Goal: Task Accomplishment & Management: Manage account settings

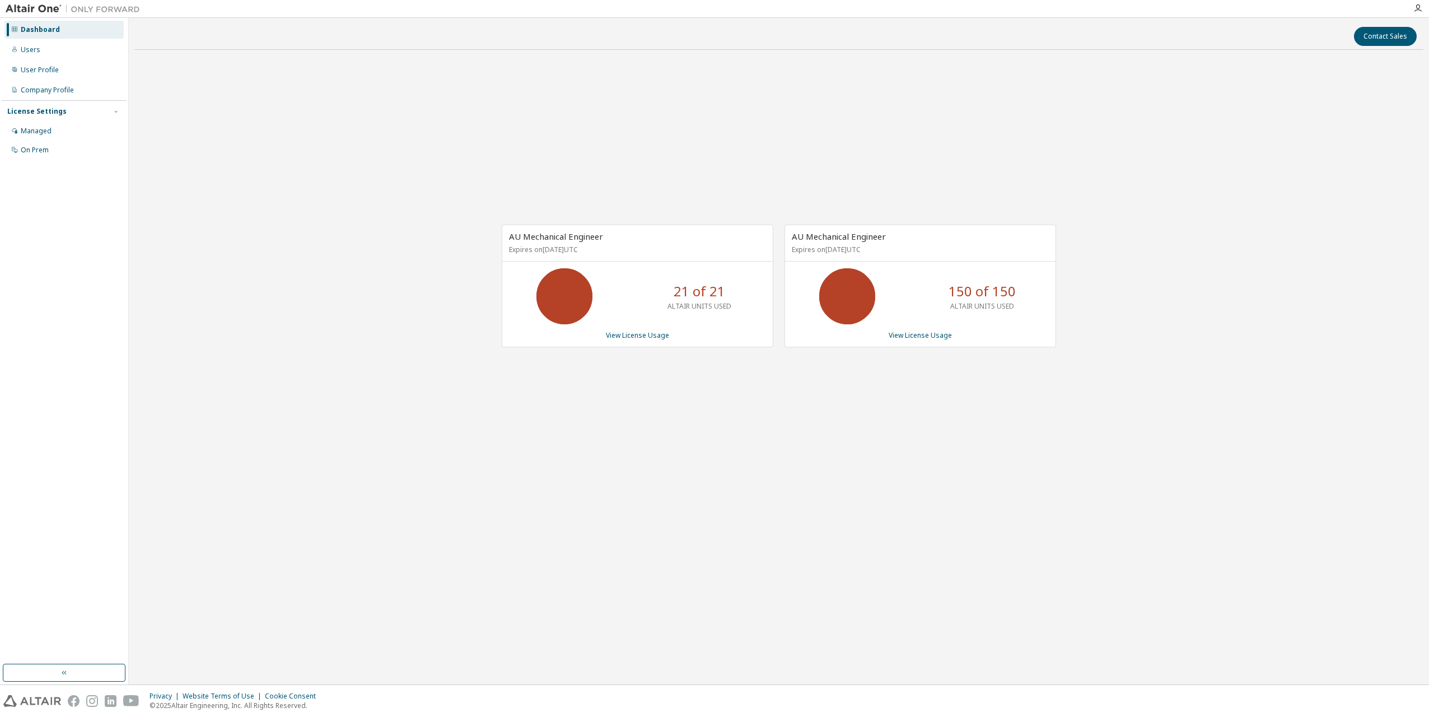
click at [854, 303] on icon at bounding box center [847, 296] width 28 height 28
click at [999, 303] on p "ALTAIR UNITS USED" at bounding box center [982, 306] width 64 height 10
click at [999, 291] on p "150 of 150" at bounding box center [981, 291] width 67 height 19
click at [930, 334] on link "View License Usage" at bounding box center [920, 335] width 63 height 10
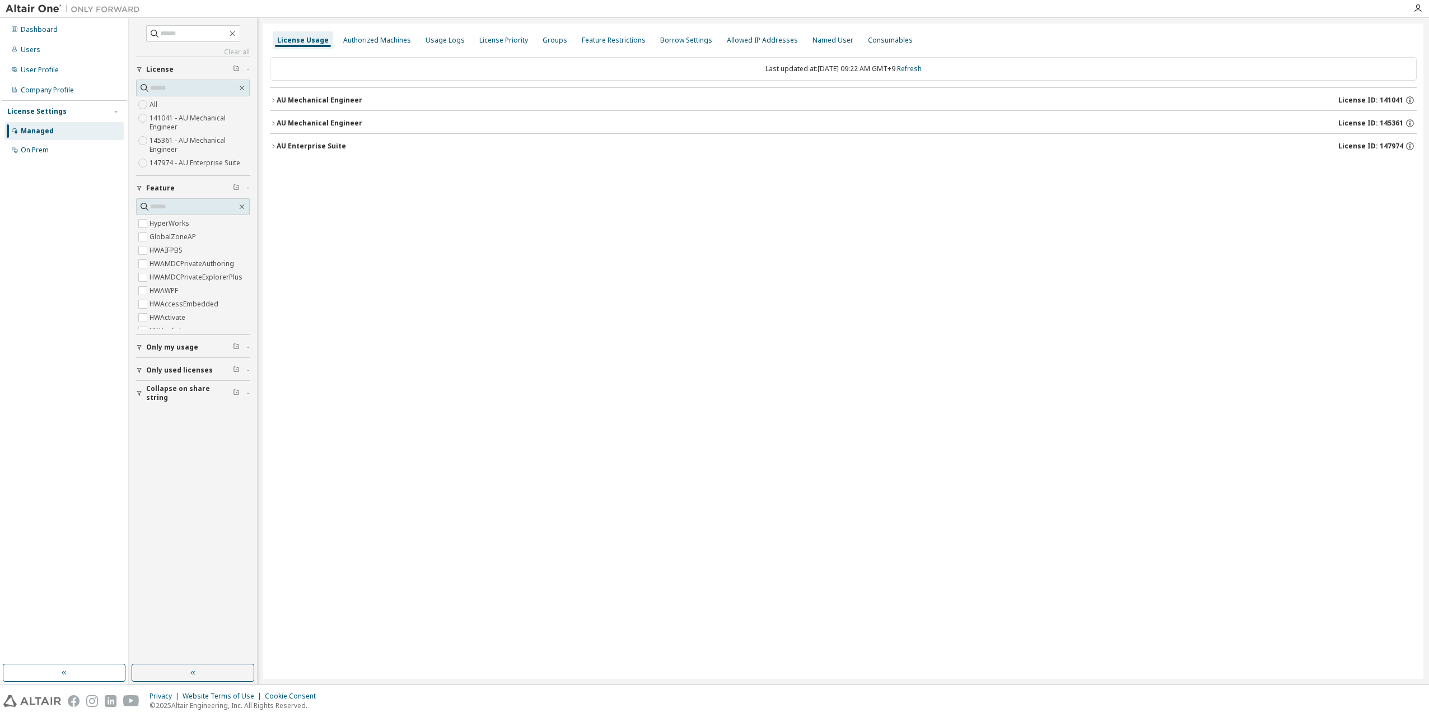
click at [274, 101] on icon "button" at bounding box center [273, 100] width 7 height 7
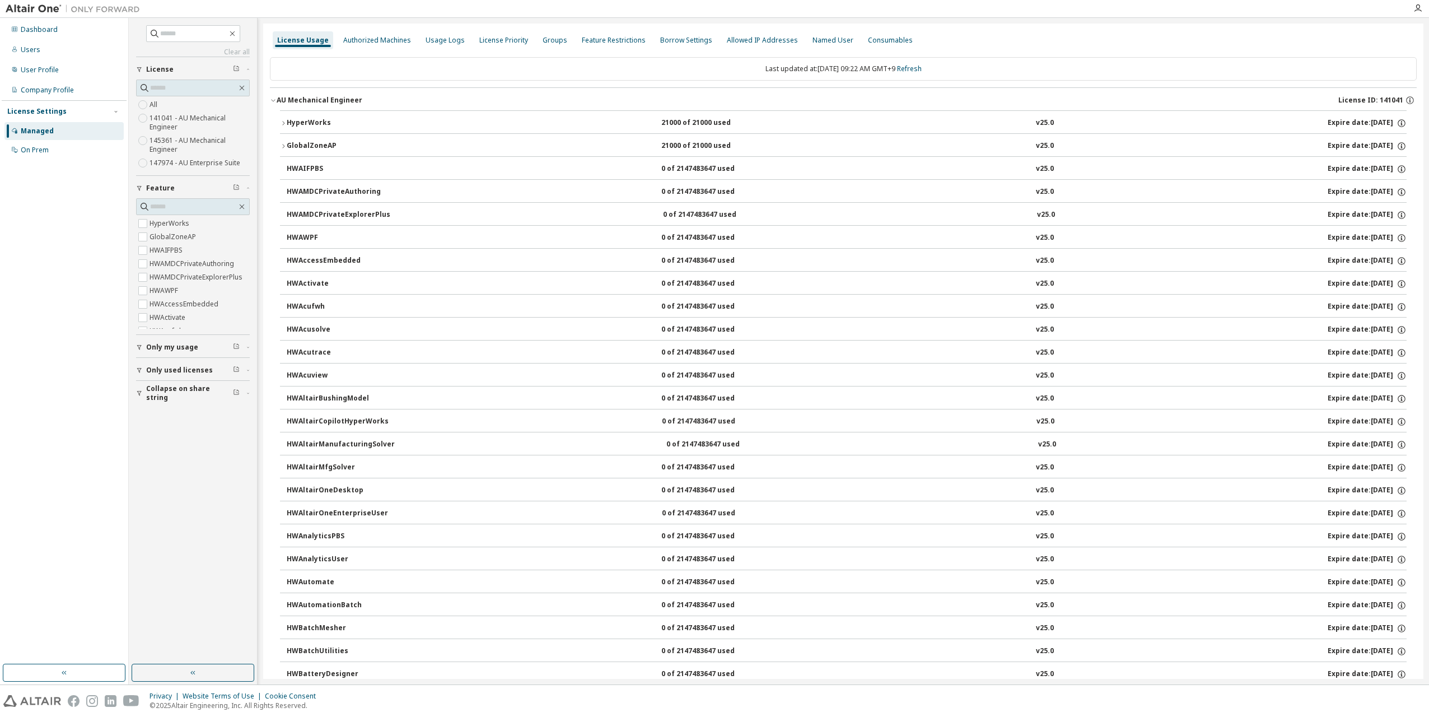
click at [286, 122] on icon "button" at bounding box center [283, 123] width 7 height 7
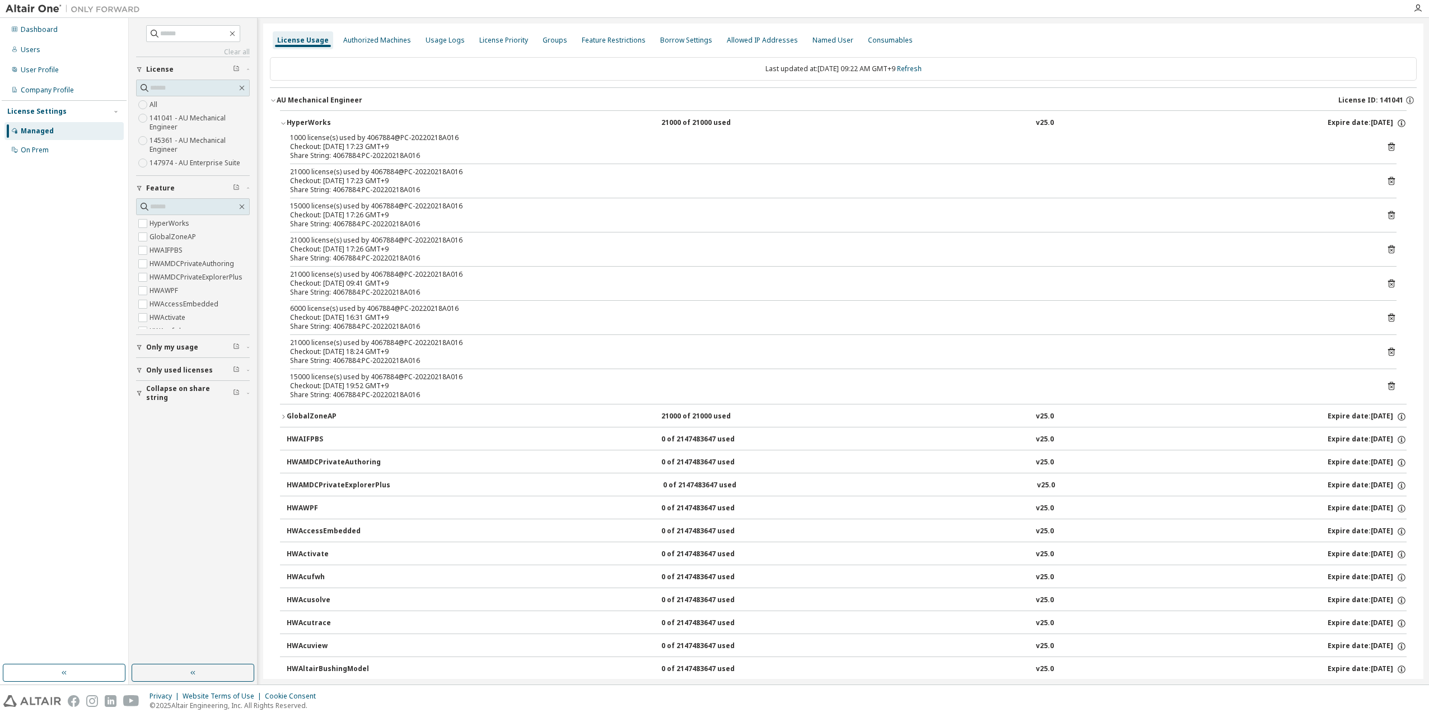
click at [54, 134] on div "Managed" at bounding box center [63, 131] width 119 height 18
click at [52, 132] on div "Managed" at bounding box center [63, 131] width 119 height 18
click at [53, 37] on div "Dashboard" at bounding box center [63, 30] width 119 height 18
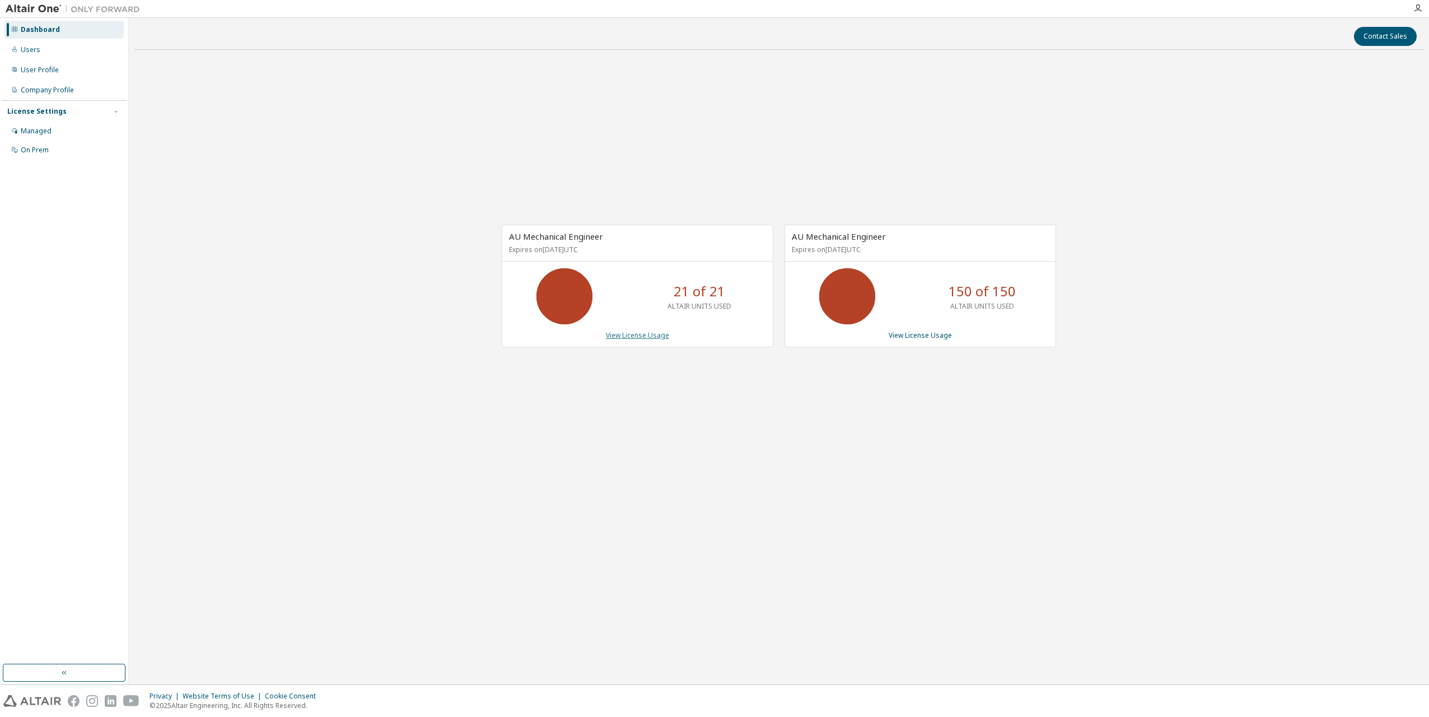
click at [621, 335] on link "View License Usage" at bounding box center [637, 335] width 63 height 10
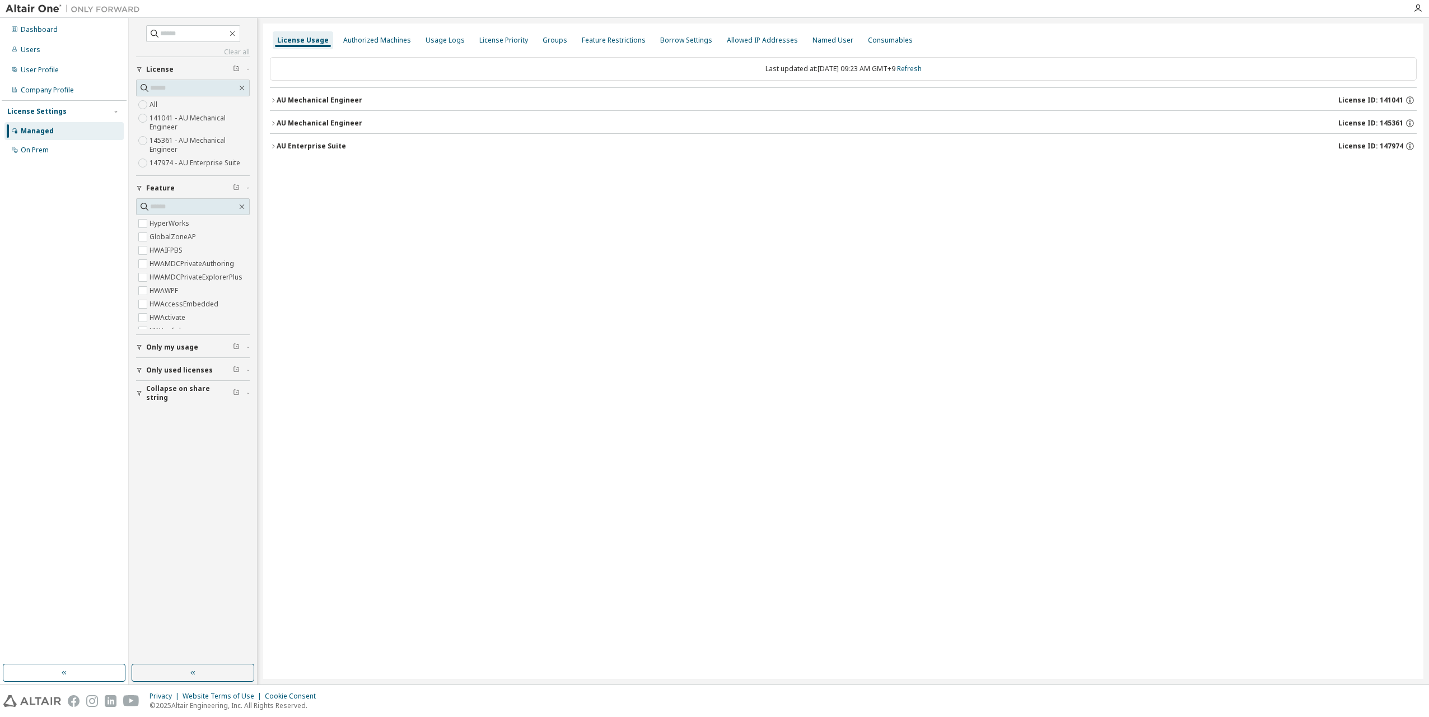
click at [274, 100] on icon "button" at bounding box center [273, 100] width 7 height 7
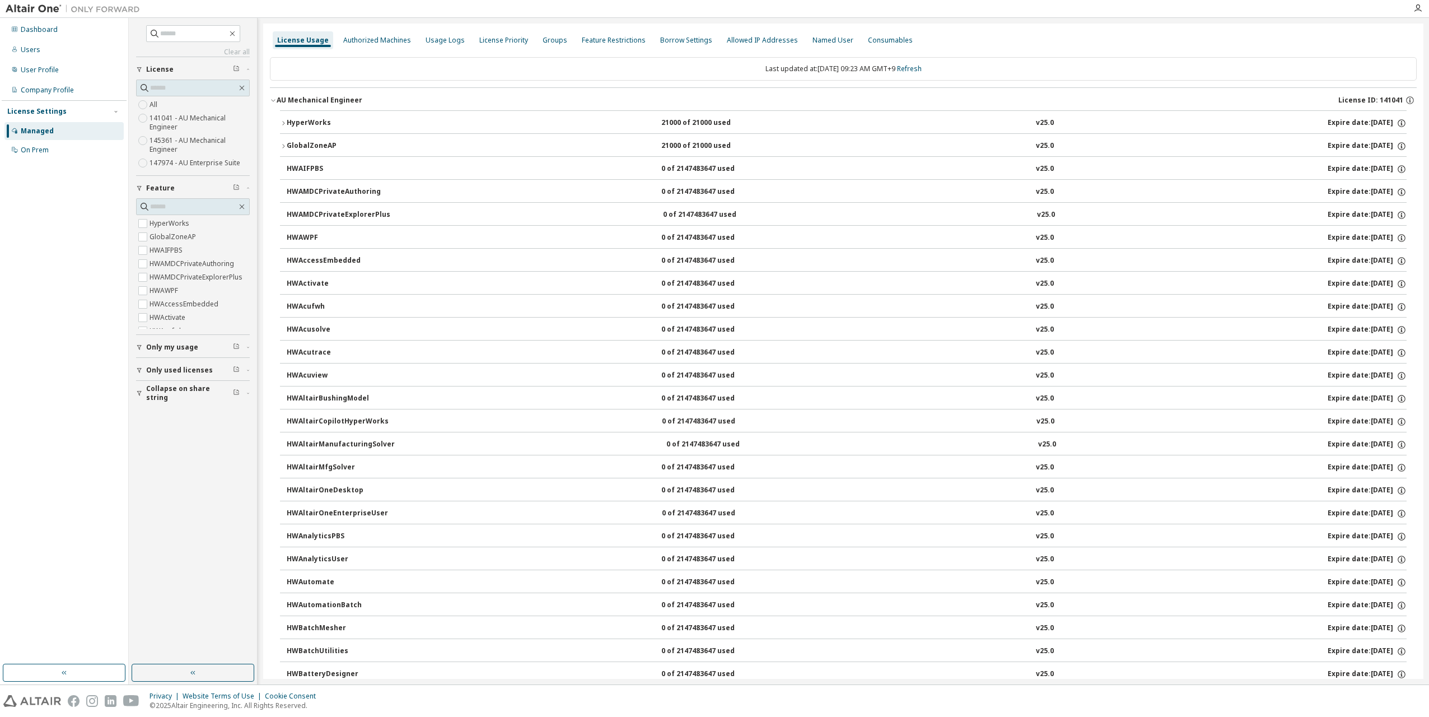
click at [287, 118] on div "HyperWorks" at bounding box center [337, 123] width 101 height 10
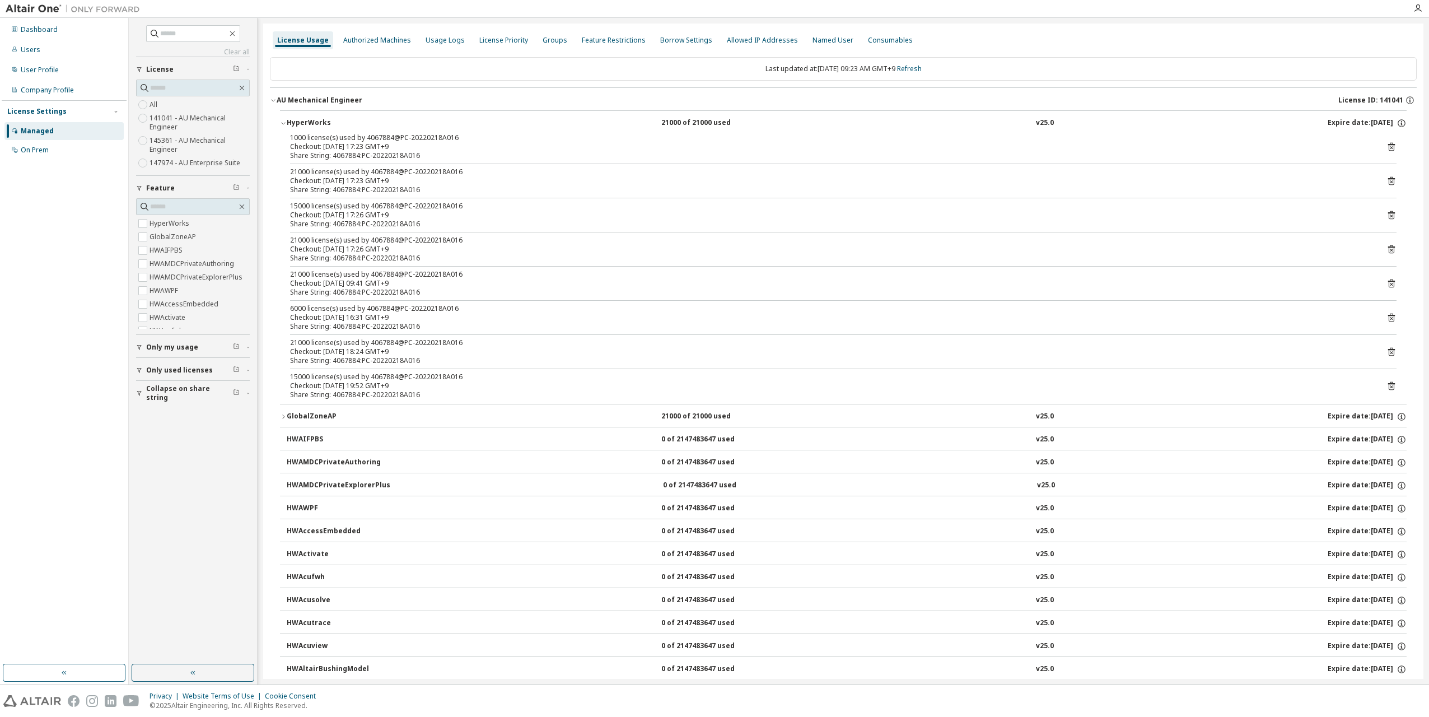
click at [284, 127] on button "HyperWorks 21000 of 21000 used v25.0 Expire date: 2026-04-07" at bounding box center [843, 123] width 1127 height 25
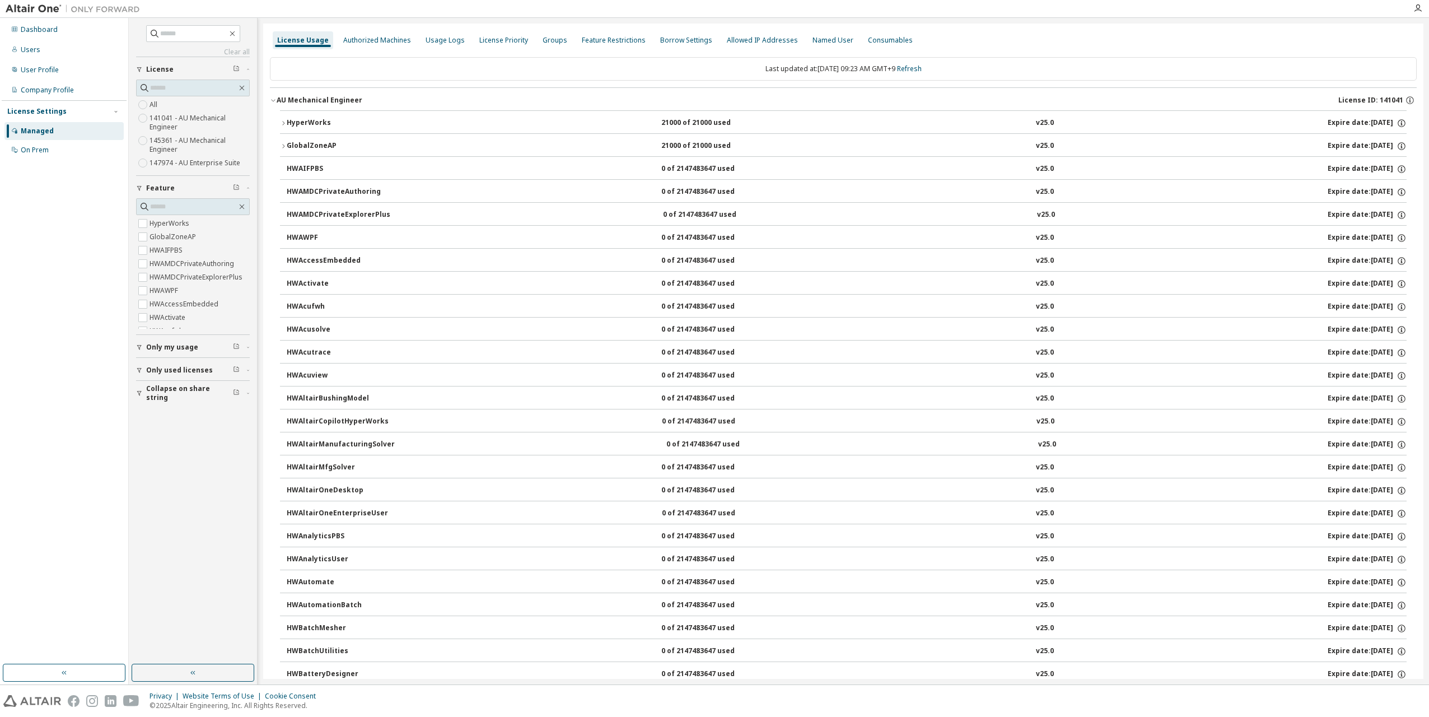
click at [277, 106] on button "AU Mechanical Engineer License ID: 141041" at bounding box center [843, 100] width 1147 height 25
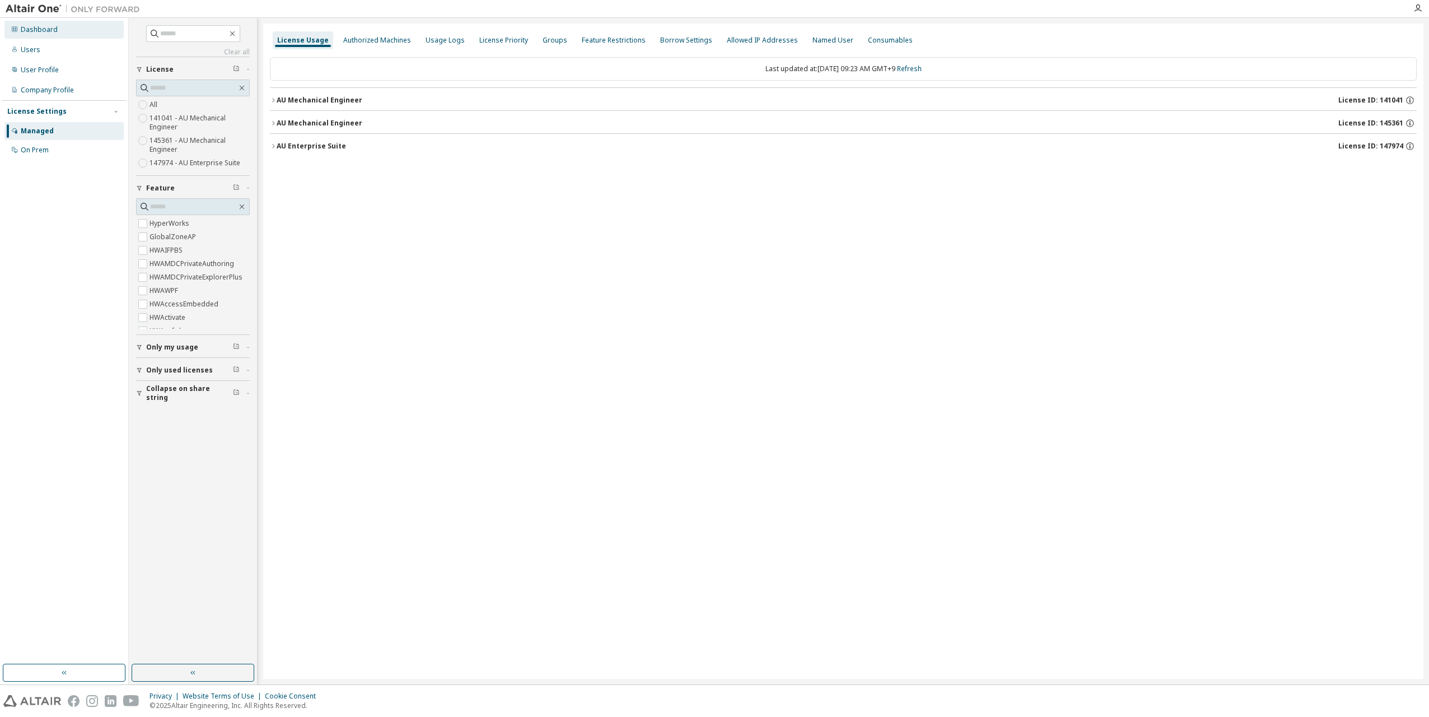
click at [45, 35] on div "Dashboard" at bounding box center [63, 30] width 119 height 18
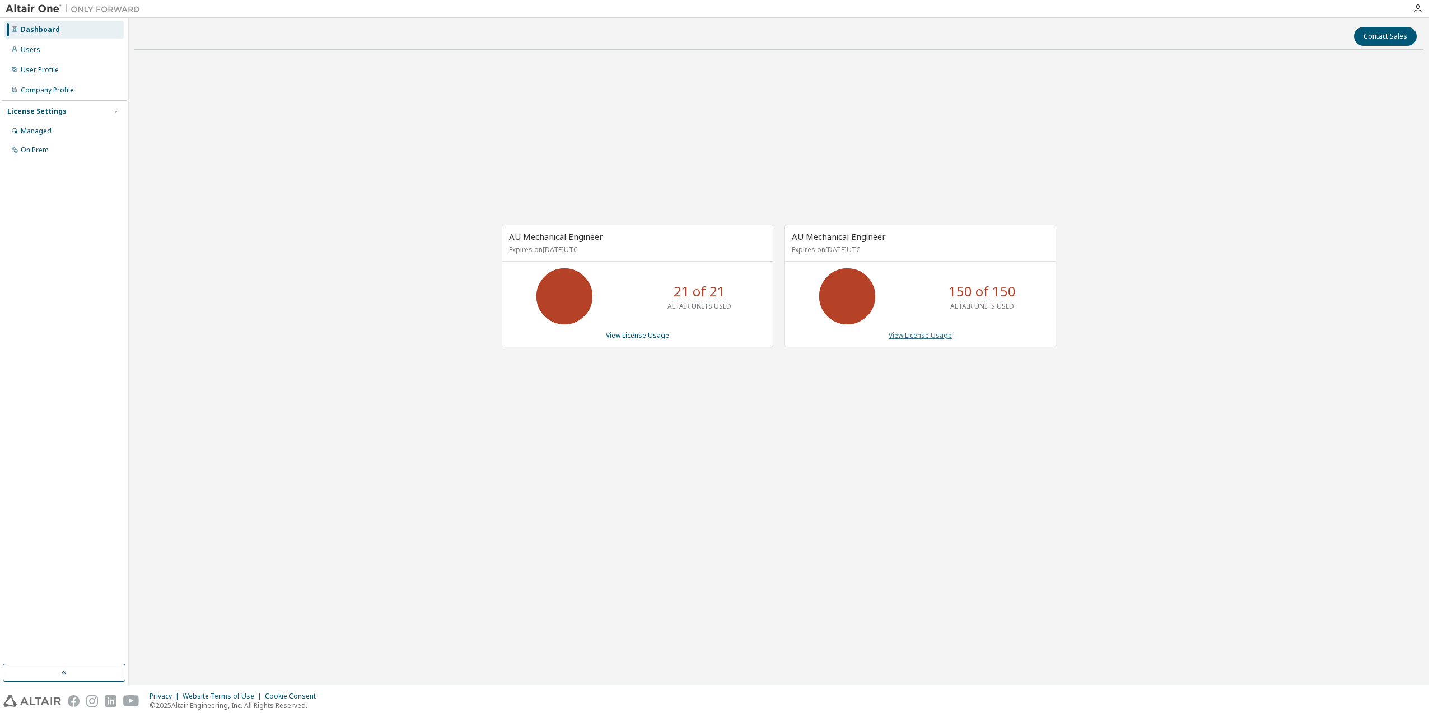
click at [912, 339] on link "View License Usage" at bounding box center [920, 335] width 63 height 10
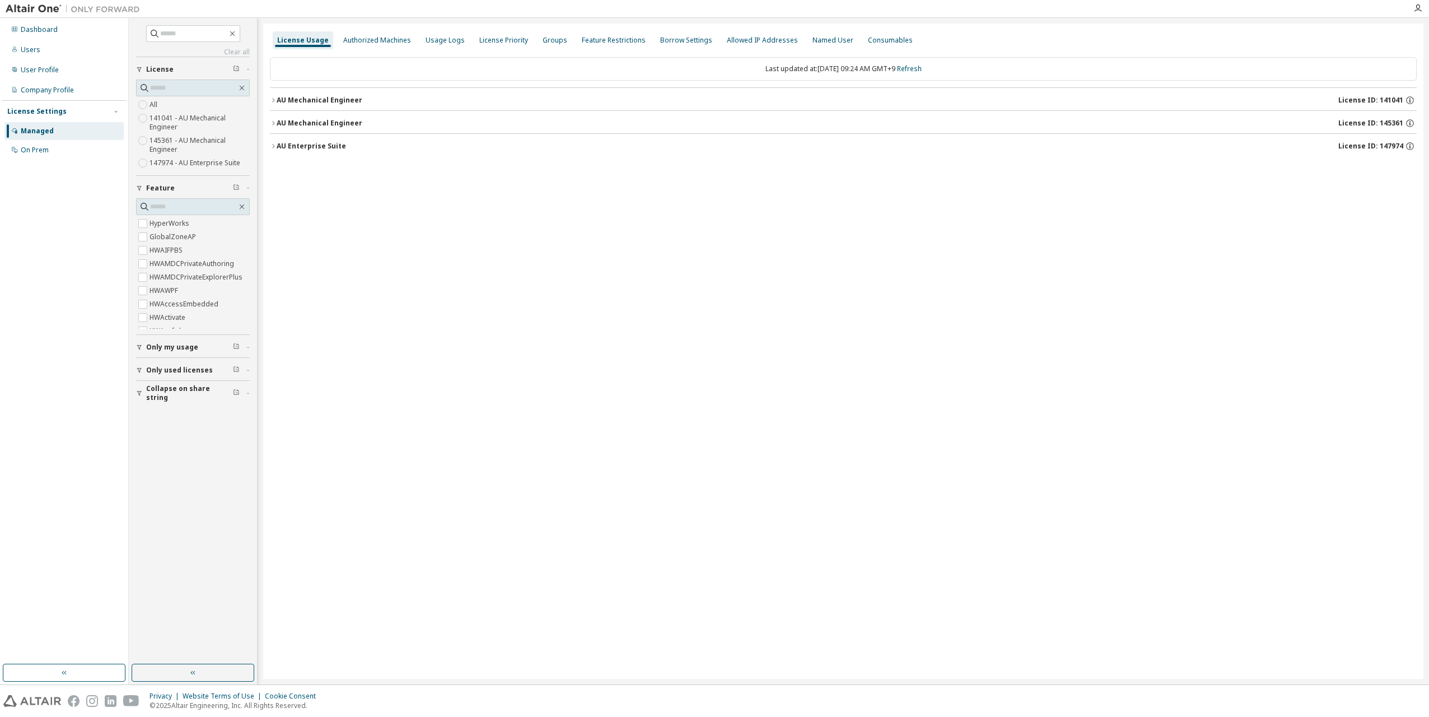
click at [272, 100] on icon "button" at bounding box center [273, 100] width 7 height 7
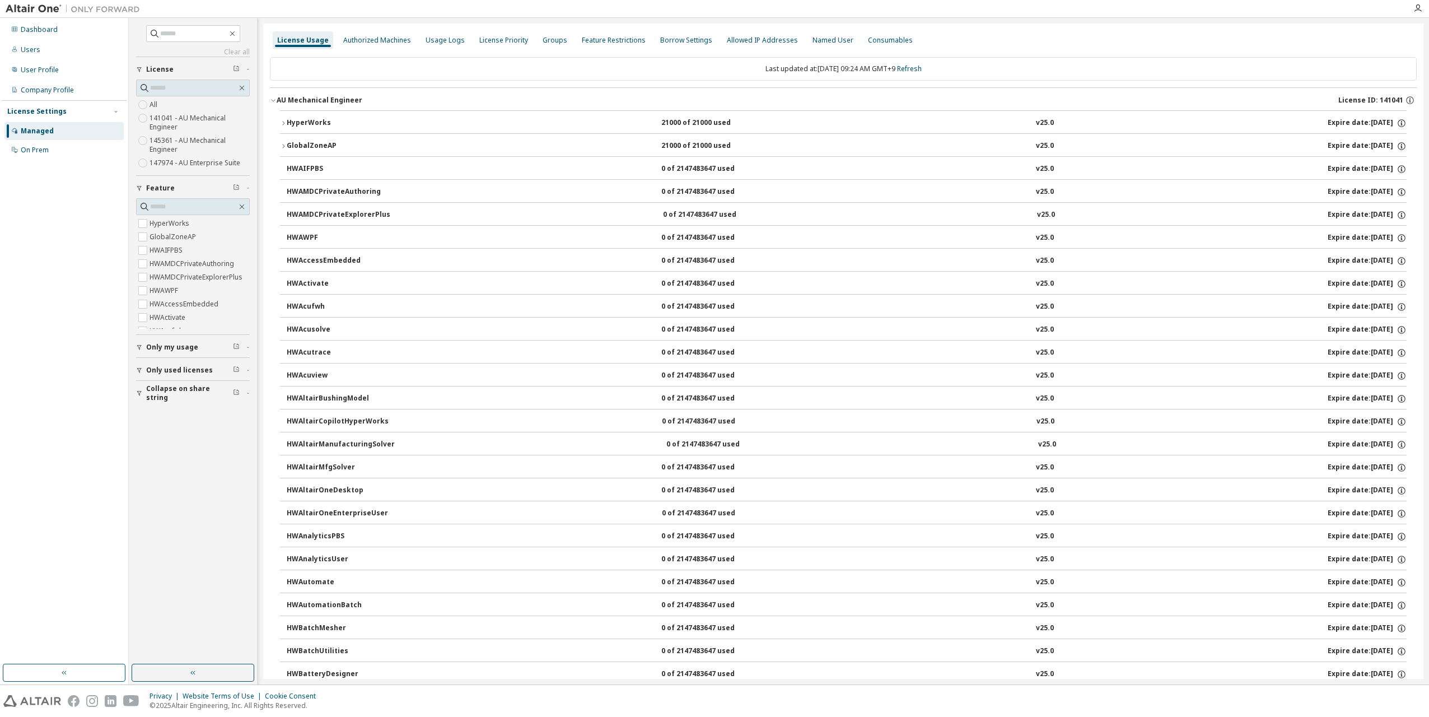
click at [283, 143] on icon "button" at bounding box center [283, 146] width 7 height 7
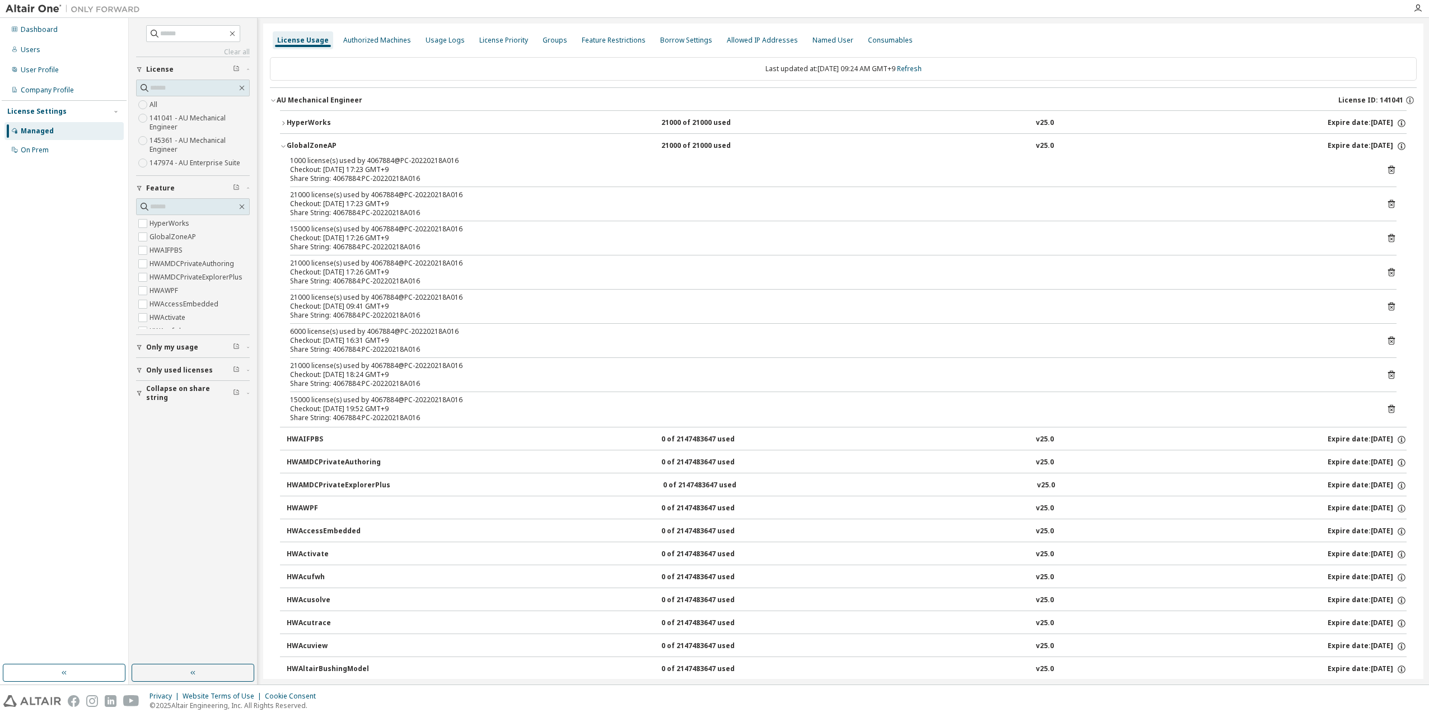
click at [281, 125] on icon "button" at bounding box center [283, 123] width 7 height 7
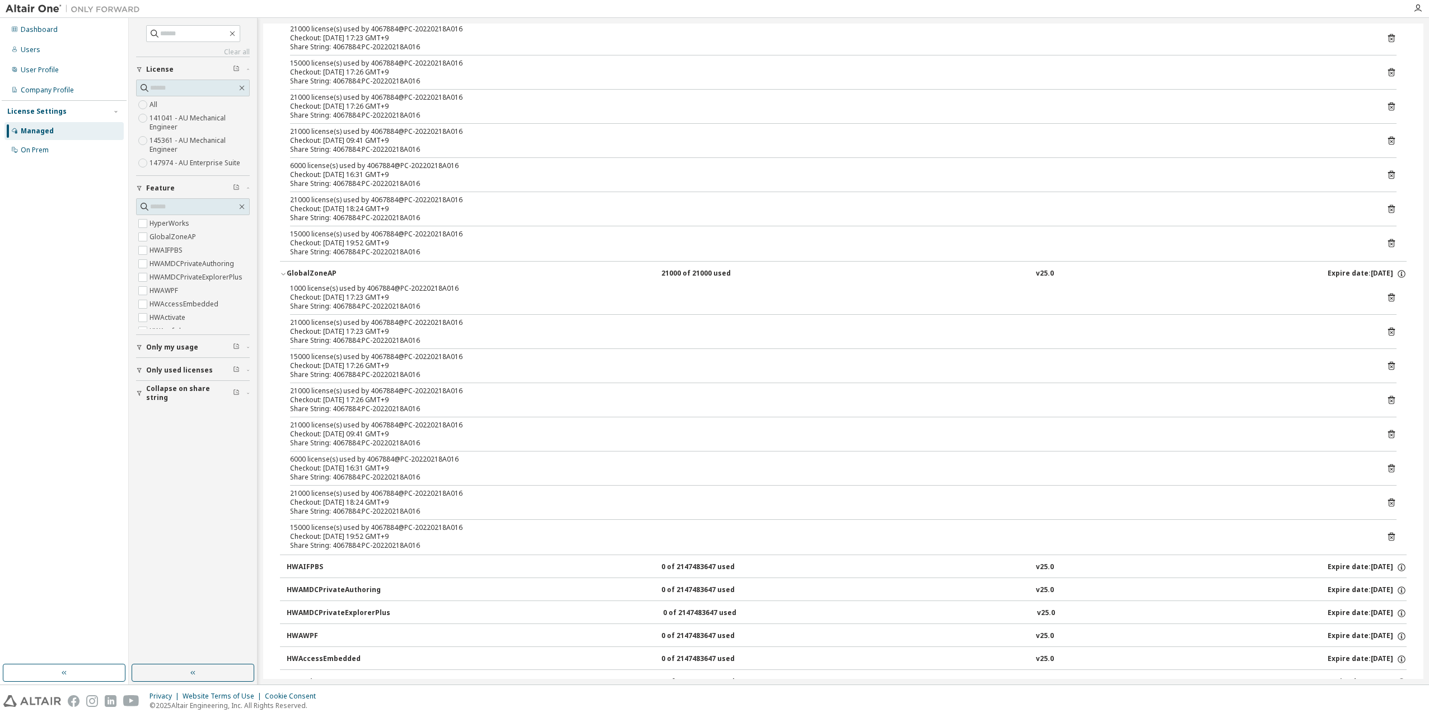
scroll to position [149, 0]
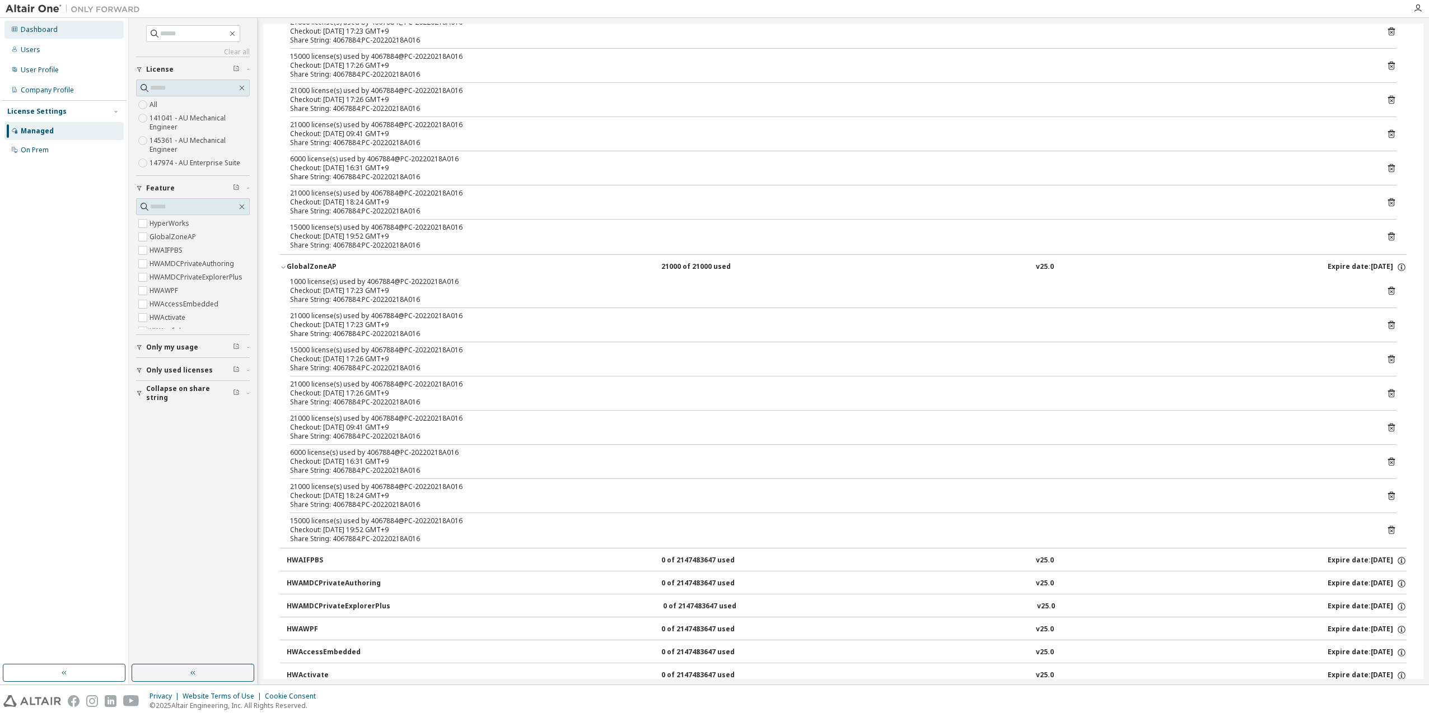
click at [48, 36] on div "Dashboard" at bounding box center [63, 30] width 119 height 18
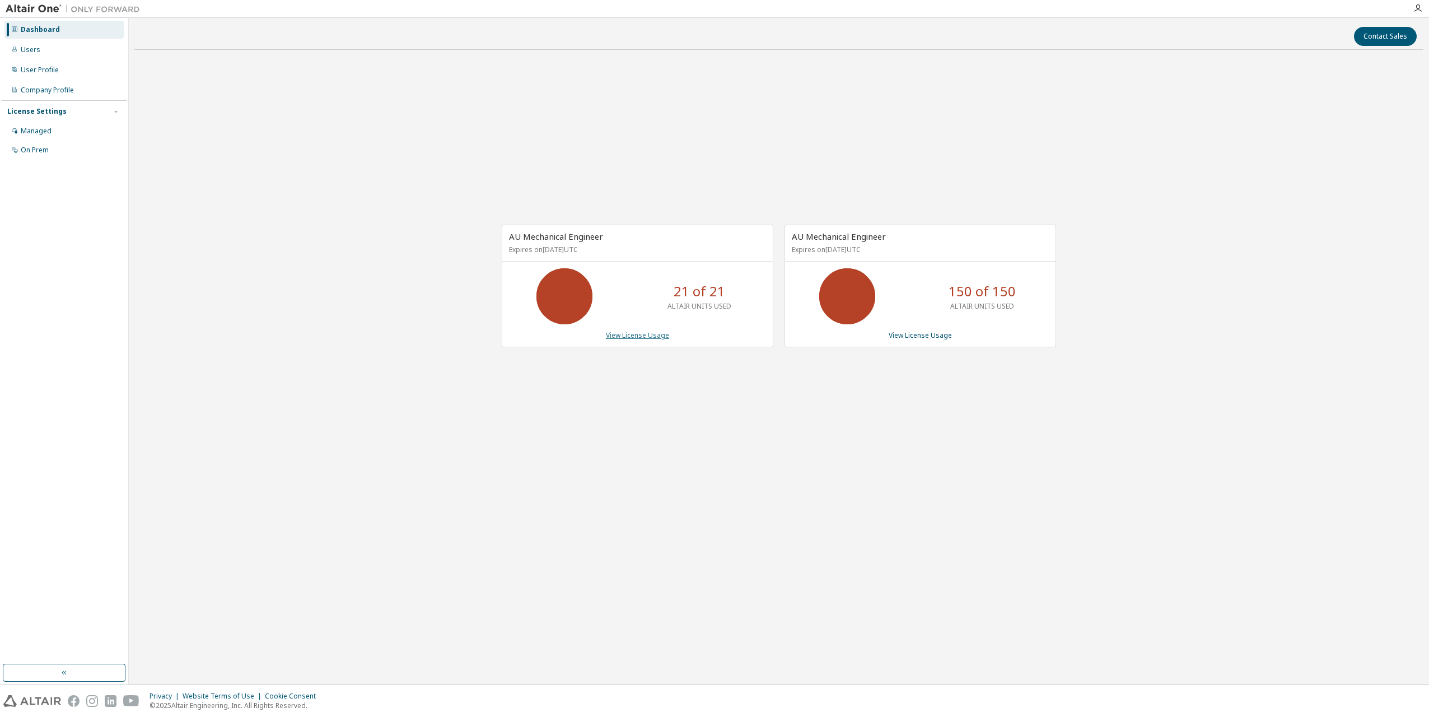
click at [645, 337] on link "View License Usage" at bounding box center [637, 335] width 63 height 10
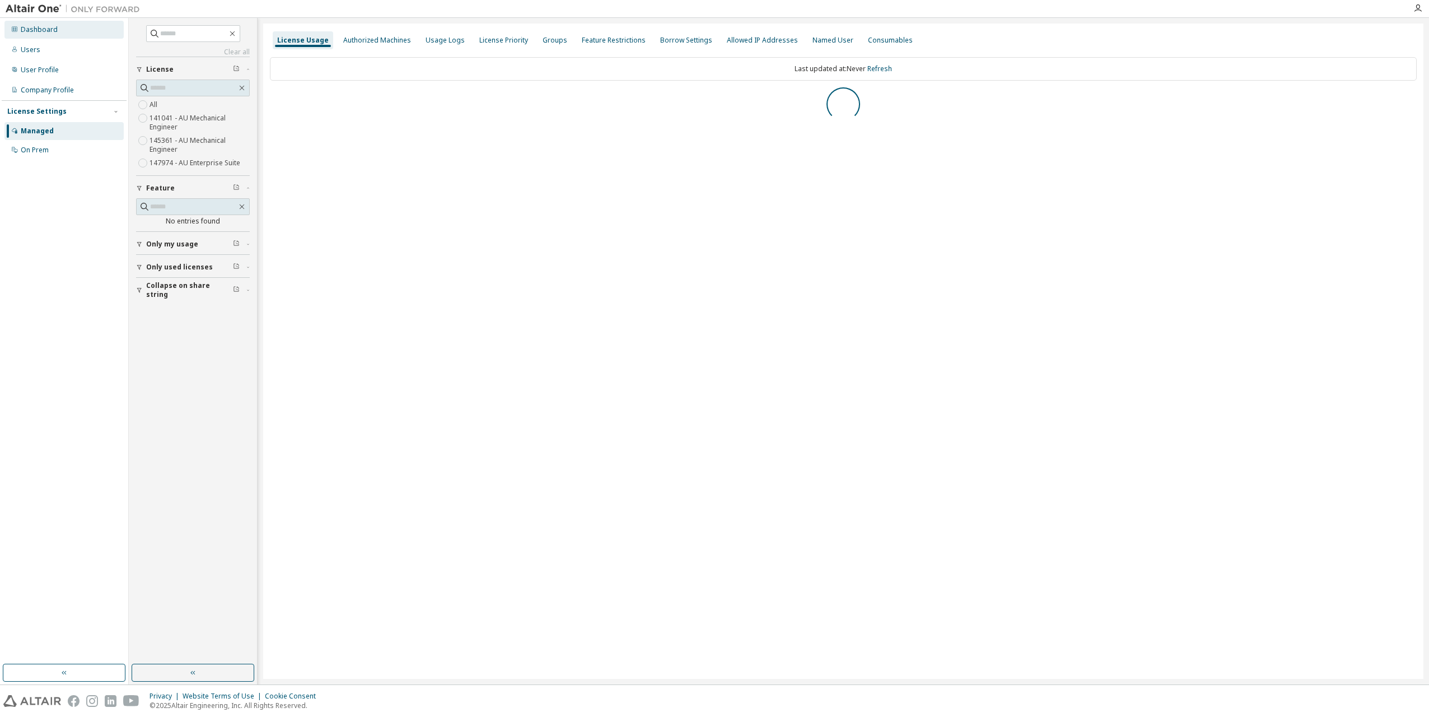
click at [53, 34] on div "Dashboard" at bounding box center [63, 30] width 119 height 18
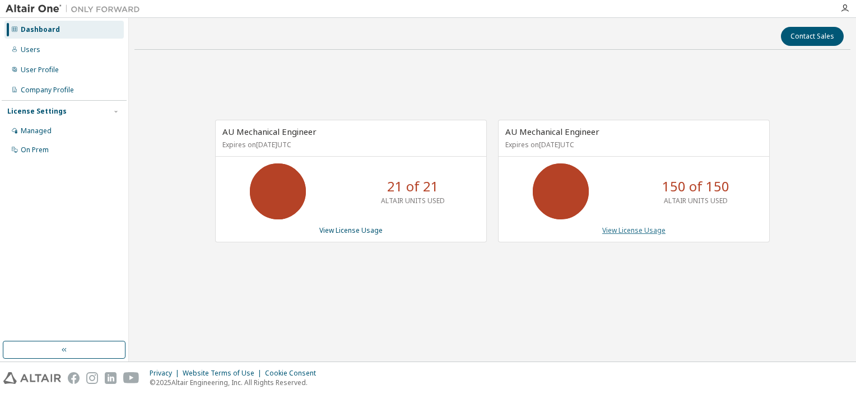
click at [613, 231] on link "View License Usage" at bounding box center [633, 231] width 63 height 10
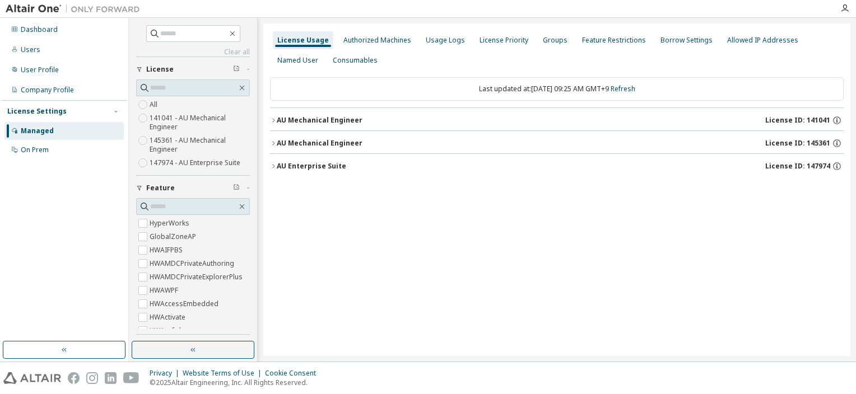
click at [273, 165] on icon "button" at bounding box center [273, 166] width 2 height 4
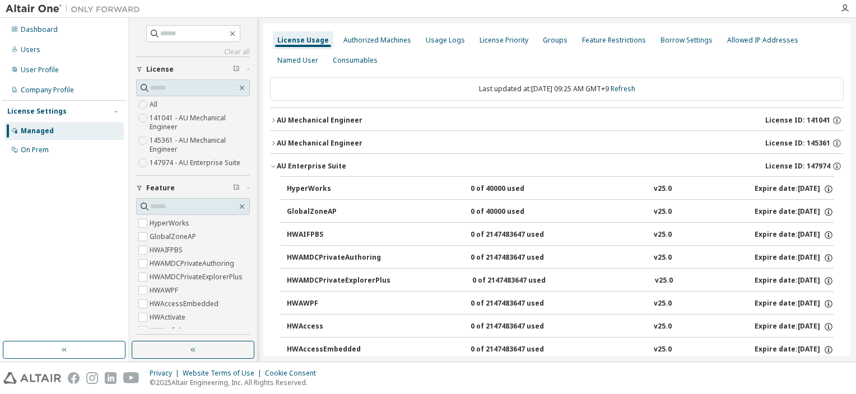
click at [273, 142] on icon "button" at bounding box center [273, 143] width 7 height 7
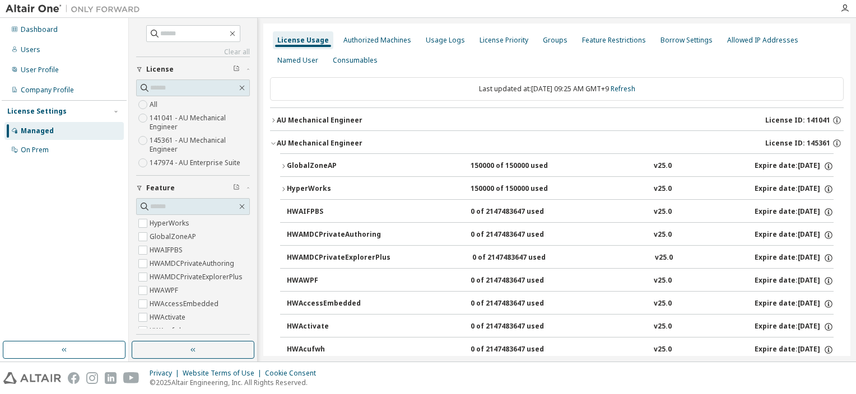
click at [273, 123] on button "AU Mechanical Engineer License ID: 141041" at bounding box center [556, 120] width 573 height 25
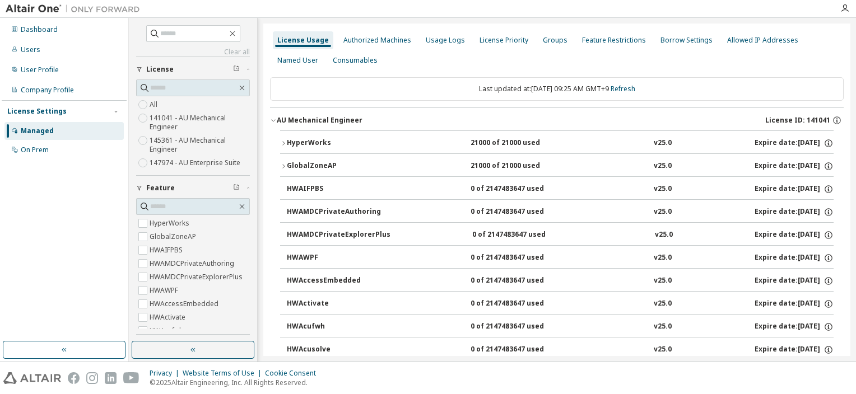
click at [274, 125] on button "AU Mechanical Engineer License ID: 141041" at bounding box center [556, 120] width 573 height 25
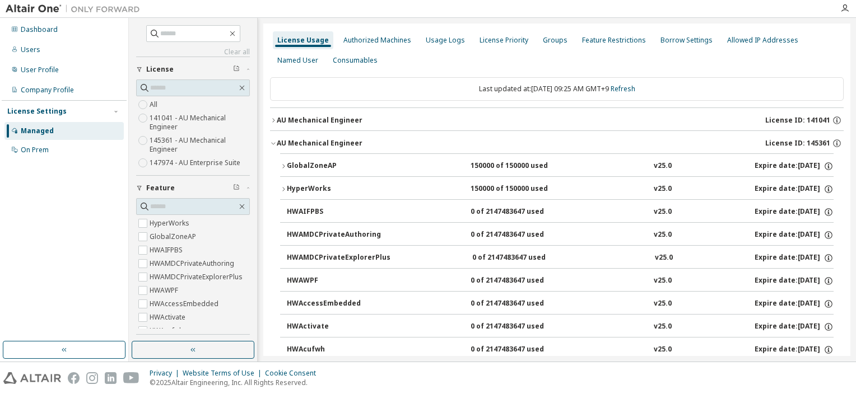
click at [275, 143] on icon "button" at bounding box center [273, 143] width 7 height 7
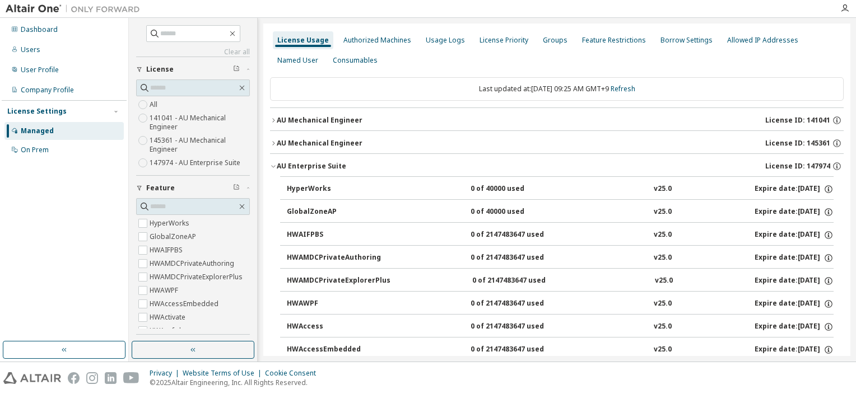
drag, startPoint x: 275, startPoint y: 143, endPoint x: 273, endPoint y: 170, distance: 27.0
click at [273, 170] on button "AU Enterprise Suite License ID: 147974" at bounding box center [556, 166] width 573 height 25
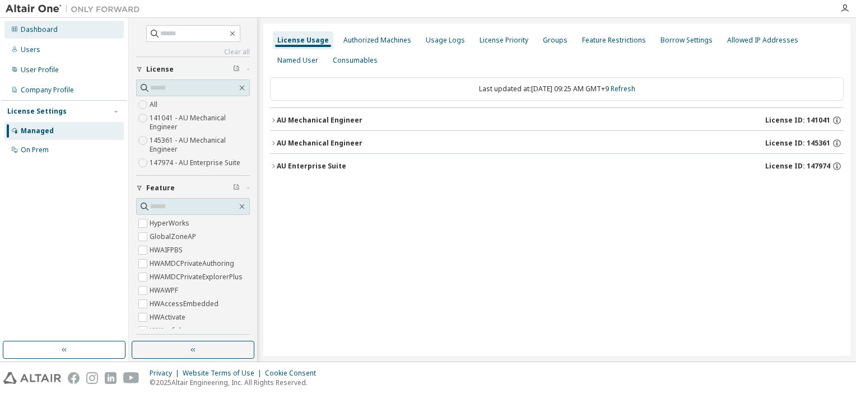
click at [60, 35] on div "Dashboard" at bounding box center [63, 30] width 119 height 18
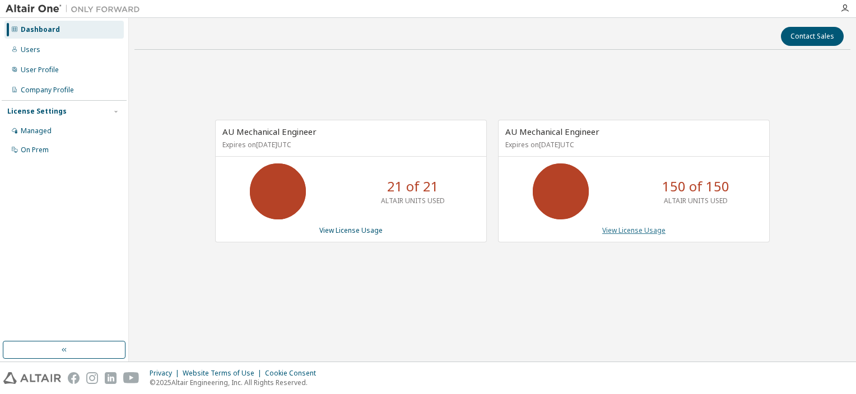
click at [615, 231] on link "View License Usage" at bounding box center [633, 231] width 63 height 10
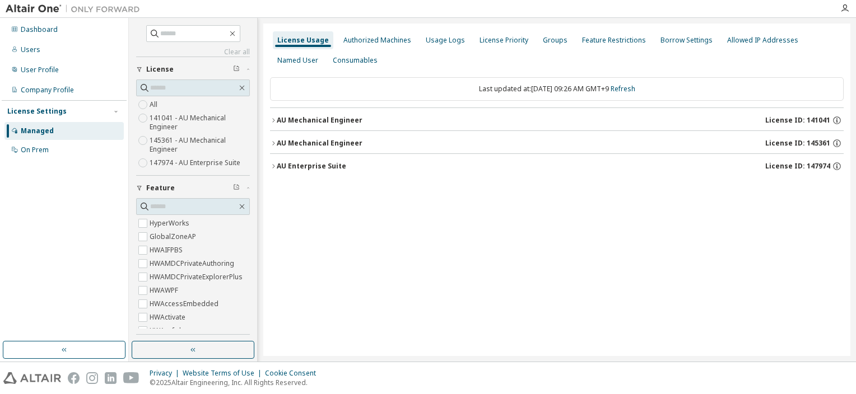
click at [275, 164] on icon "button" at bounding box center [273, 166] width 7 height 7
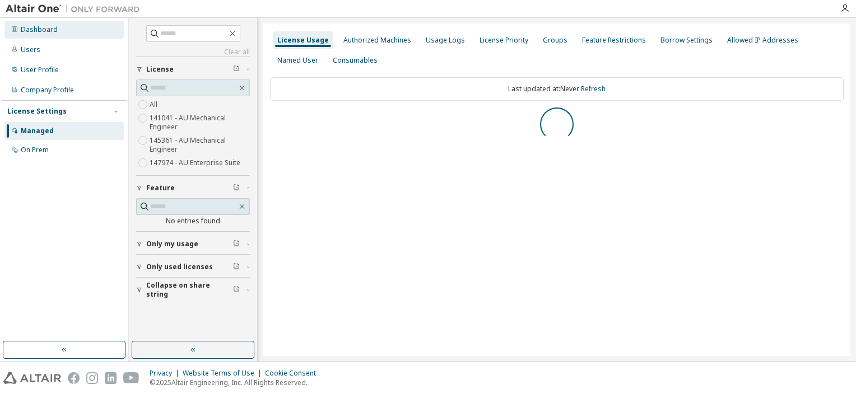
click at [39, 29] on div "Dashboard" at bounding box center [39, 29] width 37 height 9
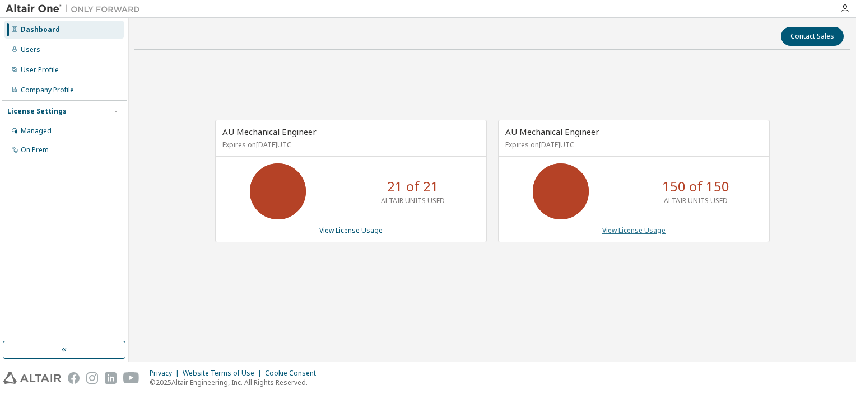
click at [615, 233] on link "View License Usage" at bounding box center [633, 231] width 63 height 10
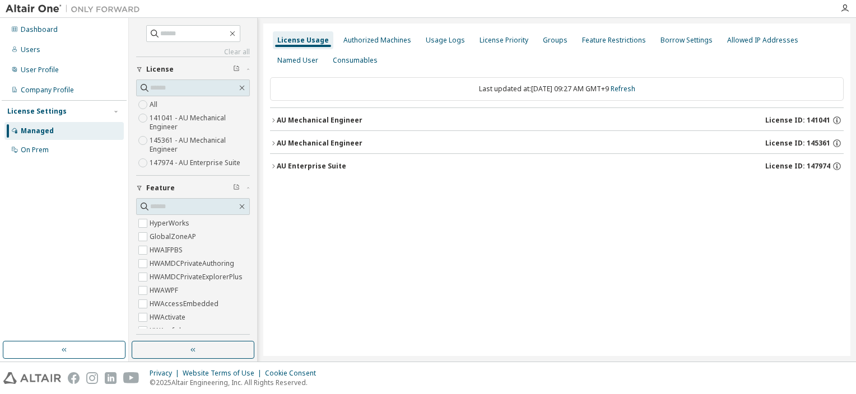
scroll to position [67, 0]
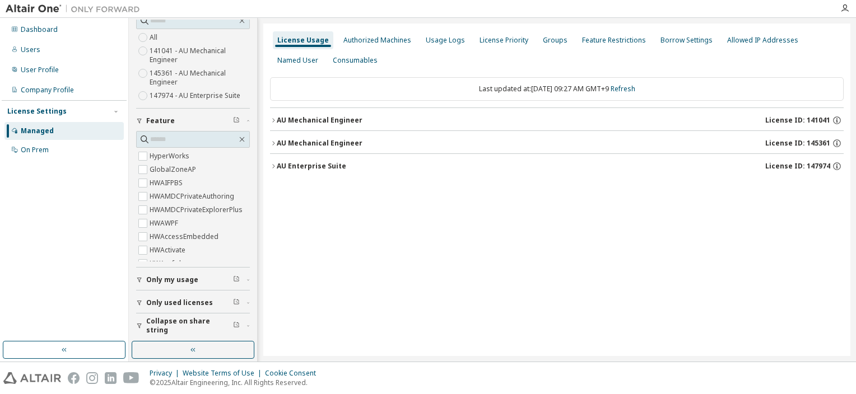
click at [188, 301] on span "Only used licenses" at bounding box center [179, 302] width 67 height 9
click at [273, 120] on div "License Usage Authorized Machines Usage Logs License Priority Groups Feature Re…" at bounding box center [556, 190] width 587 height 333
click at [273, 120] on icon "button" at bounding box center [273, 120] width 7 height 7
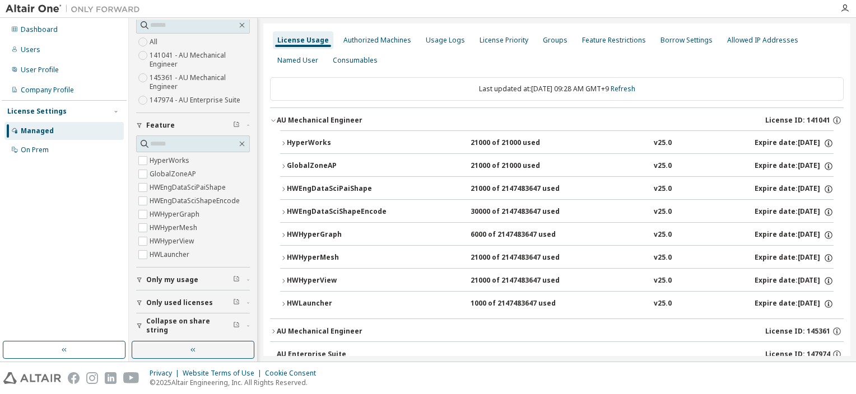
click at [283, 211] on icon "button" at bounding box center [283, 212] width 7 height 7
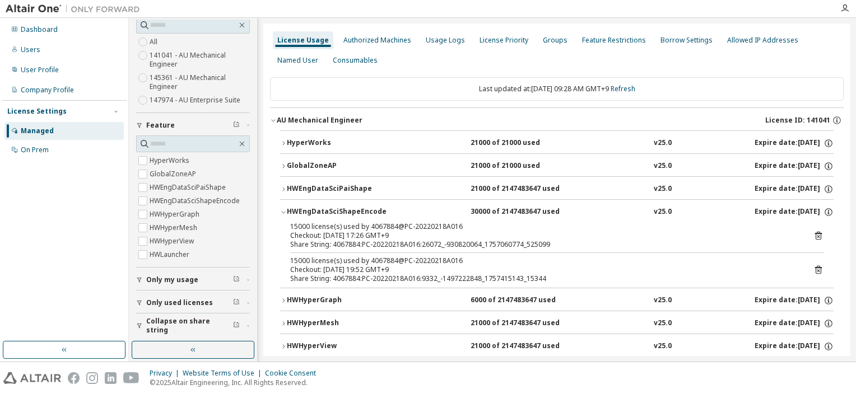
click at [281, 147] on button "HyperWorks 21000 of 21000 used v25.0 Expire date: 2026-04-07" at bounding box center [556, 143] width 553 height 25
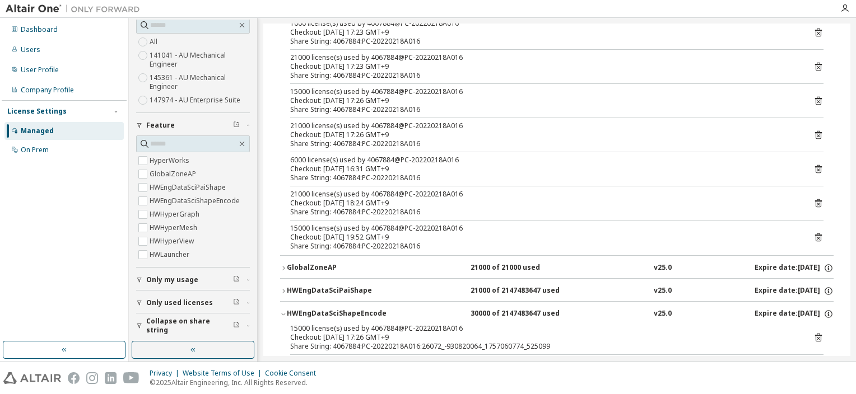
scroll to position [0, 0]
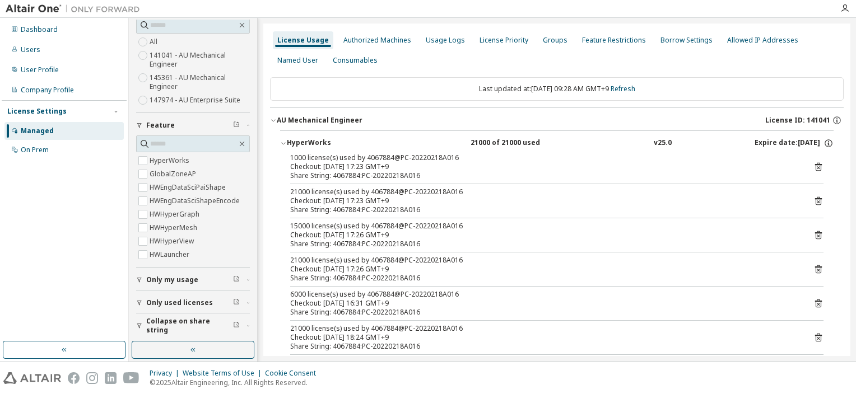
click at [280, 143] on icon "button" at bounding box center [283, 143] width 7 height 7
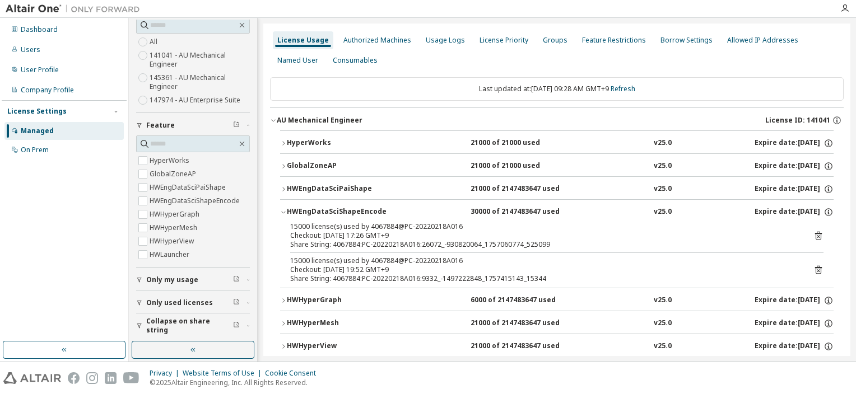
click at [282, 166] on icon "button" at bounding box center [283, 166] width 7 height 7
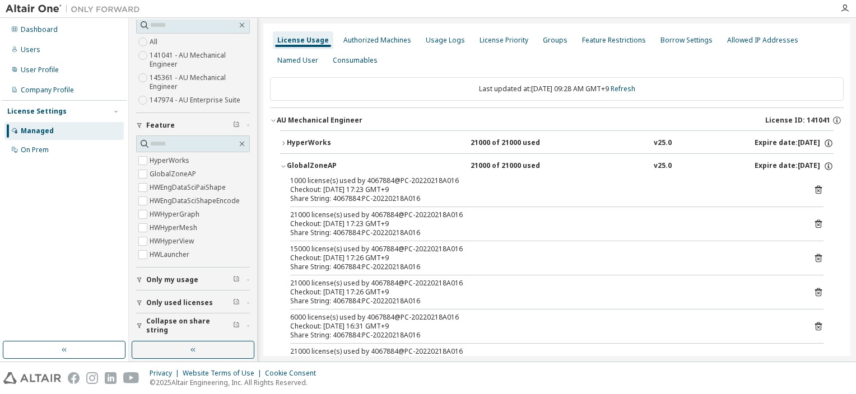
click at [282, 166] on icon "button" at bounding box center [283, 166] width 7 height 7
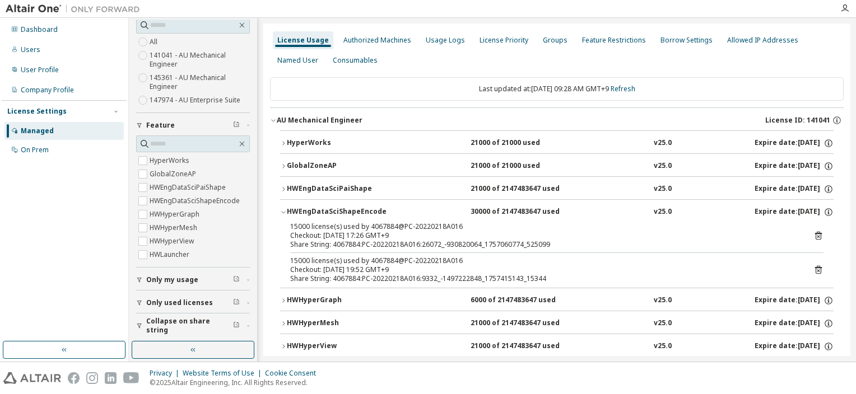
click at [284, 213] on icon "button" at bounding box center [283, 212] width 7 height 7
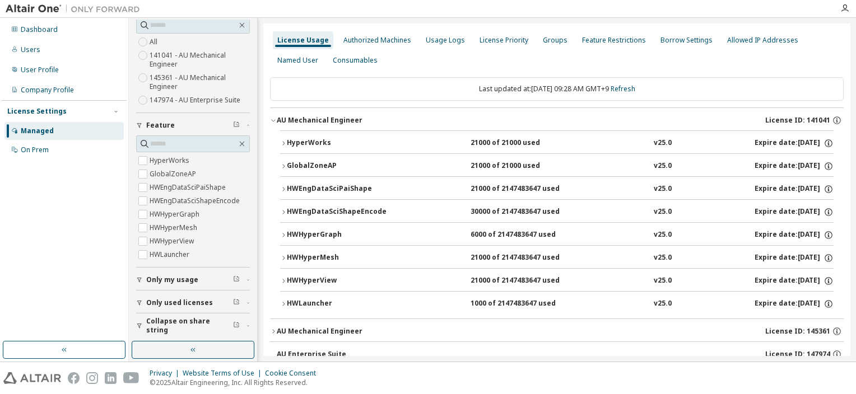
click at [284, 232] on icon "button" at bounding box center [283, 235] width 7 height 7
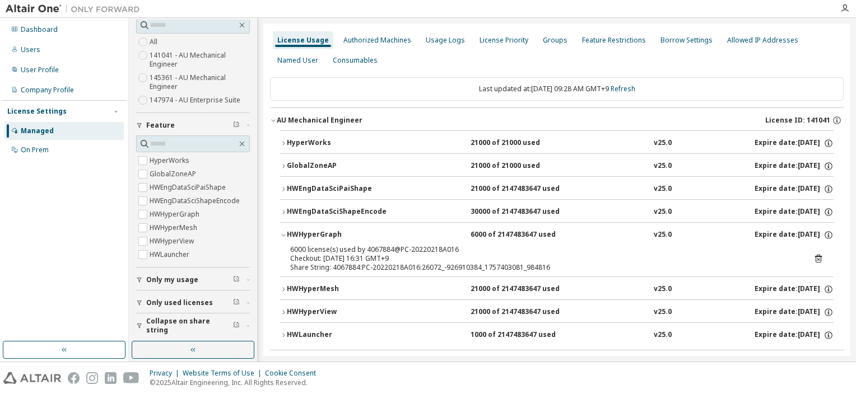
click at [284, 232] on icon "button" at bounding box center [283, 235] width 7 height 7
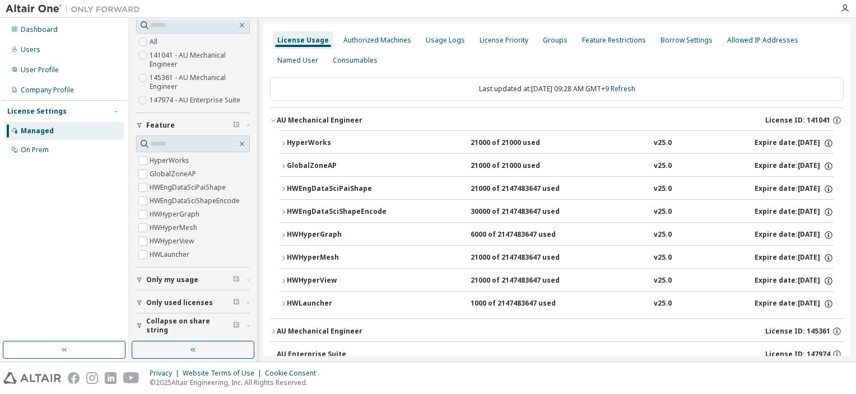
click at [279, 280] on div "HyperWorks 21000 of 21000 used v25.0 Expire date: 2026-04-07 GlobalZoneAP 21000…" at bounding box center [556, 224] width 573 height 188
click at [283, 280] on icon "button" at bounding box center [283, 281] width 7 height 7
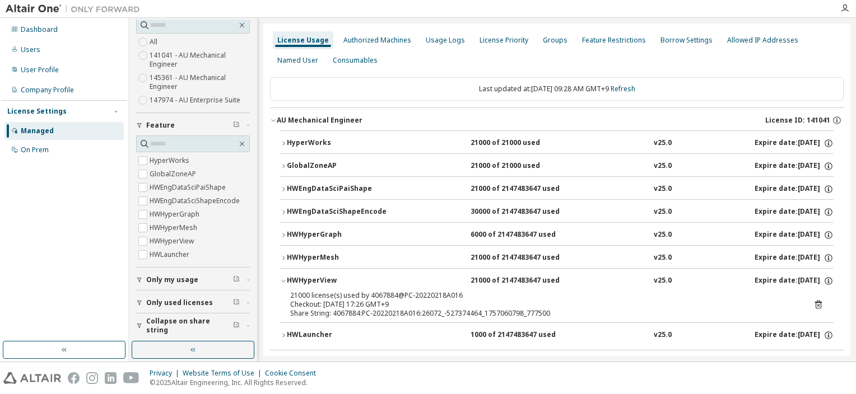
click at [283, 280] on icon "button" at bounding box center [283, 281] width 7 height 7
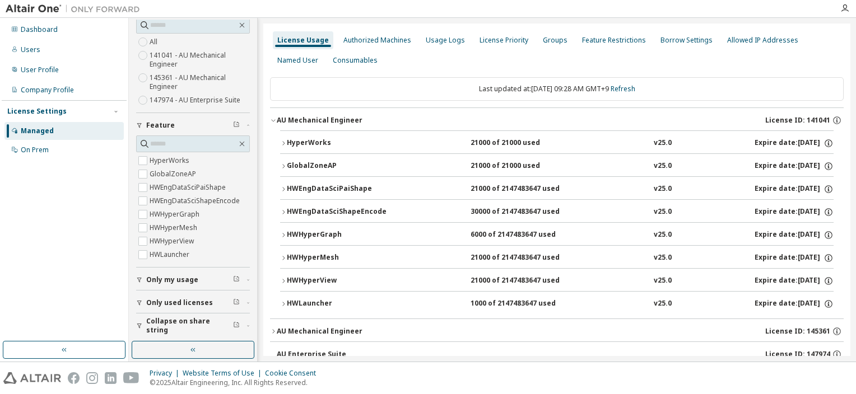
scroll to position [22, 0]
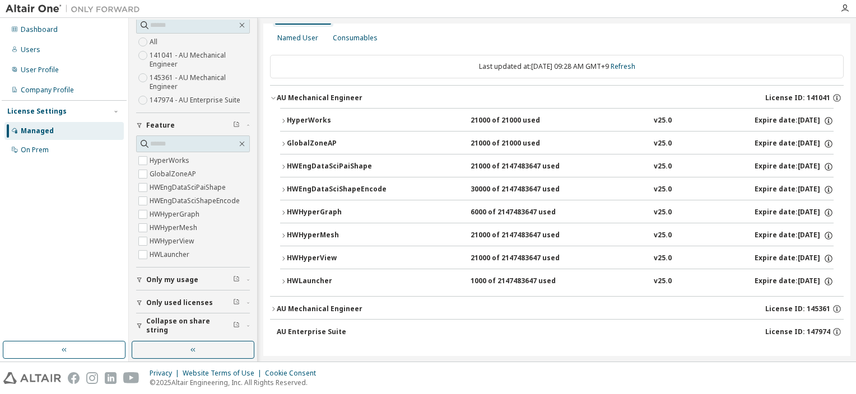
click at [273, 309] on icon "button" at bounding box center [273, 309] width 2 height 4
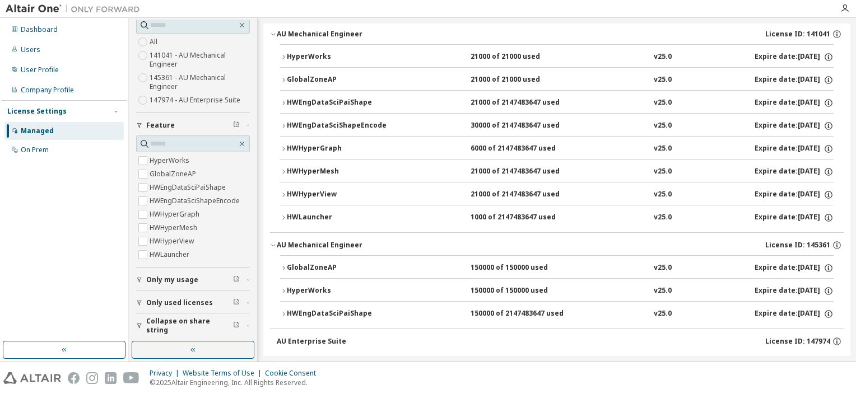
scroll to position [87, 0]
click at [280, 293] on button "HyperWorks 150000 of 150000 used v25.0 Expire date: 2025-09-19" at bounding box center [556, 290] width 553 height 25
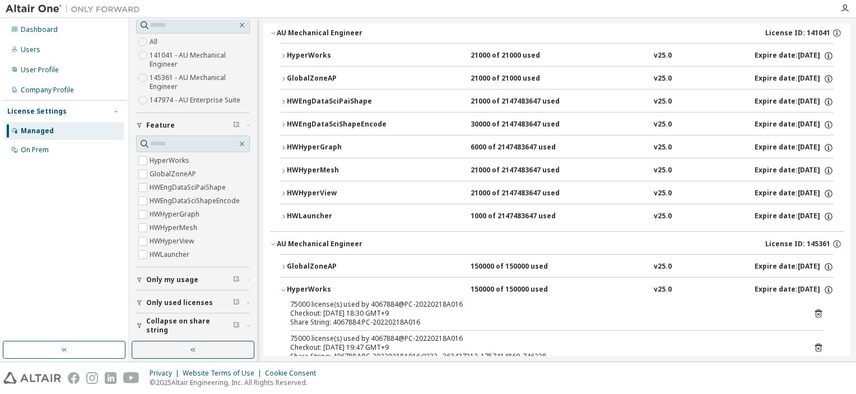
scroll to position [161, 0]
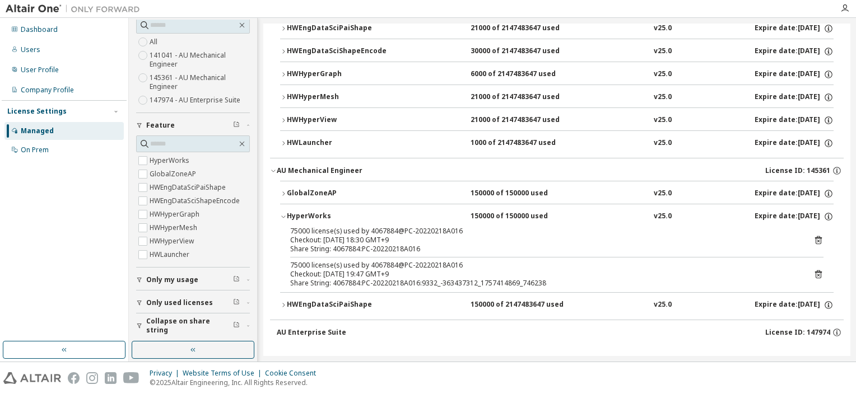
click at [284, 299] on button "HWEngDataSciPaiShape 150000 of 2147483647 used v25.0 Expire date: 2025-09-19" at bounding box center [556, 305] width 553 height 25
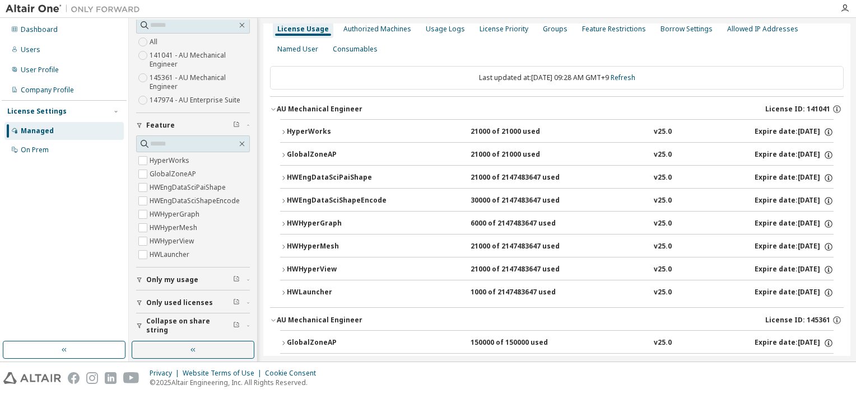
scroll to position [0, 0]
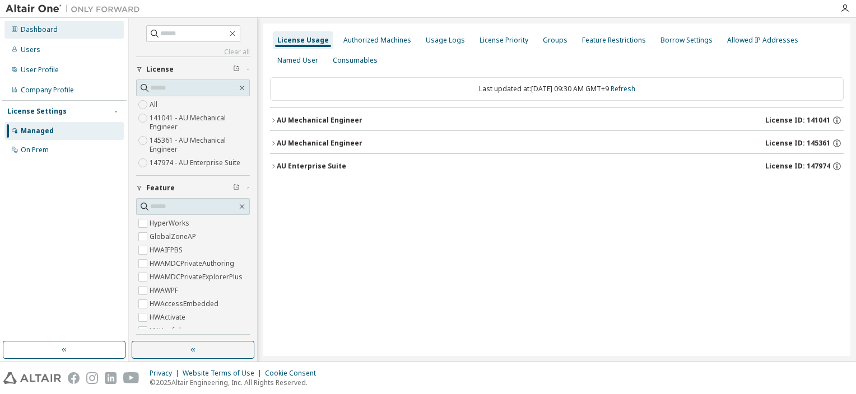
click at [36, 30] on div "Dashboard" at bounding box center [39, 29] width 37 height 9
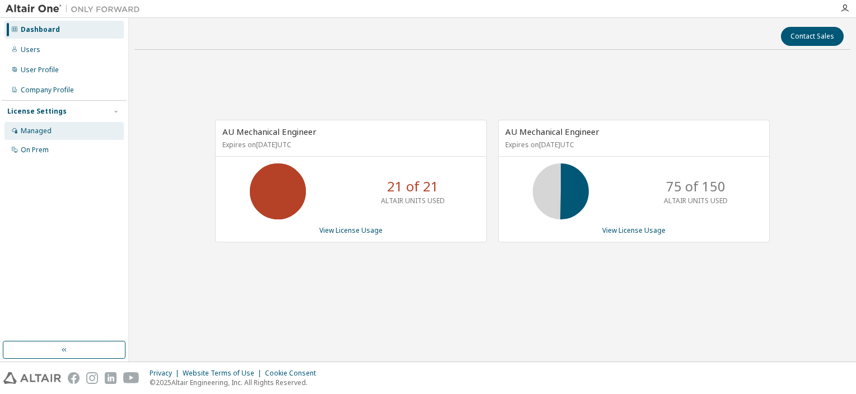
click at [52, 130] on div "Managed" at bounding box center [63, 131] width 119 height 18
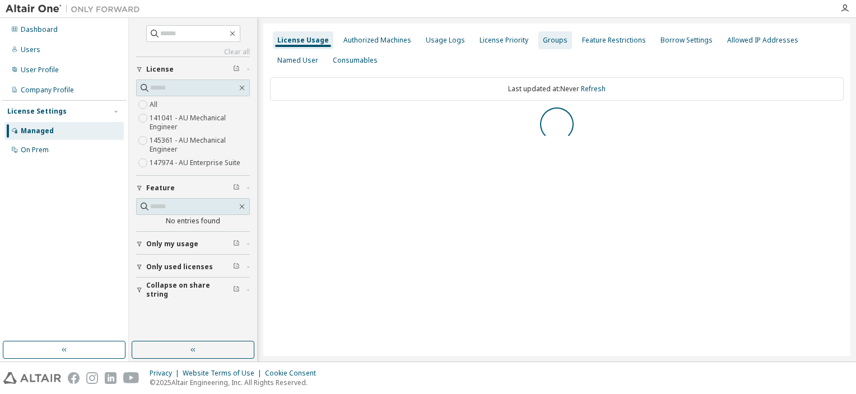
click at [546, 41] on div "Groups" at bounding box center [555, 40] width 25 height 9
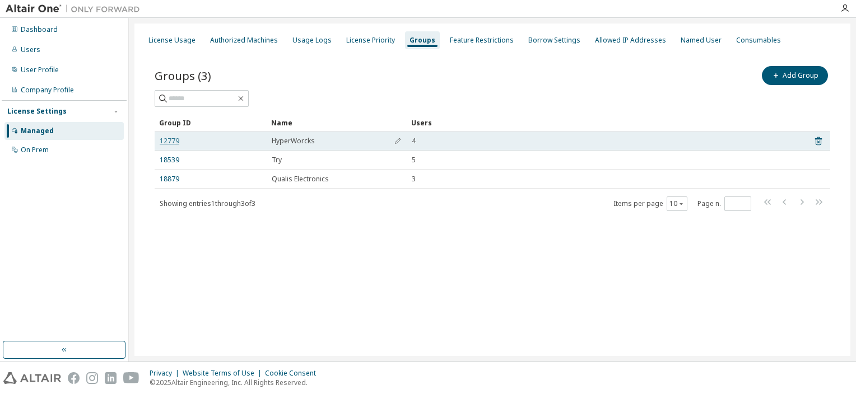
click at [170, 139] on link "12779" at bounding box center [170, 141] width 20 height 9
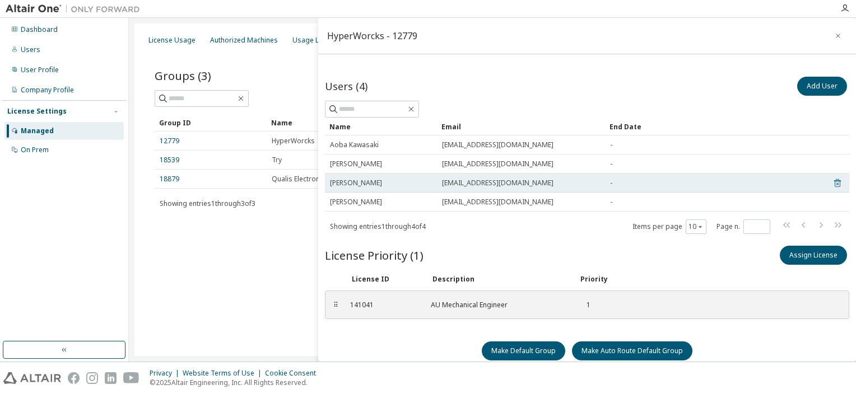
click at [835, 183] on icon at bounding box center [837, 182] width 10 height 13
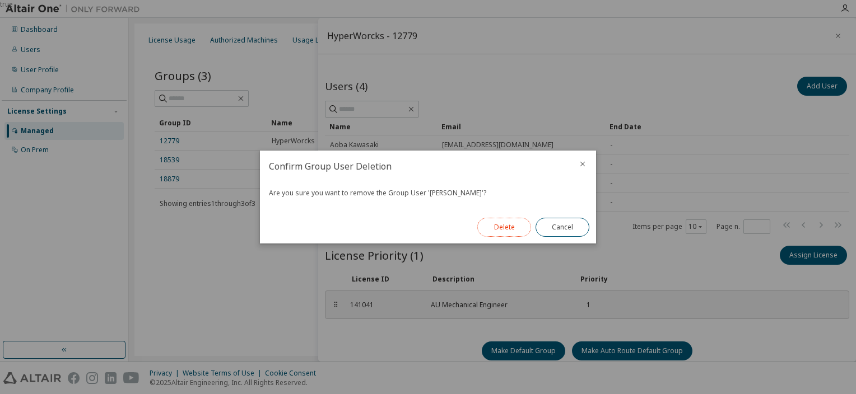
click at [511, 223] on button "Delete" at bounding box center [504, 227] width 54 height 19
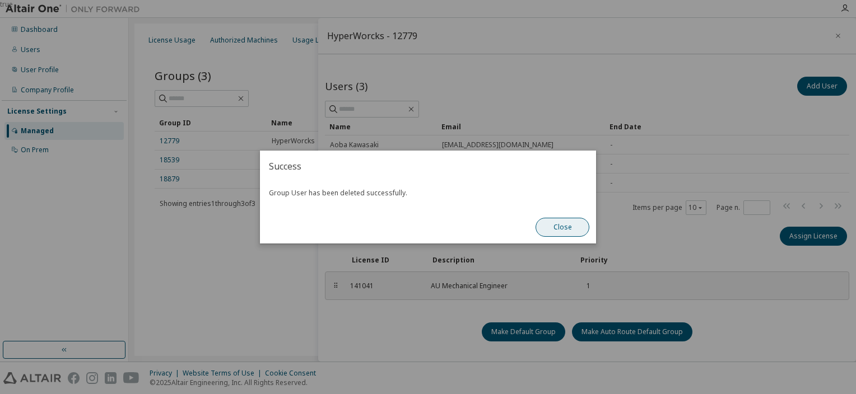
click at [548, 230] on button "Close" at bounding box center [562, 227] width 54 height 19
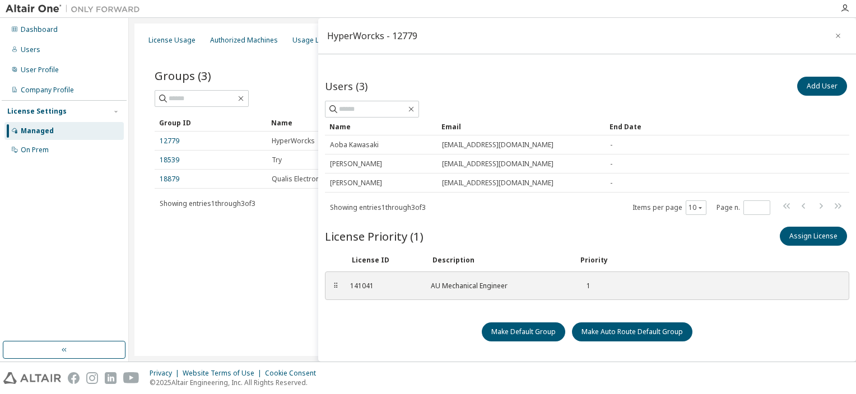
click at [283, 273] on div "License Usage Authorized Machines Usage Logs License Priority Groups Feature Re…" at bounding box center [492, 190] width 716 height 333
click at [76, 33] on div "Dashboard" at bounding box center [63, 30] width 119 height 18
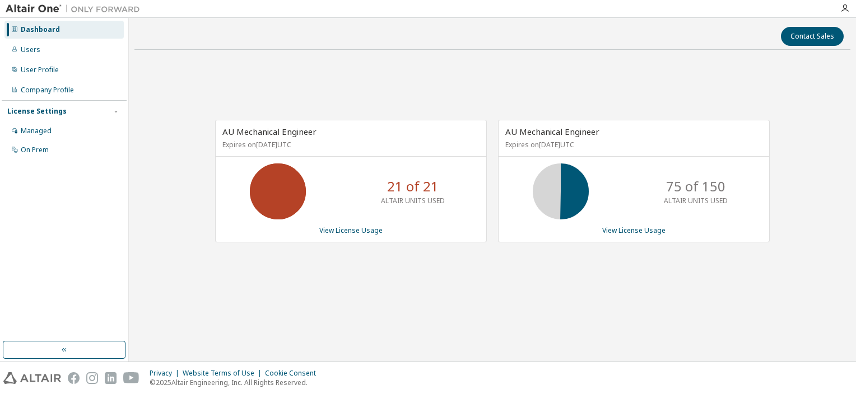
click at [77, 25] on div "Dashboard" at bounding box center [63, 30] width 119 height 18
click at [328, 231] on link "View License Usage" at bounding box center [350, 231] width 63 height 10
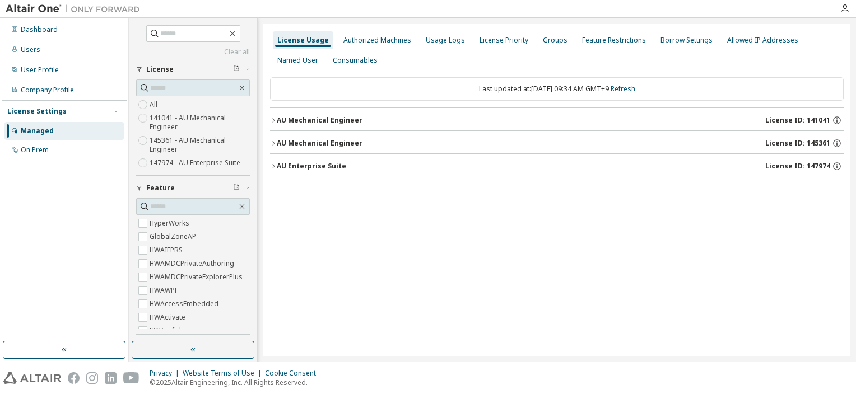
click at [275, 123] on icon "button" at bounding box center [273, 120] width 7 height 7
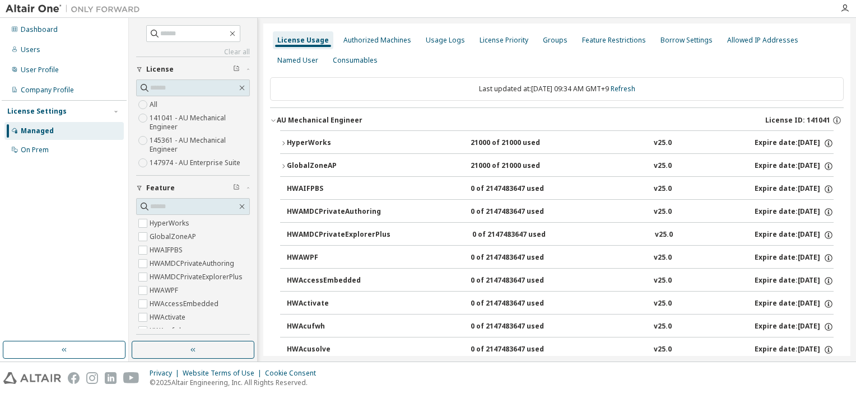
click at [284, 144] on icon "button" at bounding box center [283, 143] width 7 height 7
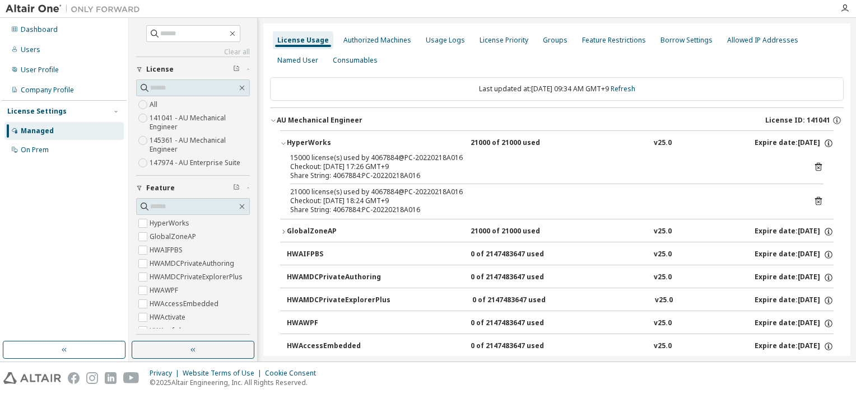
click at [284, 144] on icon "button" at bounding box center [283, 143] width 7 height 7
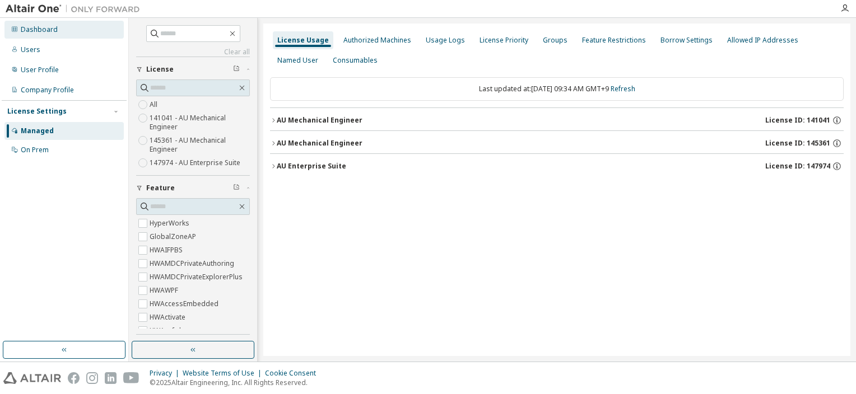
click at [67, 32] on div "Dashboard" at bounding box center [63, 30] width 119 height 18
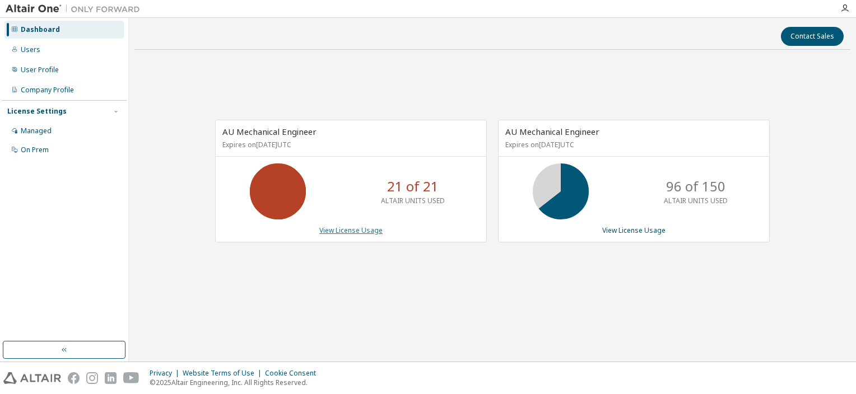
click at [347, 231] on link "View License Usage" at bounding box center [350, 231] width 63 height 10
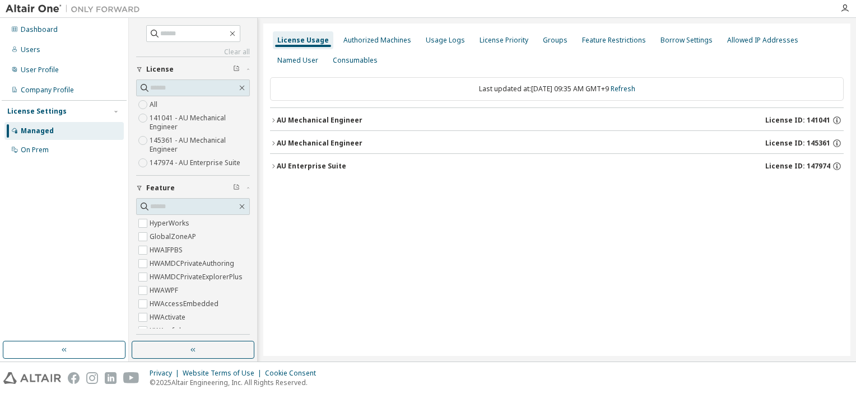
click at [271, 141] on icon "button" at bounding box center [273, 143] width 7 height 7
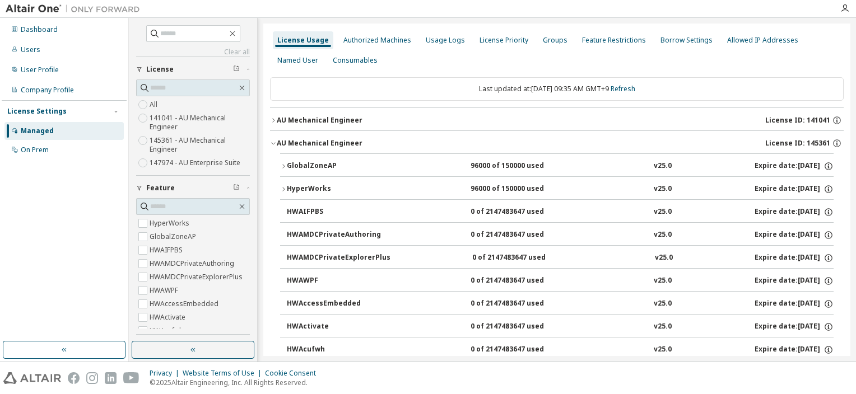
click at [278, 121] on div "AU Mechanical Engineer" at bounding box center [320, 120] width 86 height 9
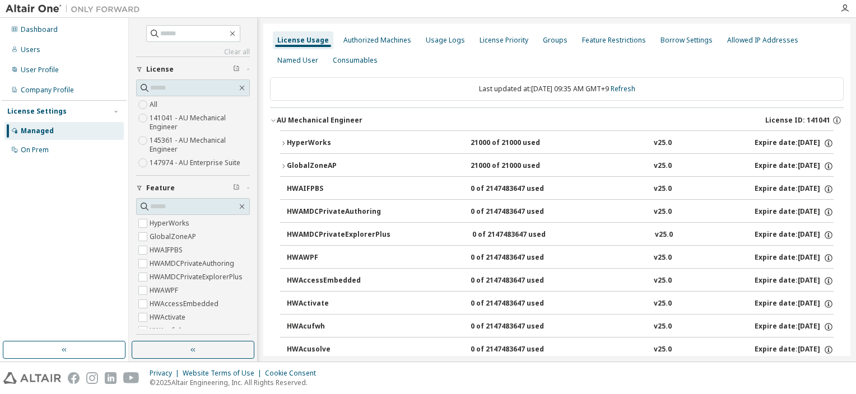
click at [289, 142] on div "HyperWorks" at bounding box center [337, 143] width 101 height 10
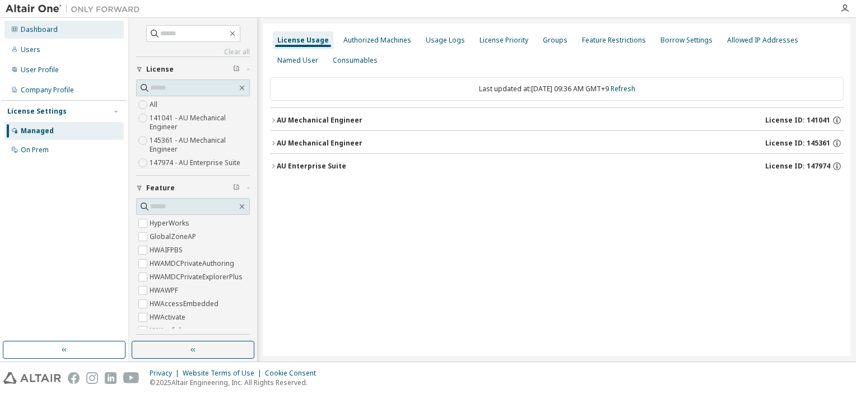
click at [49, 34] on div "Dashboard" at bounding box center [39, 29] width 37 height 9
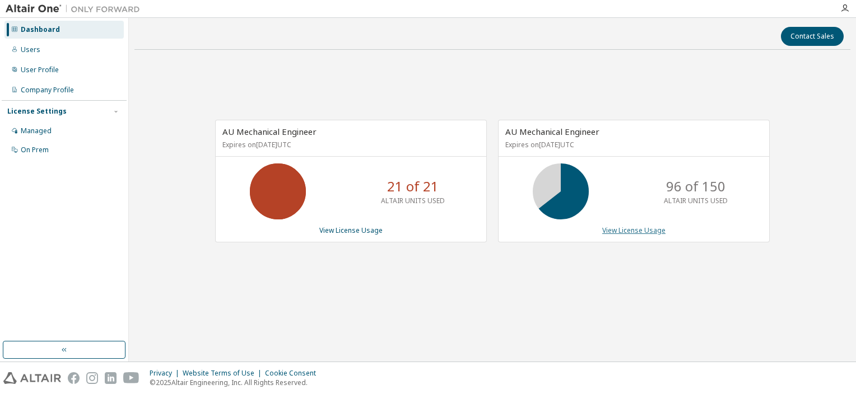
click at [615, 230] on link "View License Usage" at bounding box center [633, 231] width 63 height 10
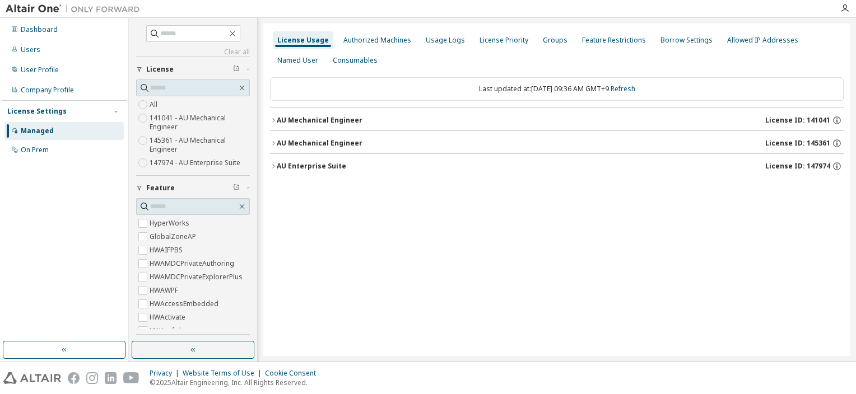
click at [270, 119] on icon "button" at bounding box center [273, 120] width 7 height 7
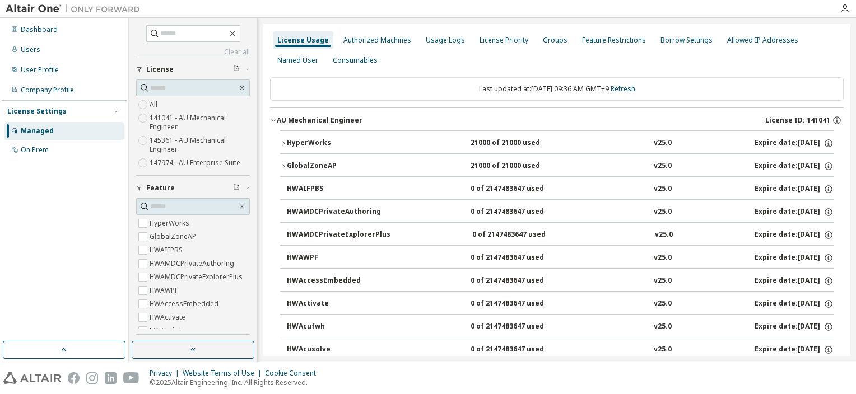
click at [270, 119] on icon "button" at bounding box center [273, 120] width 7 height 7
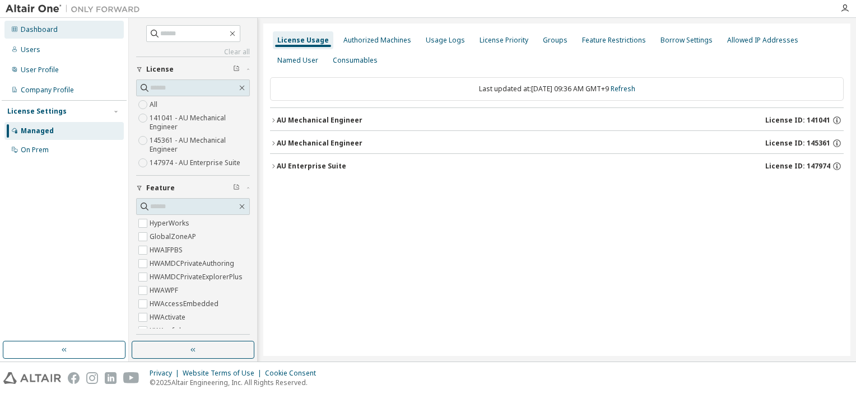
click at [50, 28] on div "Dashboard" at bounding box center [39, 29] width 37 height 9
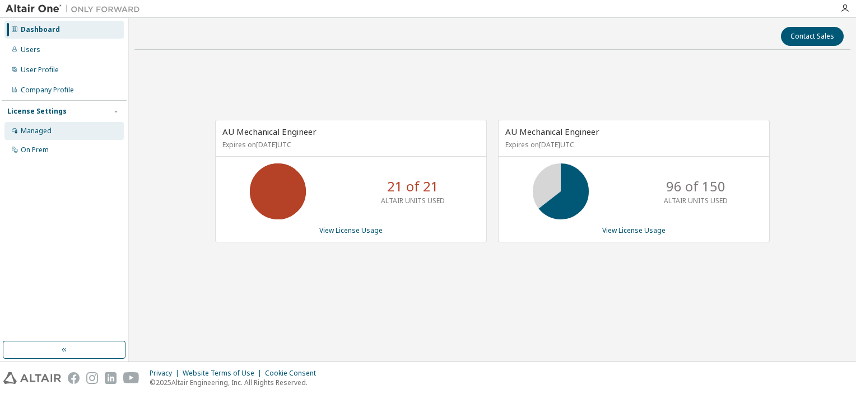
click at [50, 124] on div "Managed" at bounding box center [63, 131] width 119 height 18
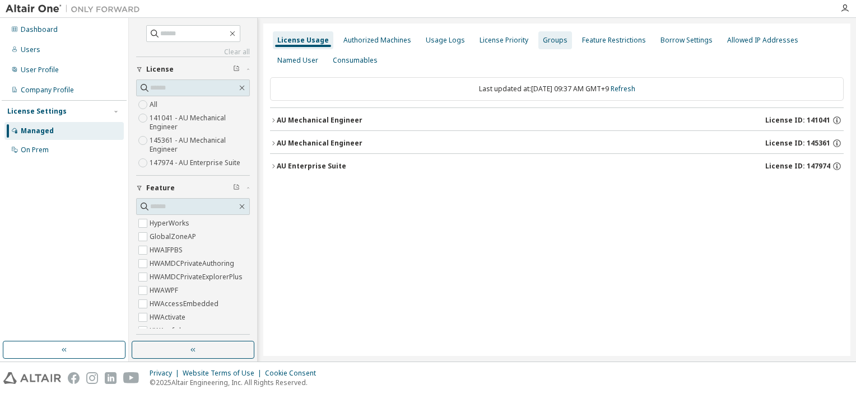
click at [544, 43] on div "Groups" at bounding box center [555, 40] width 25 height 9
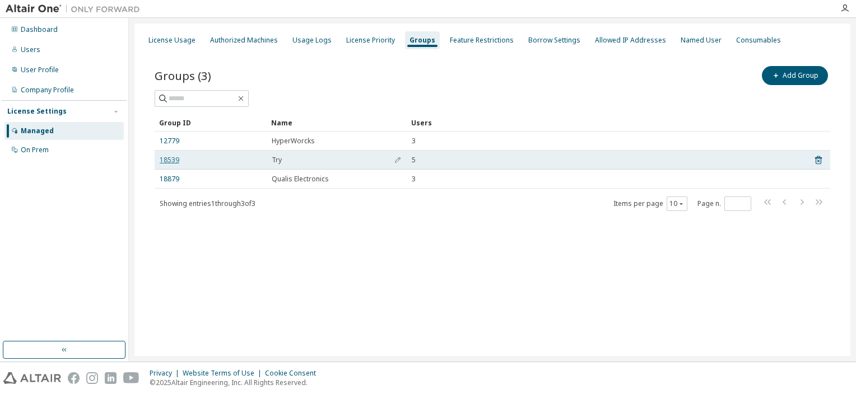
click at [177, 162] on link "18539" at bounding box center [170, 160] width 20 height 9
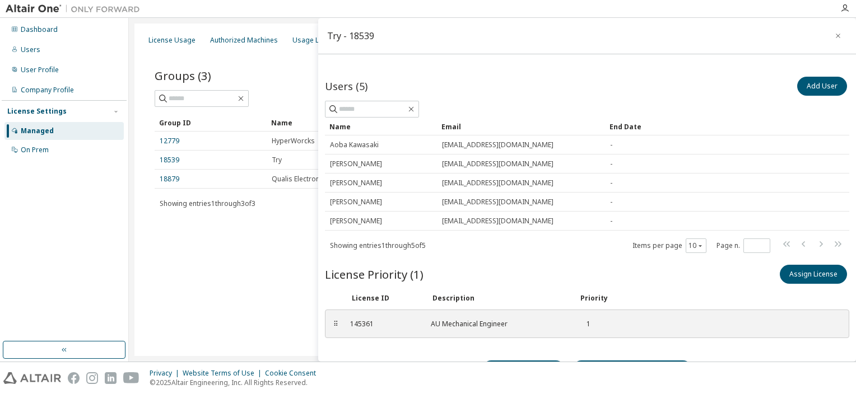
scroll to position [27, 0]
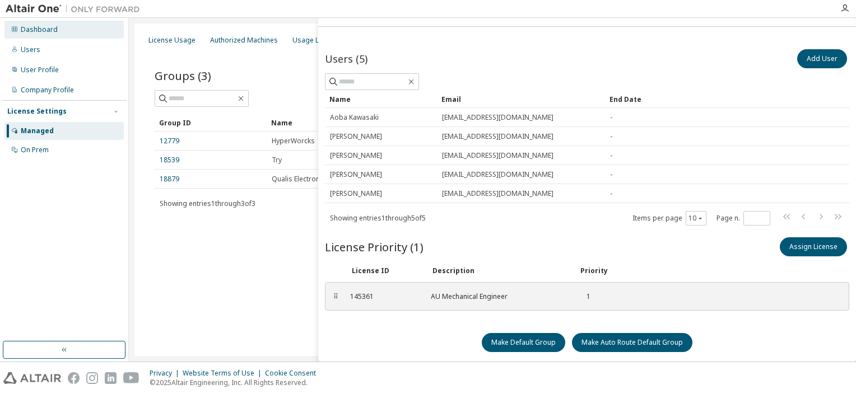
click at [37, 37] on div "Dashboard" at bounding box center [63, 30] width 119 height 18
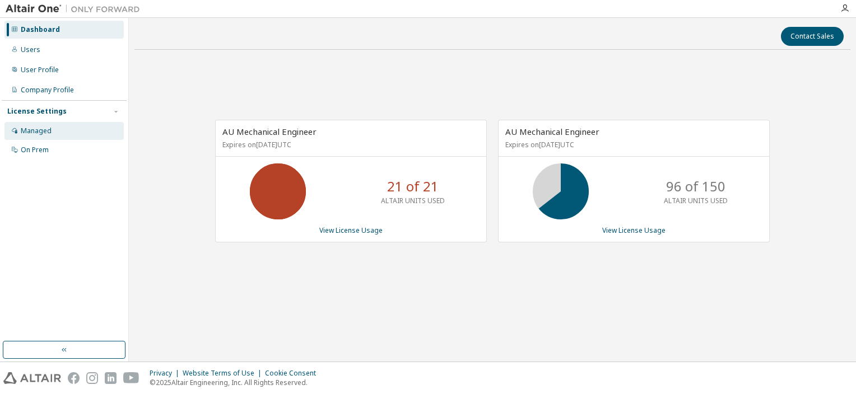
click at [66, 128] on div "Managed" at bounding box center [63, 131] width 119 height 18
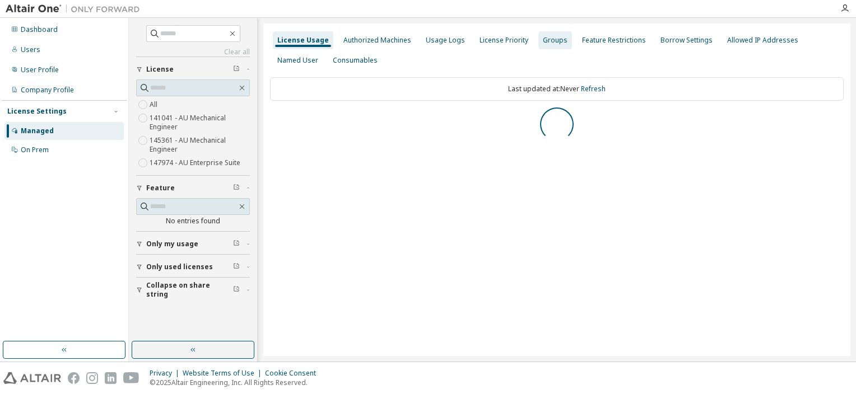
click at [543, 43] on div "Groups" at bounding box center [555, 40] width 25 height 9
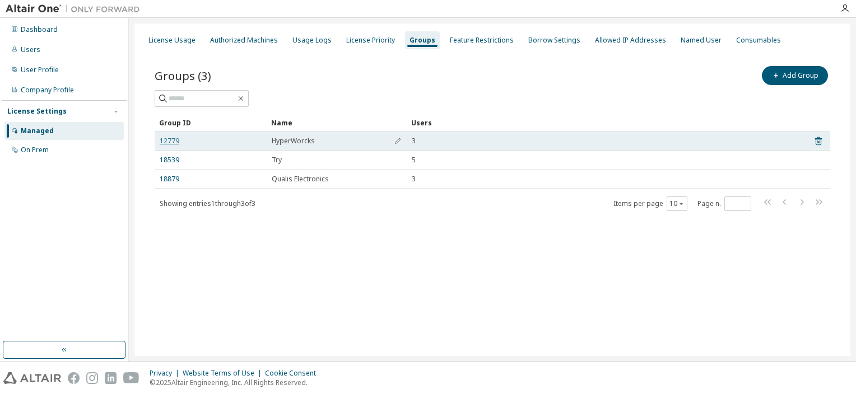
click at [167, 138] on link "12779" at bounding box center [170, 141] width 20 height 9
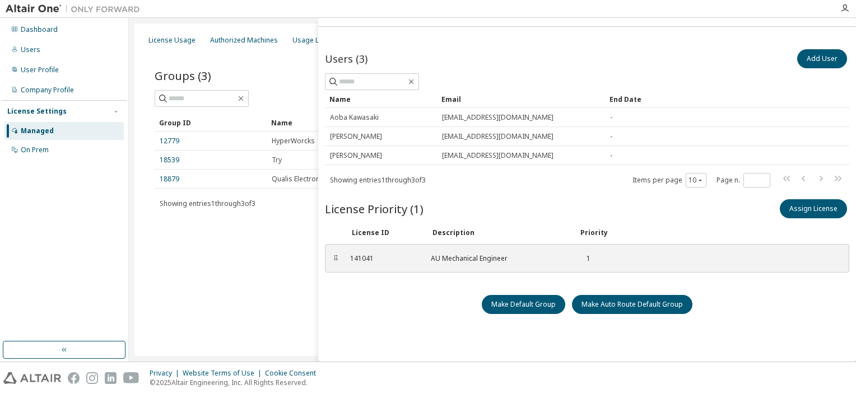
scroll to position [27, 0]
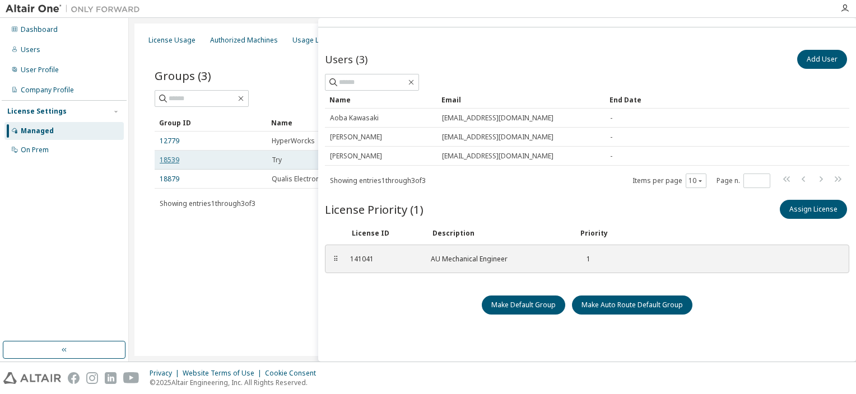
click at [176, 160] on link "18539" at bounding box center [170, 160] width 20 height 9
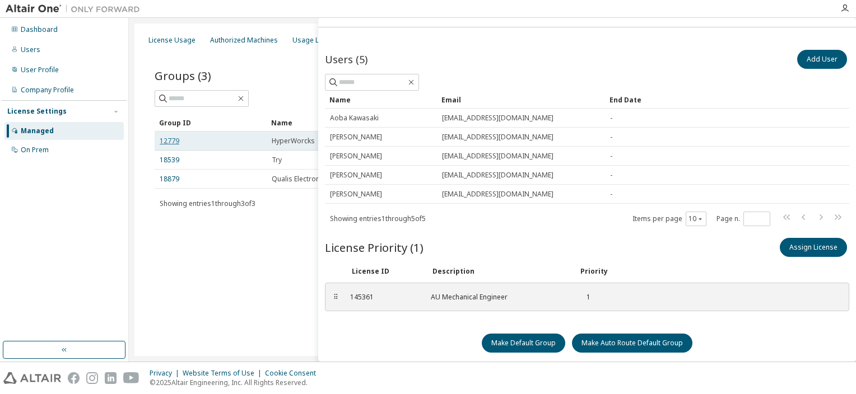
click at [170, 137] on link "12779" at bounding box center [170, 141] width 20 height 9
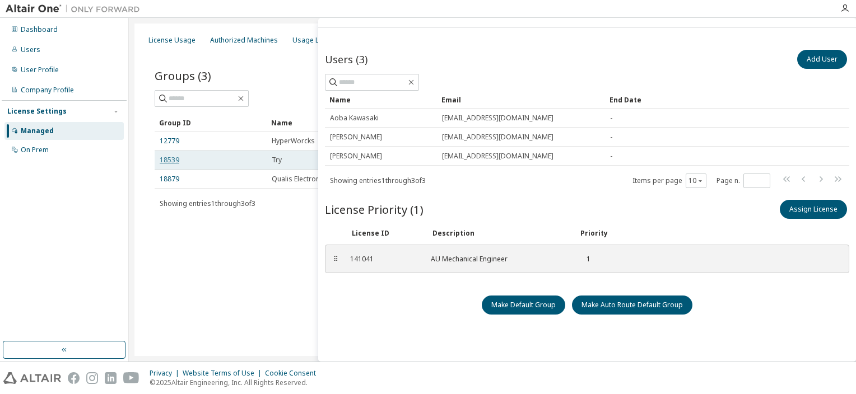
click at [170, 161] on link "18539" at bounding box center [170, 160] width 20 height 9
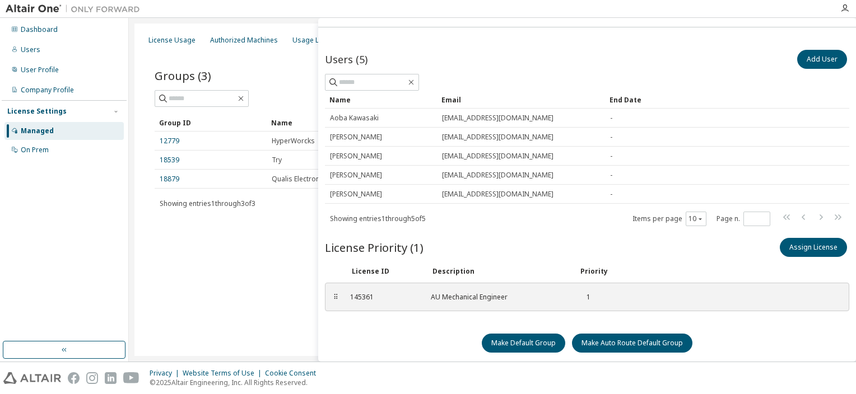
click at [188, 235] on div "Groups (3) Add Group Clear Load Save Save As Field Operator Value Select filter…" at bounding box center [492, 145] width 702 height 190
click at [38, 31] on div "Dashboard" at bounding box center [39, 29] width 37 height 9
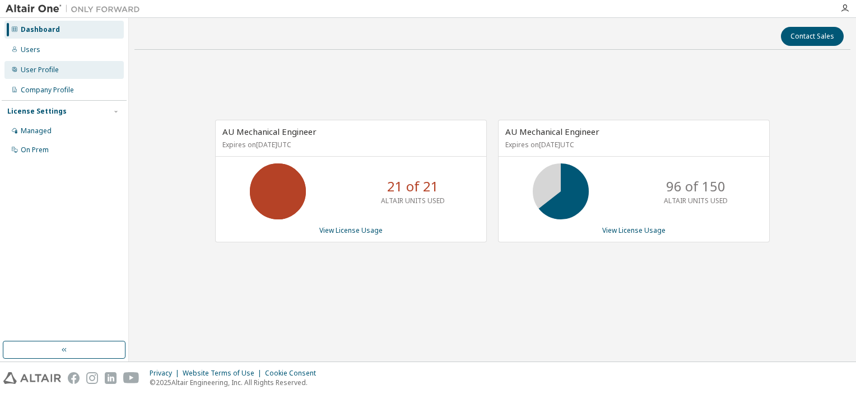
click at [52, 69] on div "User Profile" at bounding box center [40, 70] width 38 height 9
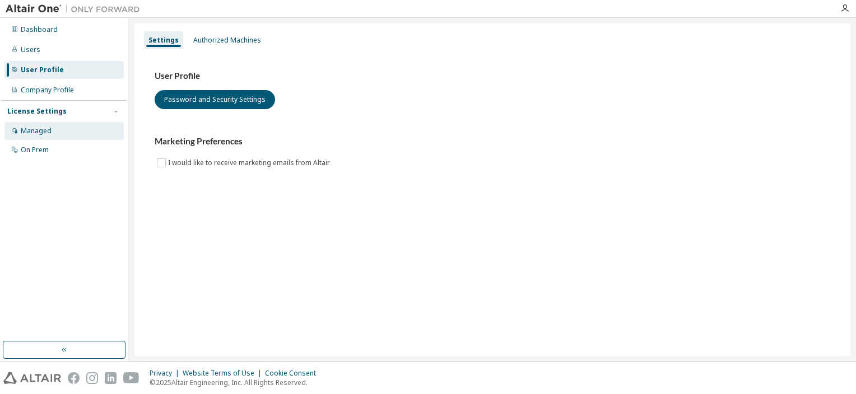
click at [57, 128] on div "Managed" at bounding box center [63, 131] width 119 height 18
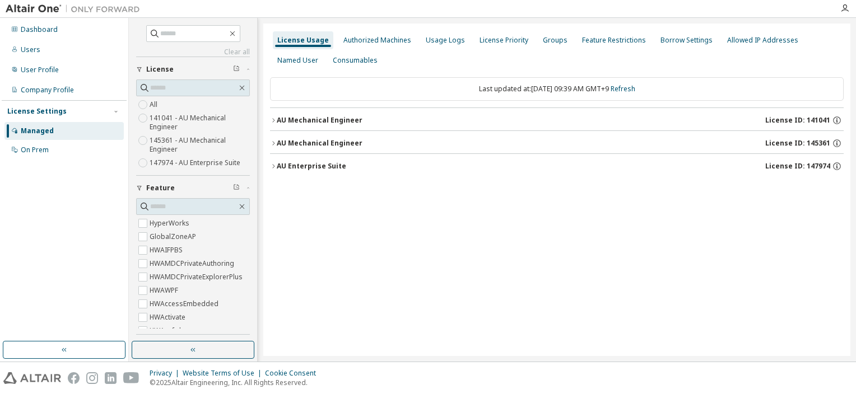
click at [172, 123] on label "141041 - AU Mechanical Engineer" at bounding box center [199, 122] width 100 height 22
click at [273, 123] on icon "button" at bounding box center [273, 120] width 7 height 7
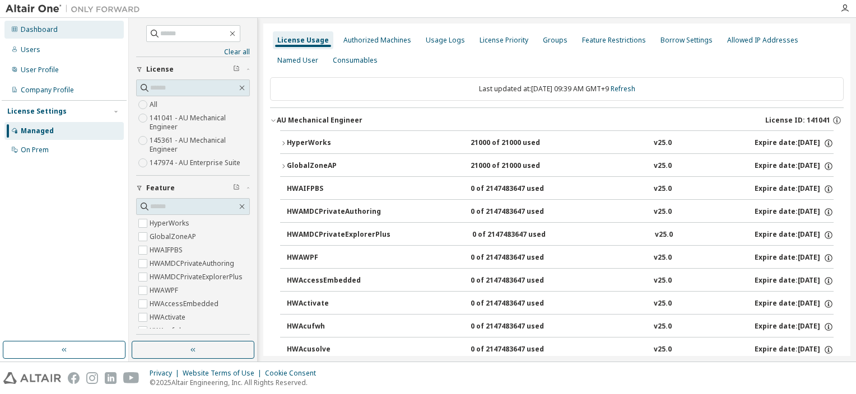
click at [40, 30] on div "Dashboard" at bounding box center [39, 29] width 37 height 9
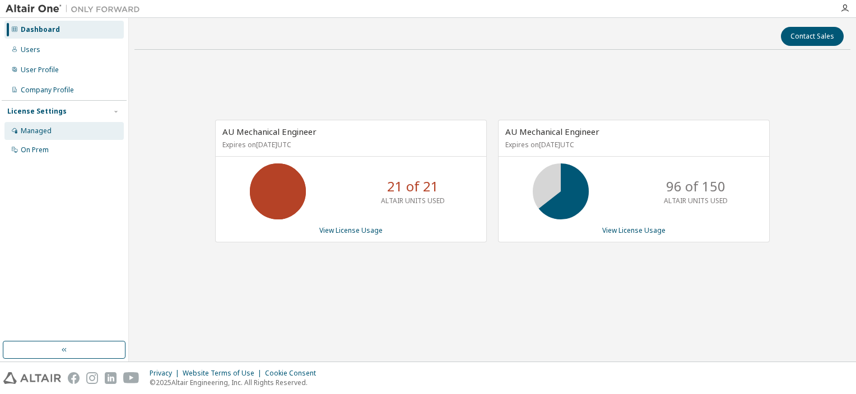
click at [57, 137] on div "Managed" at bounding box center [63, 131] width 119 height 18
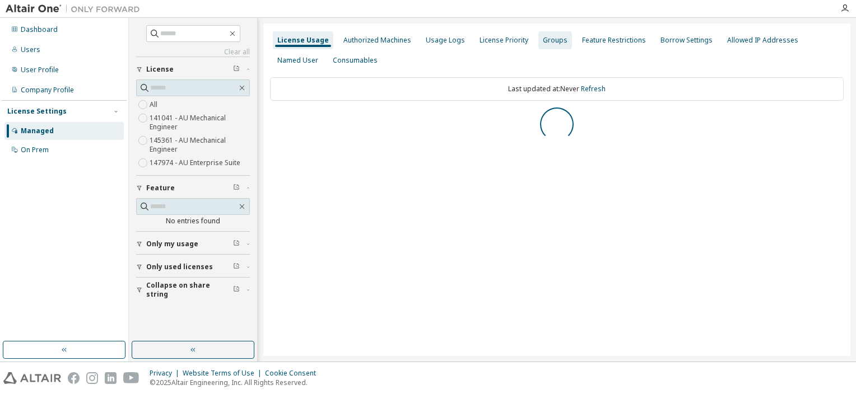
click at [539, 45] on div "Groups" at bounding box center [555, 40] width 34 height 18
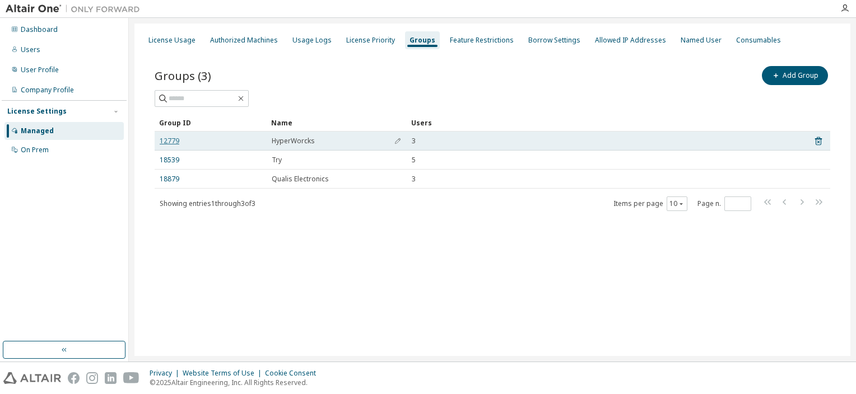
click at [163, 144] on link "12779" at bounding box center [170, 141] width 20 height 9
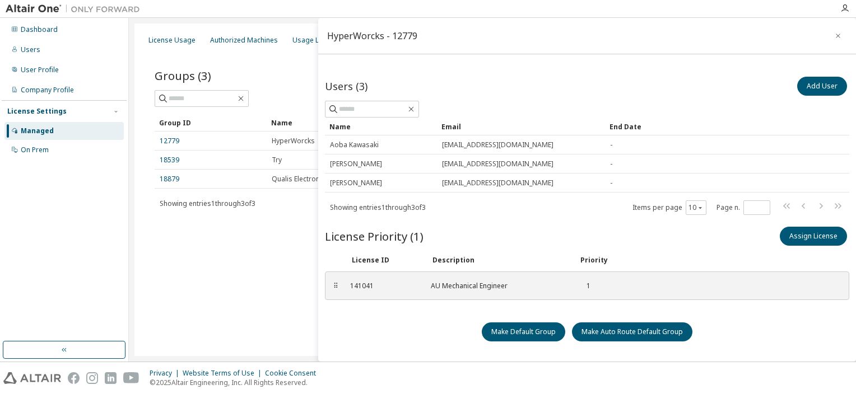
click at [233, 262] on div "License Usage Authorized Machines Usage Logs License Priority Groups Feature Re…" at bounding box center [492, 190] width 716 height 333
click at [44, 29] on div "Dashboard" at bounding box center [39, 29] width 37 height 9
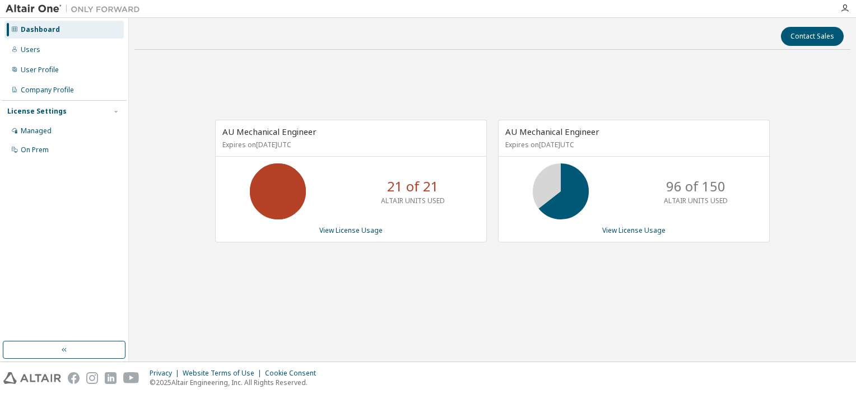
click at [268, 179] on icon at bounding box center [278, 191] width 28 height 28
click at [331, 231] on link "View License Usage" at bounding box center [350, 231] width 63 height 10
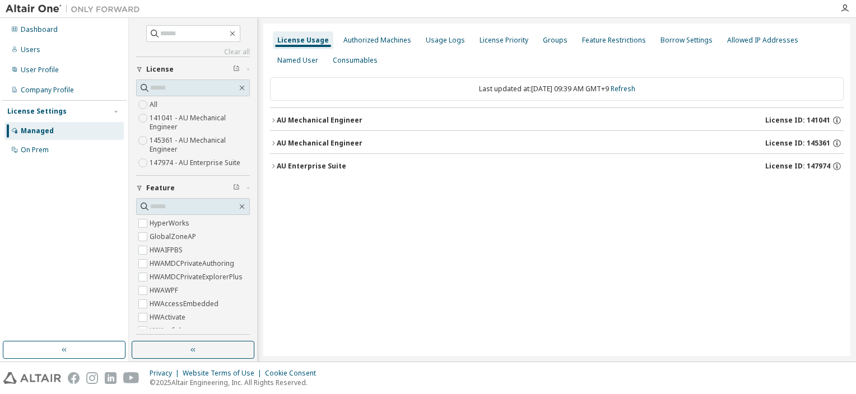
click at [272, 121] on icon "button" at bounding box center [273, 120] width 7 height 7
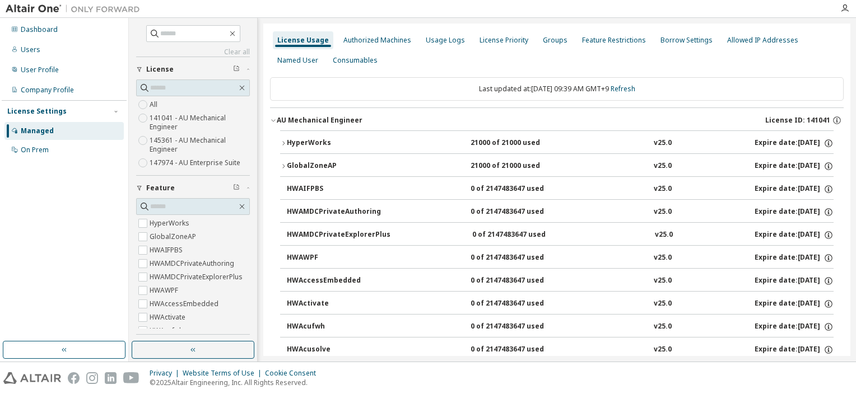
click at [283, 146] on button "HyperWorks 21000 of 21000 used v25.0 Expire date: [DATE]" at bounding box center [556, 143] width 553 height 25
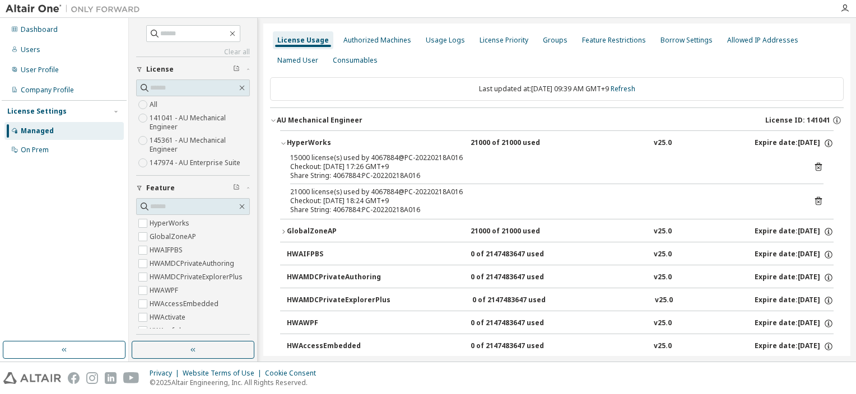
click at [287, 233] on div "GlobalZoneAP" at bounding box center [337, 232] width 101 height 10
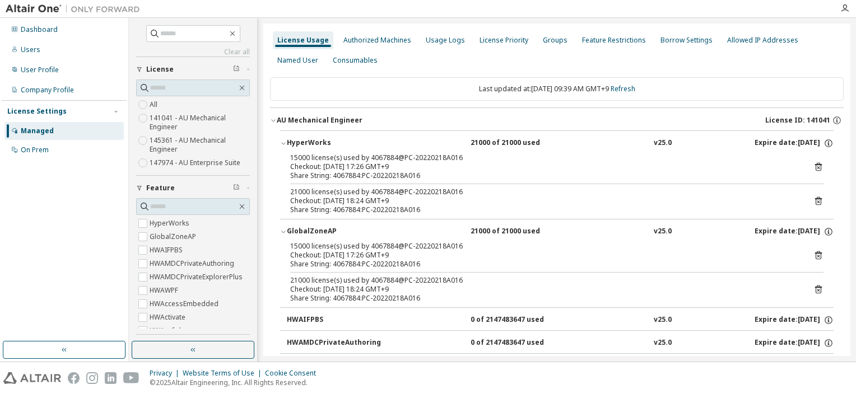
click at [813, 166] on icon at bounding box center [818, 167] width 10 height 10
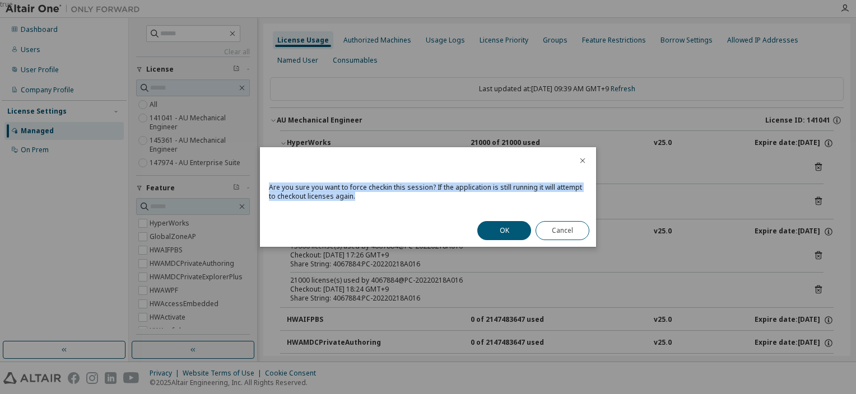
drag, startPoint x: 381, startPoint y: 200, endPoint x: 253, endPoint y: 177, distance: 129.7
click at [253, 0] on div "true Are you sure you want to force checkin this session? If the application is…" at bounding box center [428, 0] width 856 height 0
copy div "Are you sure you want to force checkin this session? If the application is stil…"
click at [509, 226] on button "OK" at bounding box center [504, 230] width 54 height 19
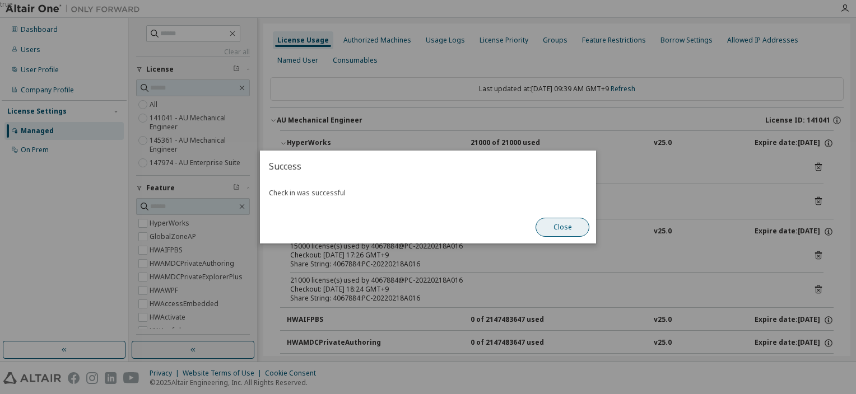
click at [558, 229] on button "Close" at bounding box center [562, 227] width 54 height 19
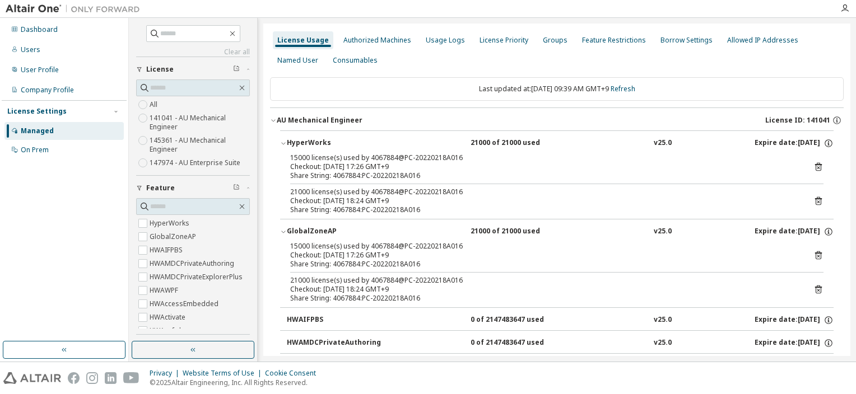
click at [813, 166] on icon at bounding box center [818, 167] width 10 height 10
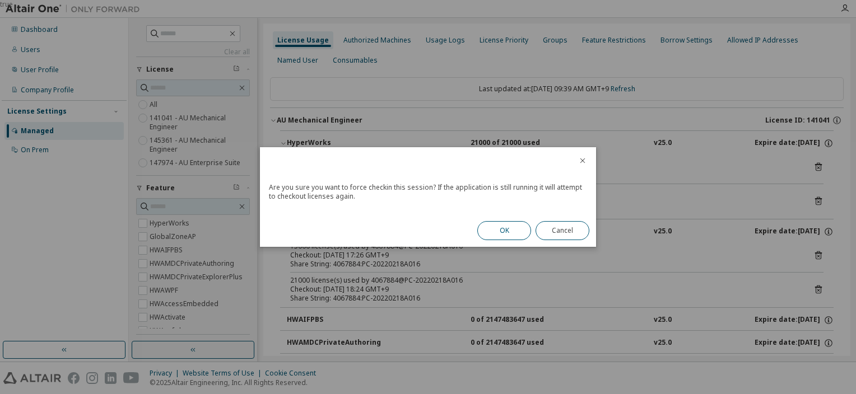
click at [525, 226] on button "OK" at bounding box center [504, 230] width 54 height 19
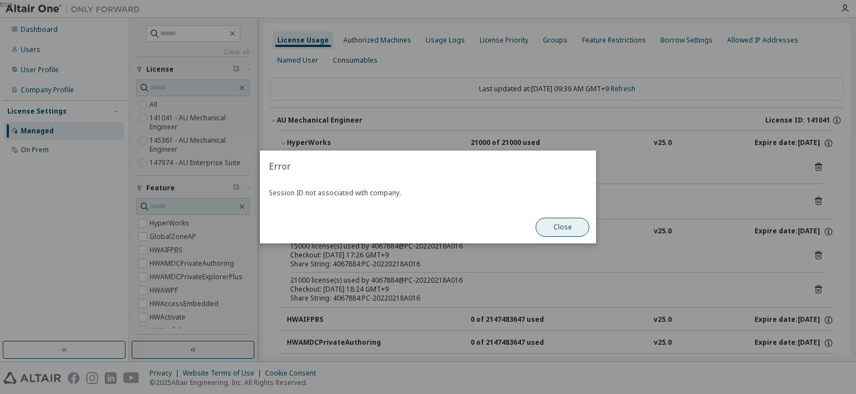
click at [566, 222] on button "Close" at bounding box center [562, 227] width 54 height 19
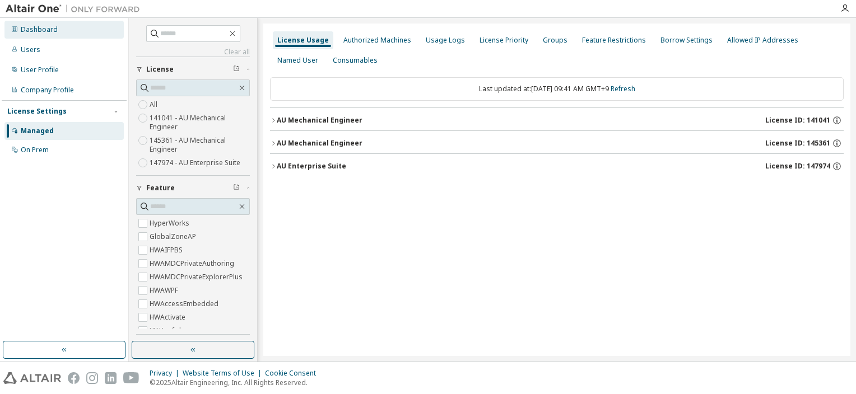
click at [53, 32] on div "Dashboard" at bounding box center [39, 29] width 37 height 9
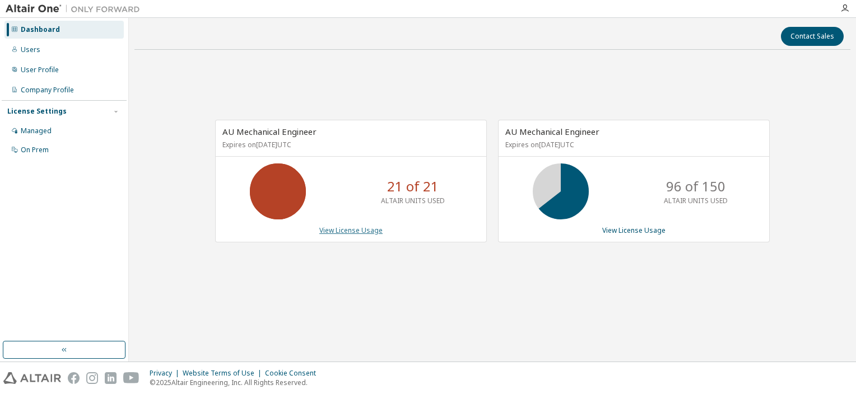
click at [372, 230] on link "View License Usage" at bounding box center [350, 231] width 63 height 10
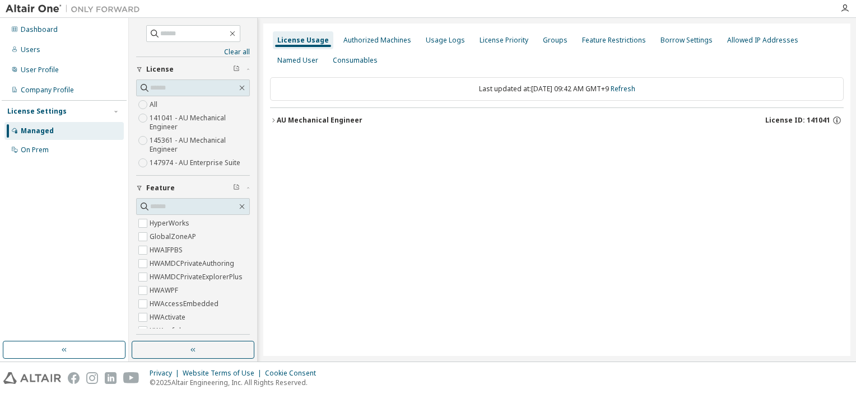
click at [273, 119] on icon "button" at bounding box center [273, 120] width 7 height 7
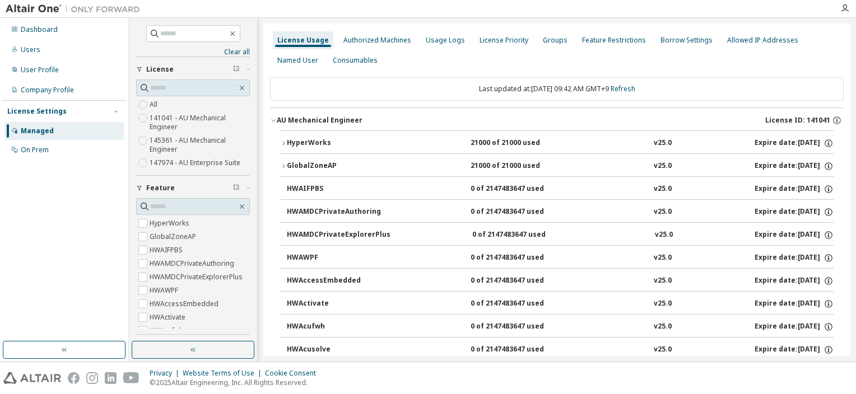
click at [287, 141] on div "HyperWorks" at bounding box center [337, 143] width 101 height 10
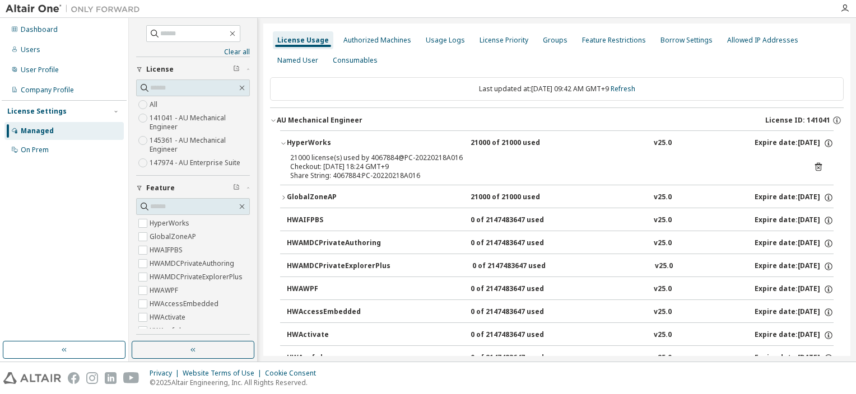
click at [813, 165] on icon at bounding box center [818, 167] width 10 height 10
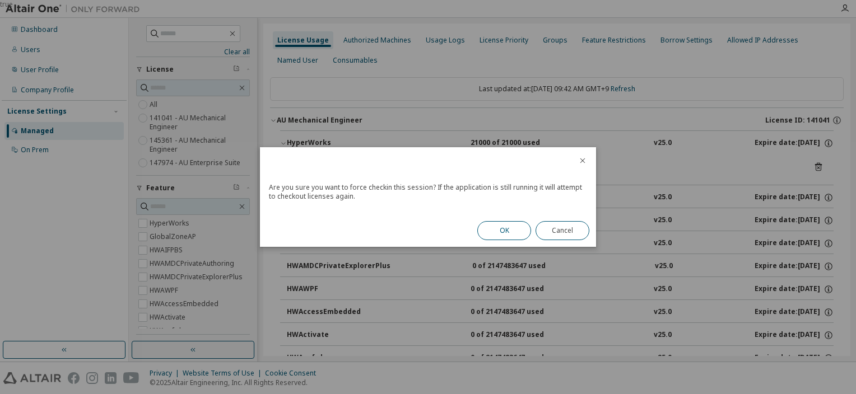
click at [507, 228] on button "OK" at bounding box center [504, 230] width 54 height 19
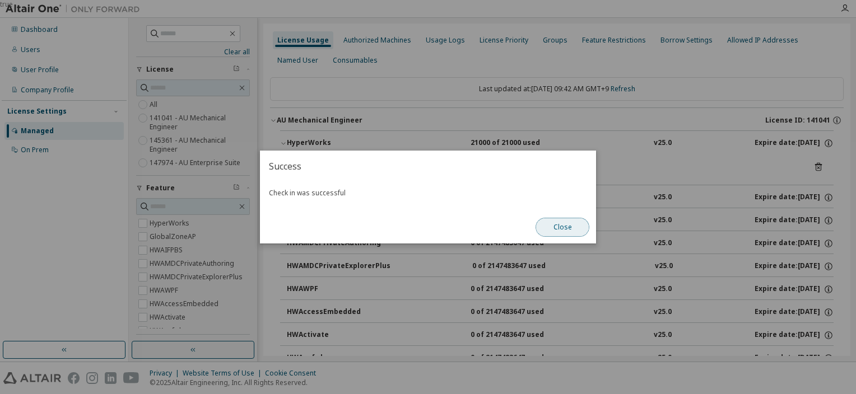
click at [550, 235] on button "Close" at bounding box center [562, 227] width 54 height 19
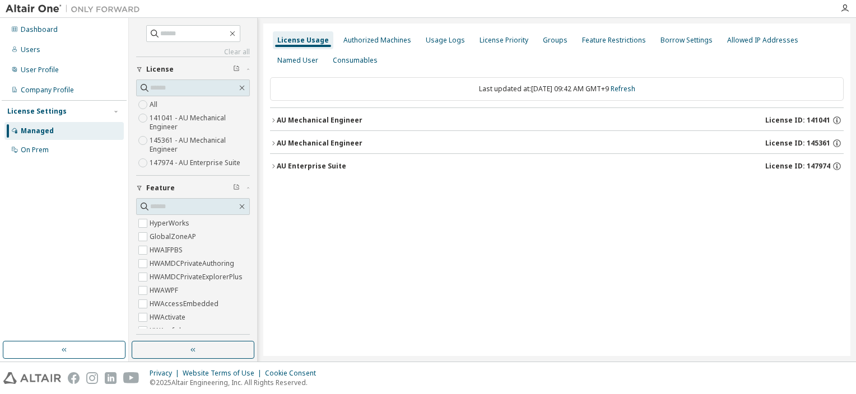
click at [279, 120] on div "AU Mechanical Engineer" at bounding box center [320, 120] width 86 height 9
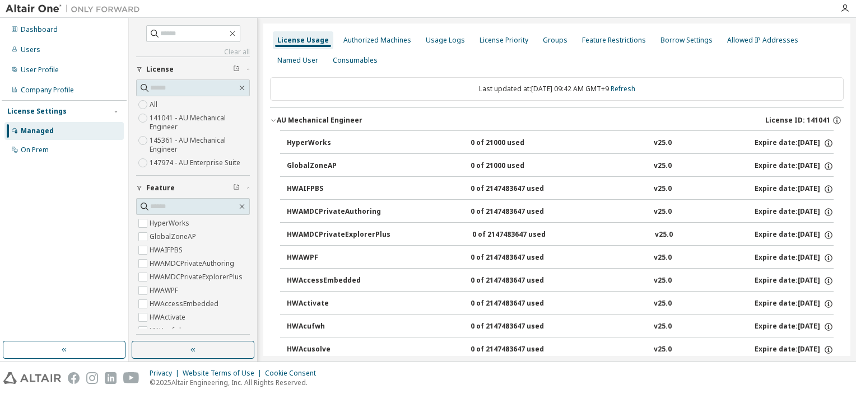
click at [279, 120] on div "AU Mechanical Engineer" at bounding box center [320, 120] width 86 height 9
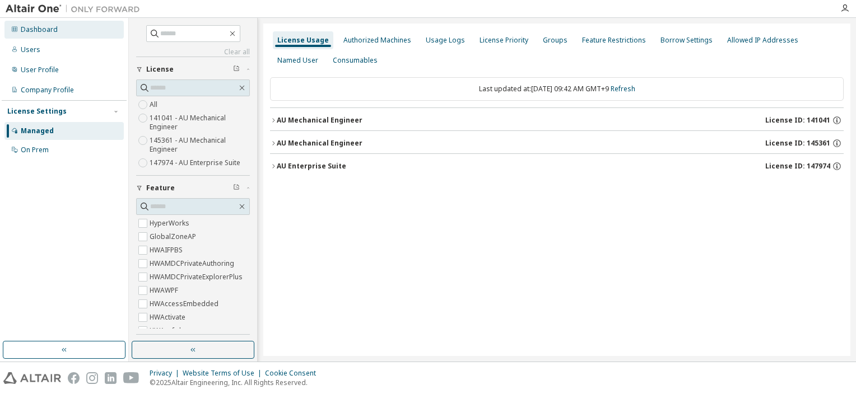
click at [54, 38] on div "Dashboard" at bounding box center [63, 30] width 119 height 18
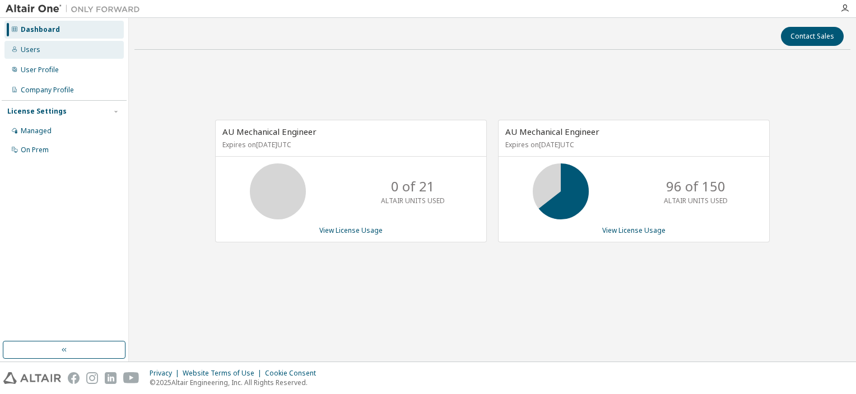
click at [44, 52] on div "Users" at bounding box center [63, 50] width 119 height 18
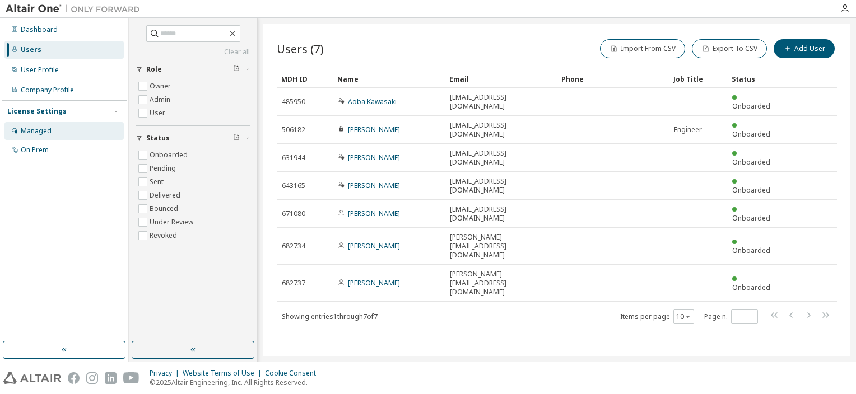
click at [49, 138] on div "Managed" at bounding box center [63, 131] width 119 height 18
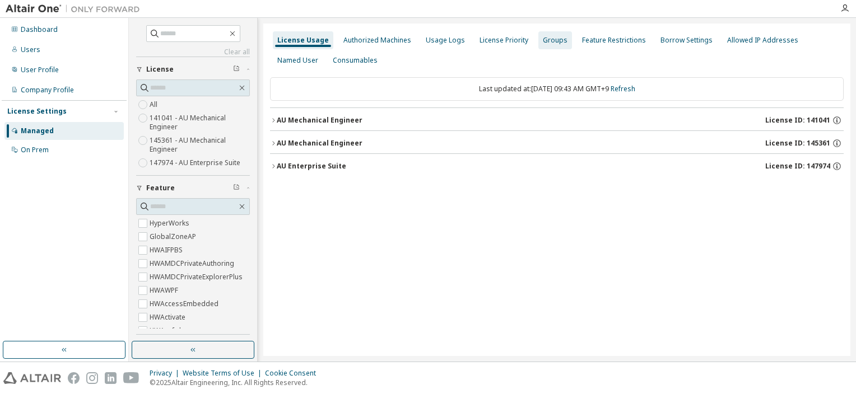
click at [543, 43] on div "Groups" at bounding box center [555, 40] width 25 height 9
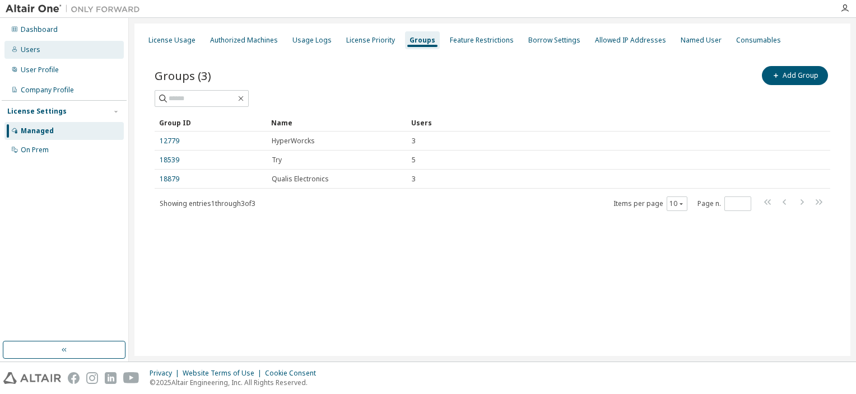
click at [45, 54] on div "Users" at bounding box center [63, 50] width 119 height 18
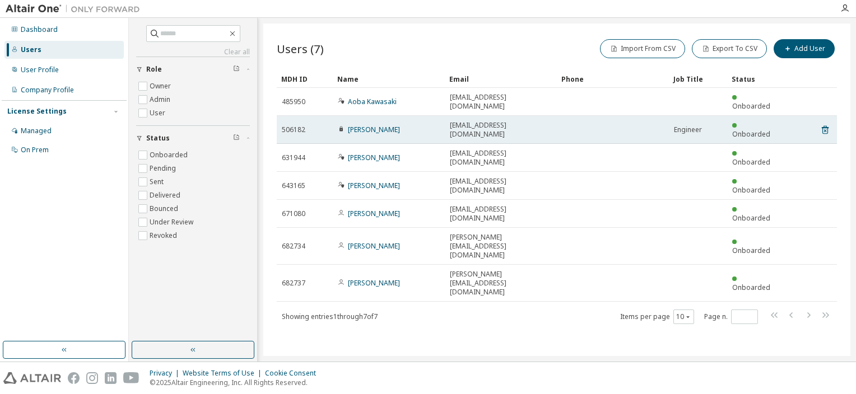
click at [372, 122] on td "Saito Keisuke" at bounding box center [389, 130] width 112 height 28
click at [374, 125] on link "Saito Keisuke" at bounding box center [374, 130] width 52 height 10
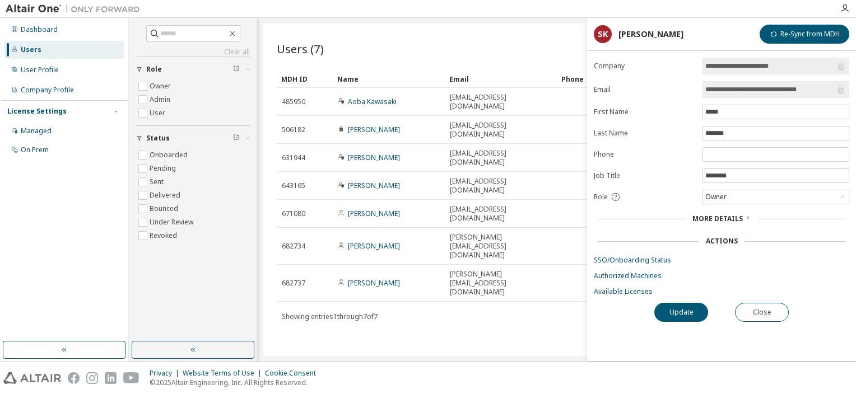
click at [708, 217] on span "More Details" at bounding box center [717, 219] width 50 height 10
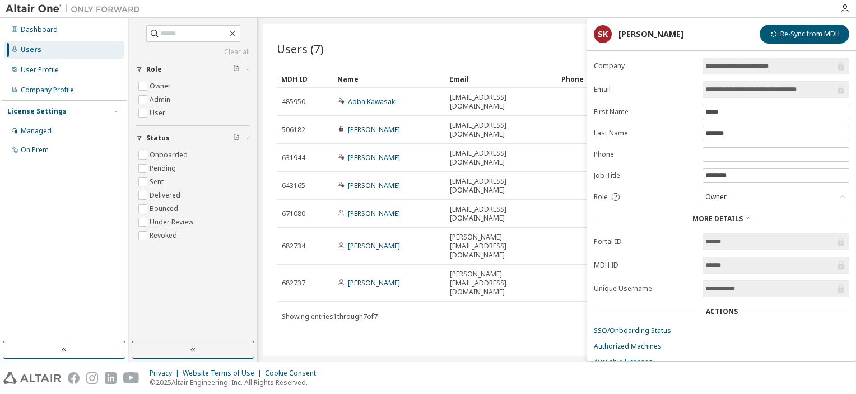
scroll to position [34, 0]
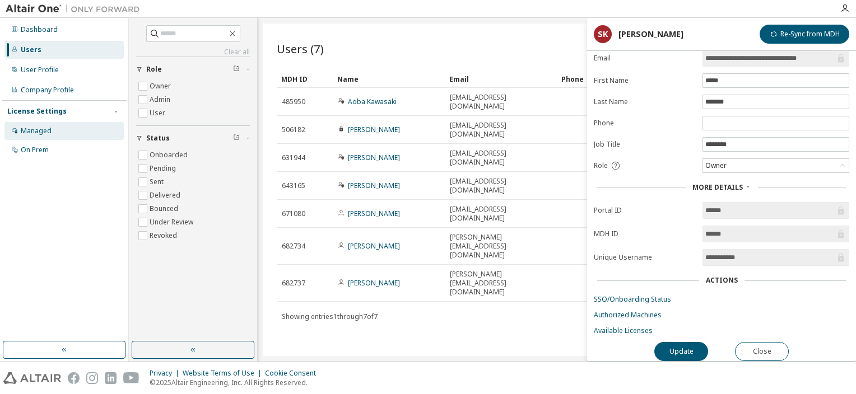
click at [57, 130] on div "Managed" at bounding box center [63, 131] width 119 height 18
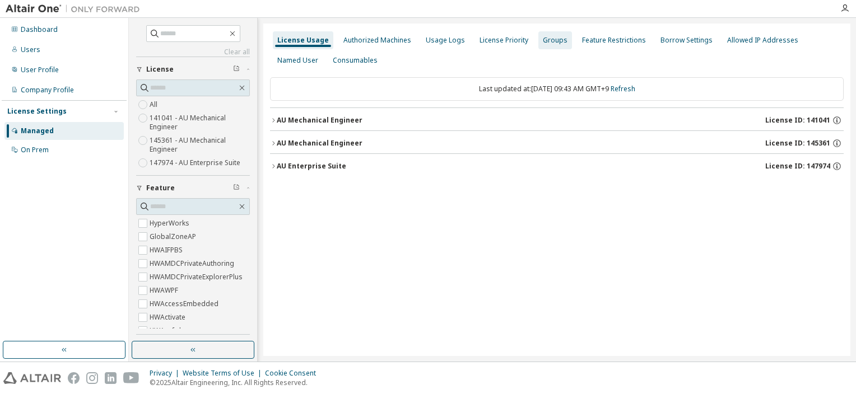
click at [548, 43] on div "Groups" at bounding box center [555, 40] width 25 height 9
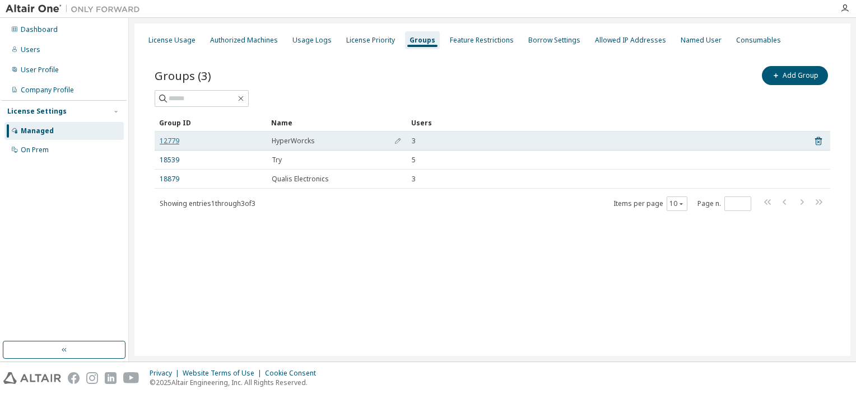
click at [170, 142] on link "12779" at bounding box center [170, 141] width 20 height 9
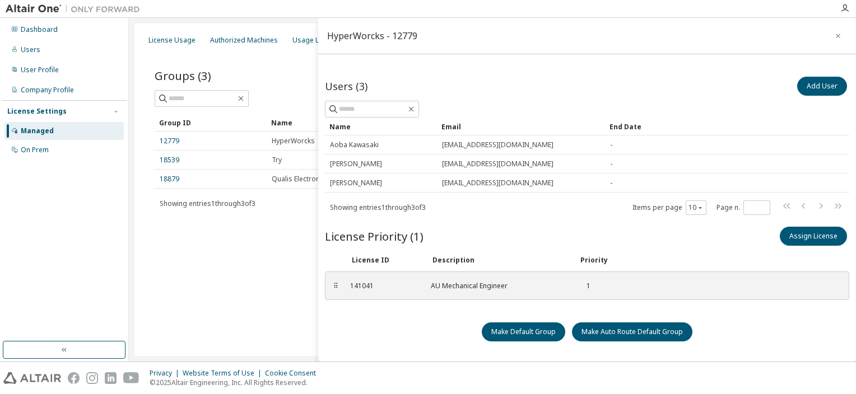
scroll to position [27, 0]
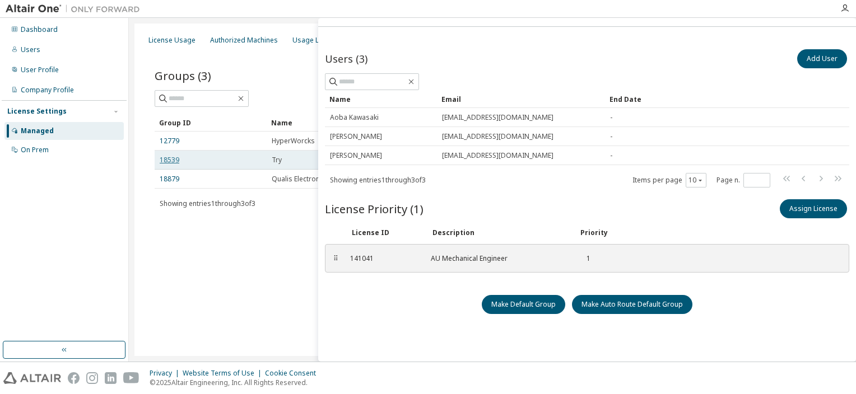
click at [168, 161] on link "18539" at bounding box center [170, 160] width 20 height 9
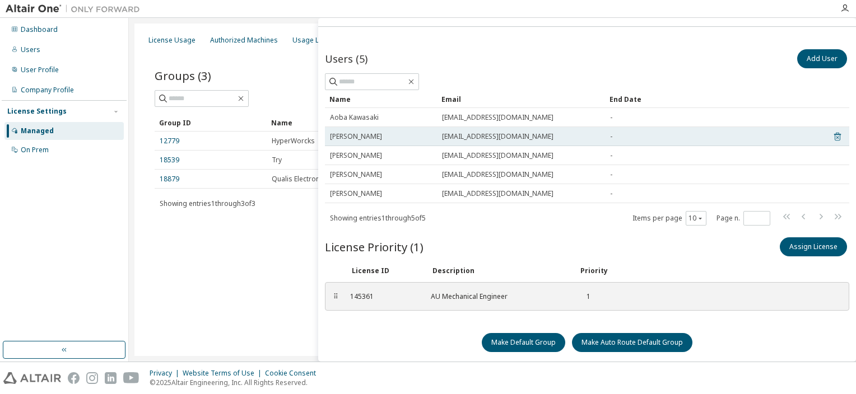
click at [832, 132] on icon at bounding box center [837, 136] width 10 height 13
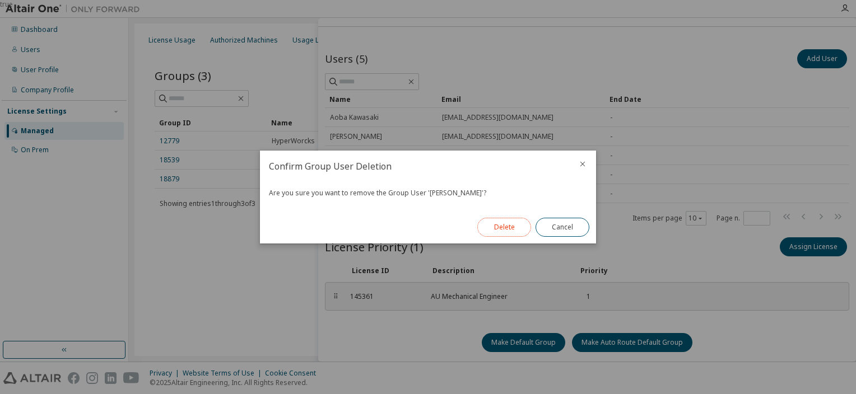
click at [513, 230] on button "Delete" at bounding box center [504, 227] width 54 height 19
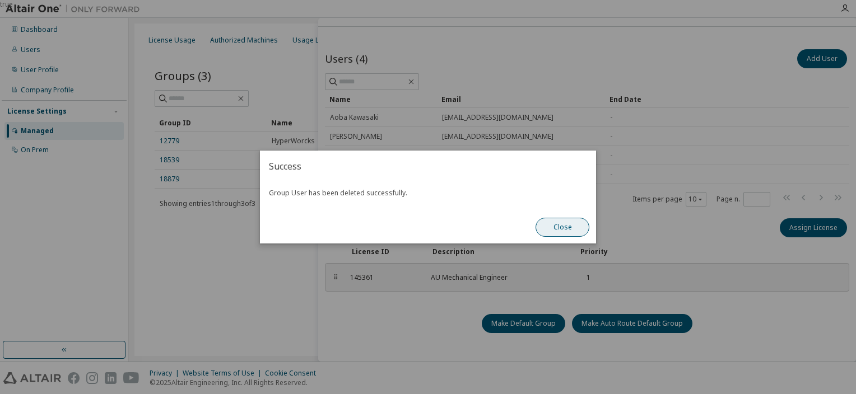
click at [562, 233] on button "Close" at bounding box center [562, 227] width 54 height 19
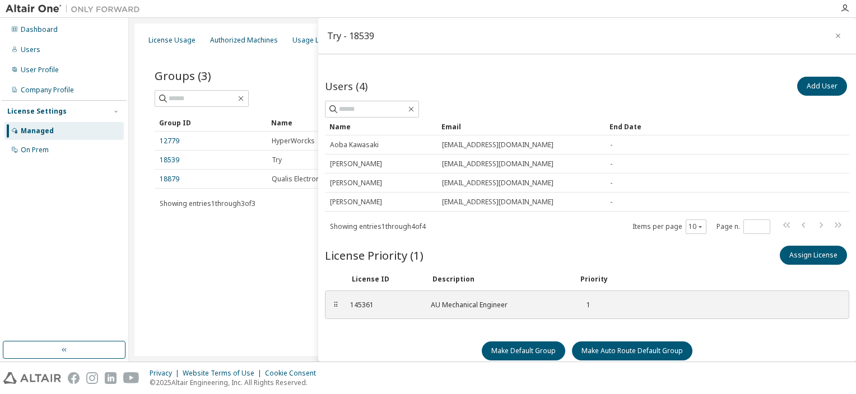
click at [64, 131] on div "Managed" at bounding box center [63, 131] width 119 height 18
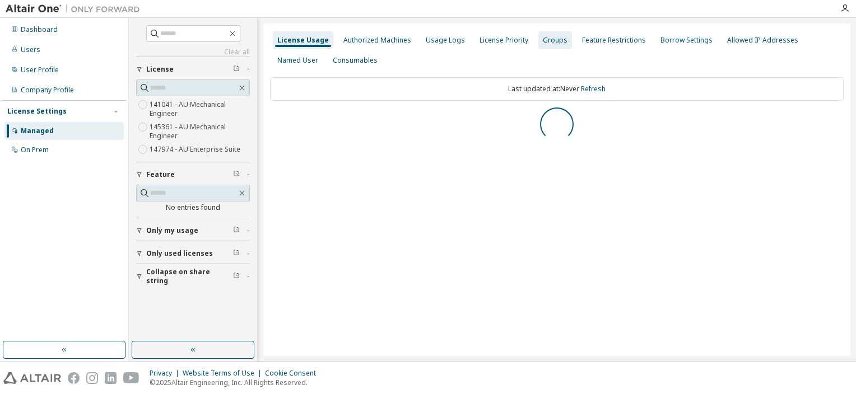
click at [543, 40] on div "Groups" at bounding box center [555, 40] width 25 height 9
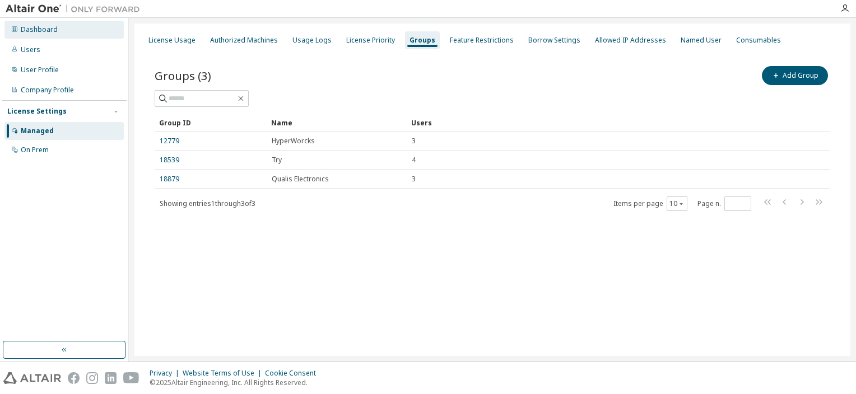
click at [55, 35] on div "Dashboard" at bounding box center [63, 30] width 119 height 18
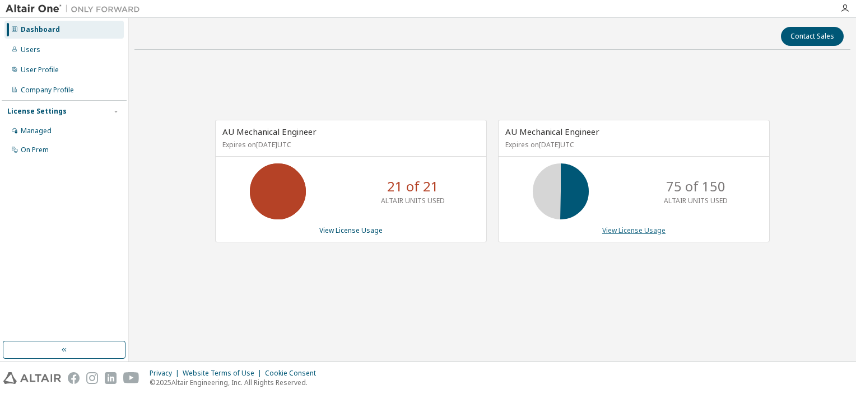
click at [637, 227] on link "View License Usage" at bounding box center [633, 231] width 63 height 10
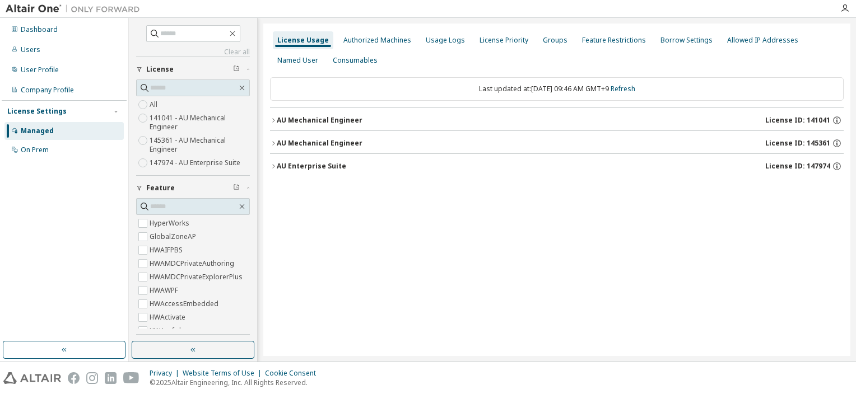
click at [301, 126] on button "AU Mechanical Engineer License ID: 141041" at bounding box center [556, 120] width 573 height 25
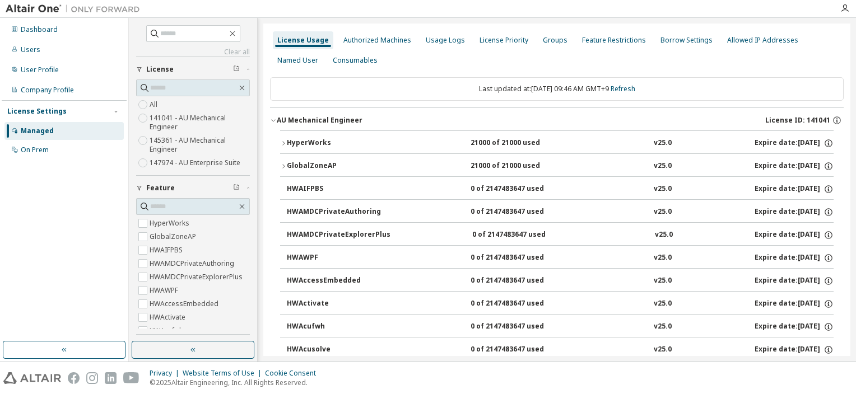
click at [300, 144] on div "HyperWorks" at bounding box center [337, 143] width 101 height 10
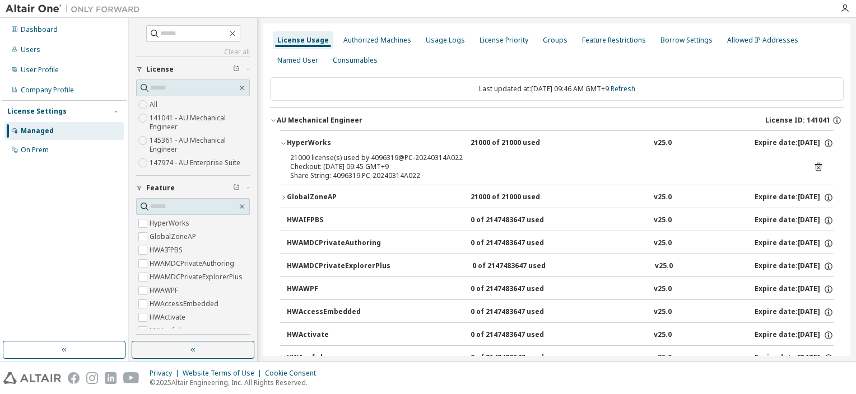
click at [280, 195] on icon "button" at bounding box center [283, 197] width 7 height 7
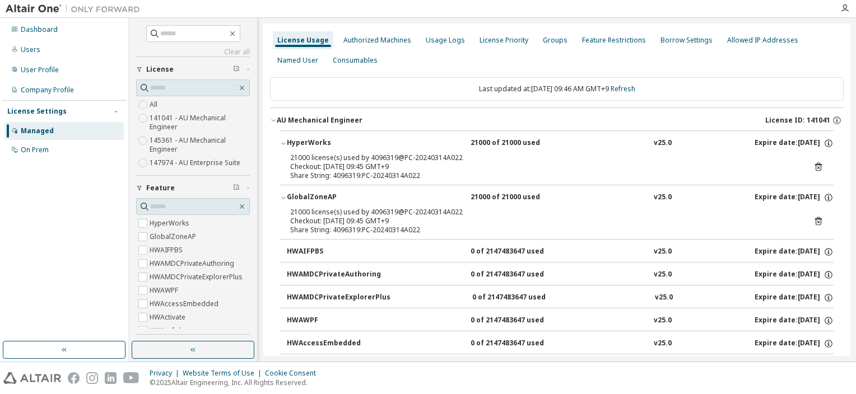
click at [287, 148] on button "HyperWorks 21000 of 21000 used v25.0 Expire date: [DATE]" at bounding box center [556, 143] width 553 height 25
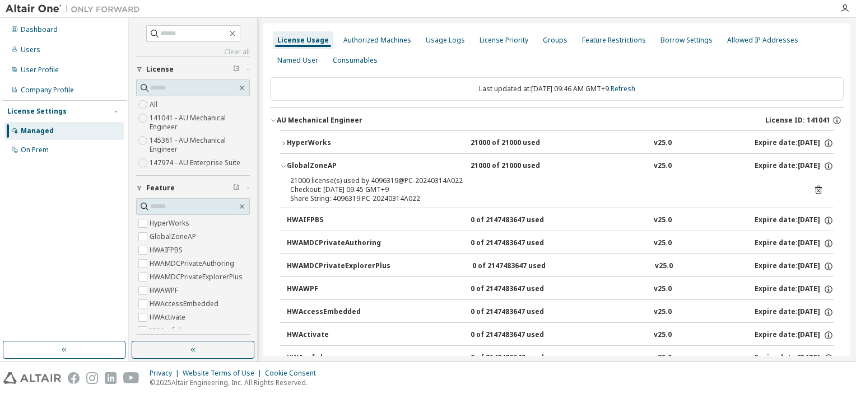
click at [287, 148] on button "HyperWorks 21000 of 21000 used v25.0 Expire date: [DATE]" at bounding box center [556, 143] width 553 height 25
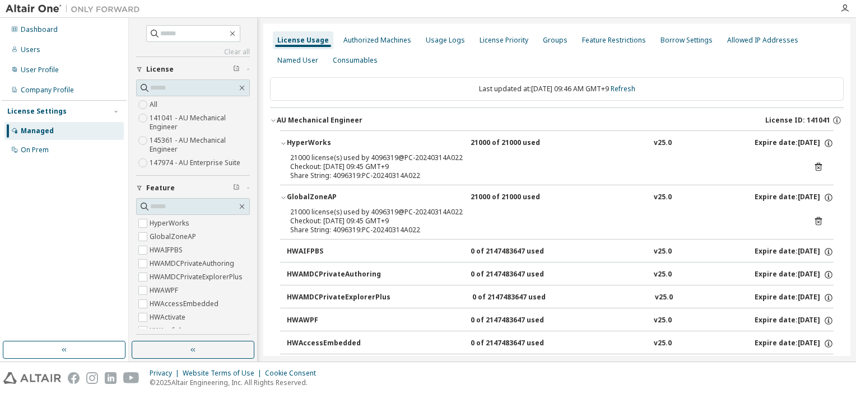
click at [283, 138] on button "HyperWorks 21000 of 21000 used v25.0 Expire date: [DATE]" at bounding box center [556, 143] width 553 height 25
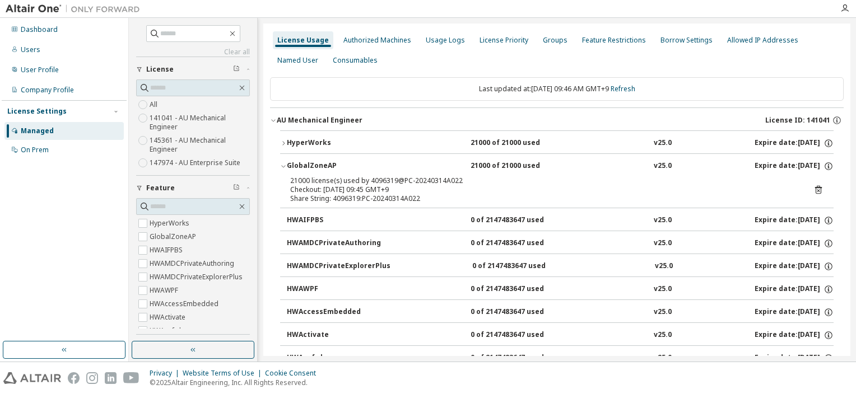
click at [291, 170] on div "GlobalZoneAP" at bounding box center [337, 166] width 101 height 10
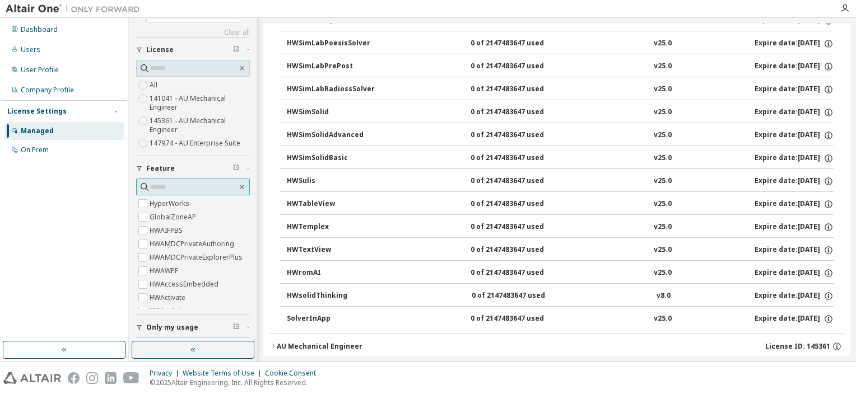
scroll to position [67, 0]
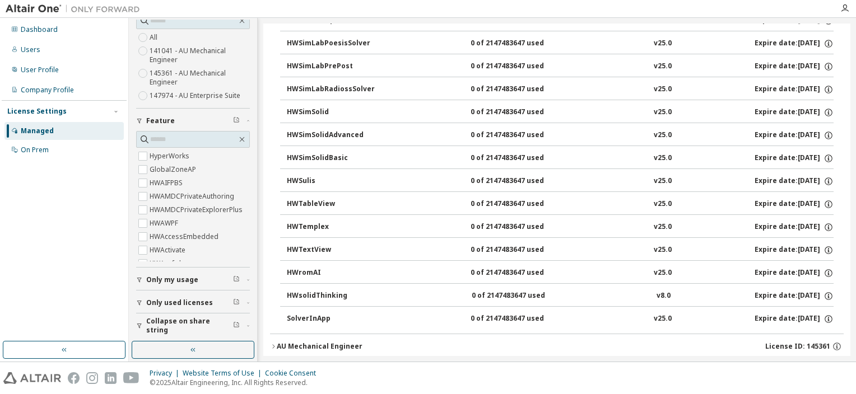
click at [166, 301] on span "Only used licenses" at bounding box center [179, 302] width 67 height 9
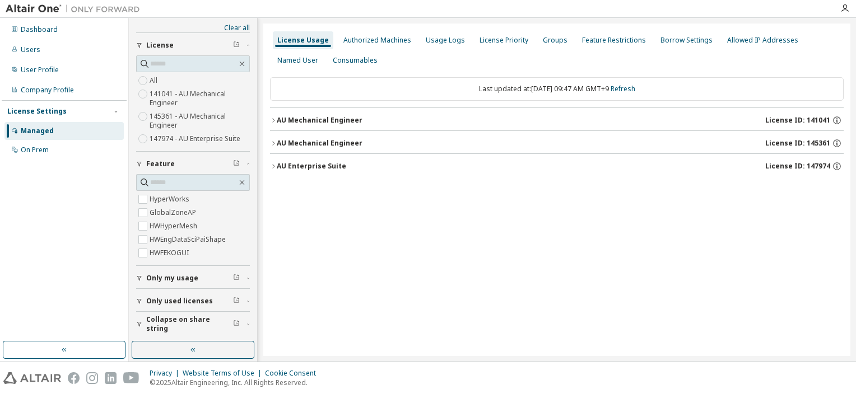
scroll to position [0, 0]
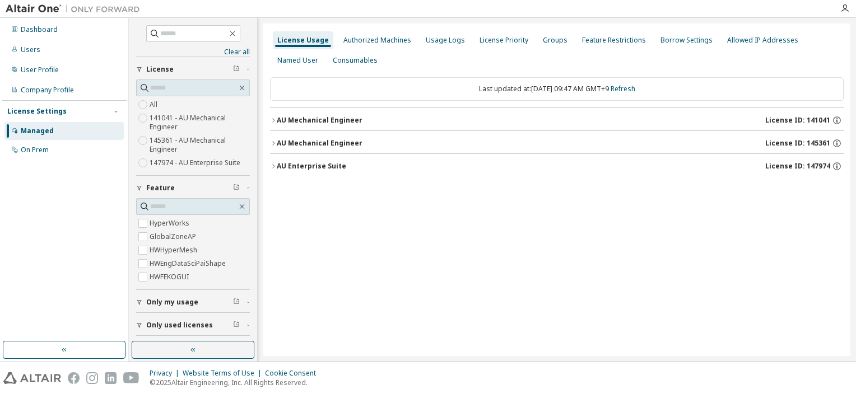
click at [276, 140] on icon "button" at bounding box center [273, 143] width 7 height 7
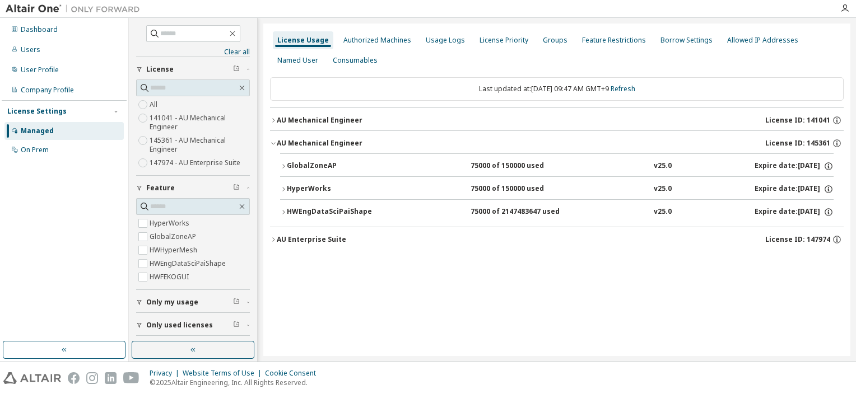
click at [287, 166] on div "GlobalZoneAP" at bounding box center [337, 166] width 101 height 10
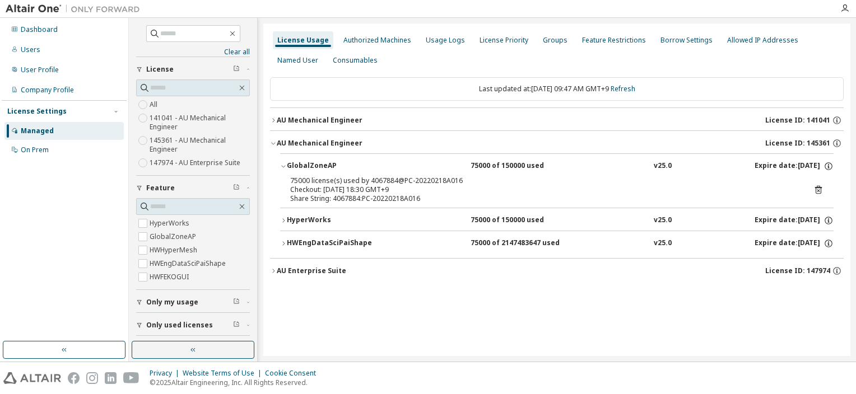
click at [291, 223] on div "HyperWorks" at bounding box center [337, 221] width 101 height 10
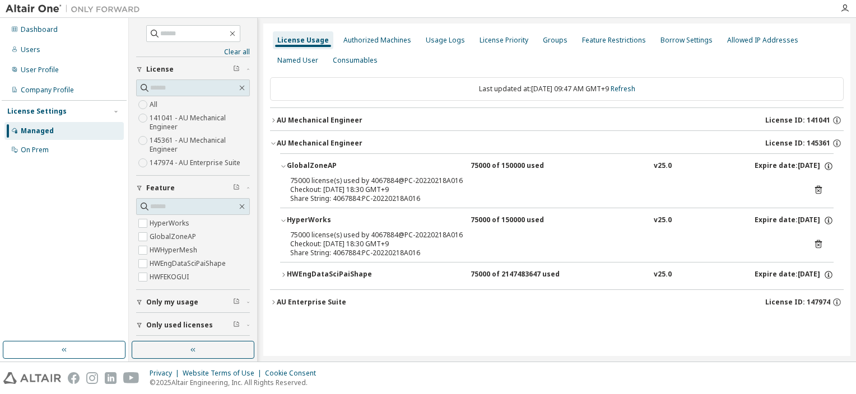
click at [281, 278] on button "HWEngDataSciPaiShape 75000 of 2147483647 used v25.0 Expire date: [DATE]" at bounding box center [556, 275] width 553 height 25
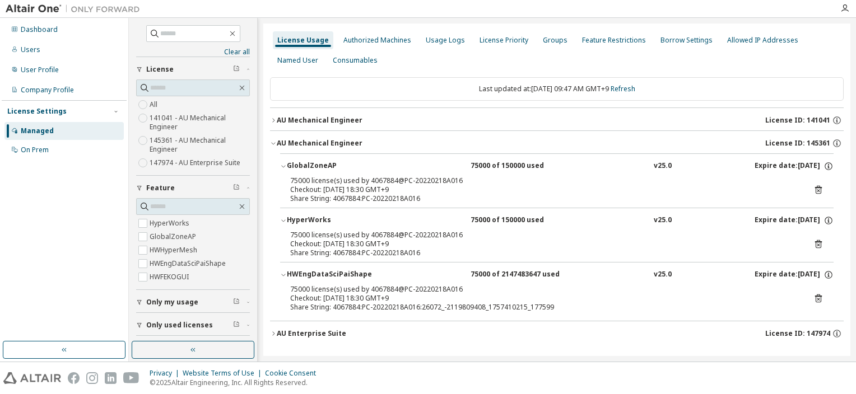
click at [813, 300] on icon at bounding box center [818, 298] width 10 height 10
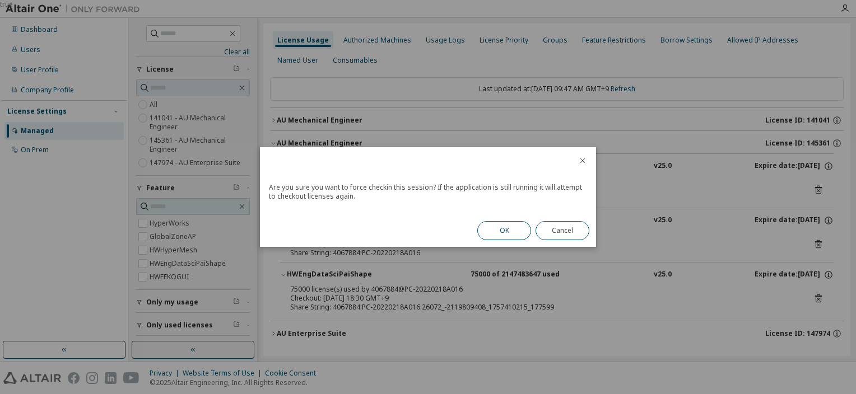
click at [511, 228] on button "OK" at bounding box center [504, 230] width 54 height 19
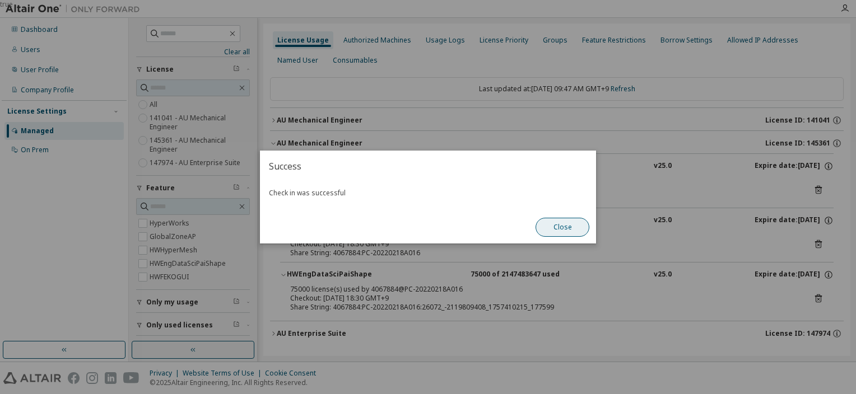
click at [562, 226] on button "Close" at bounding box center [562, 227] width 54 height 19
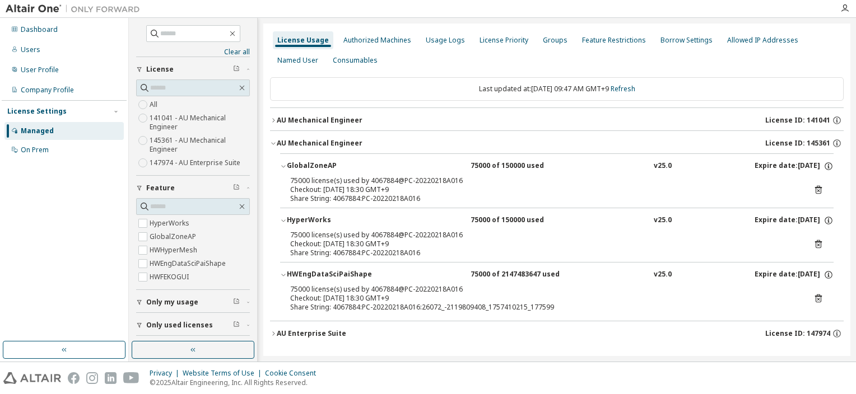
click at [813, 186] on icon at bounding box center [818, 190] width 10 height 10
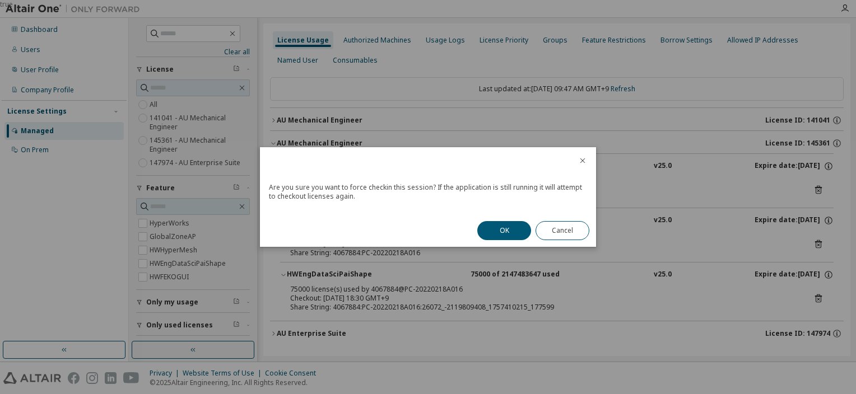
click at [499, 240] on button "OK" at bounding box center [504, 230] width 54 height 19
click at [499, 240] on div "OK Cancel" at bounding box center [532, 230] width 125 height 32
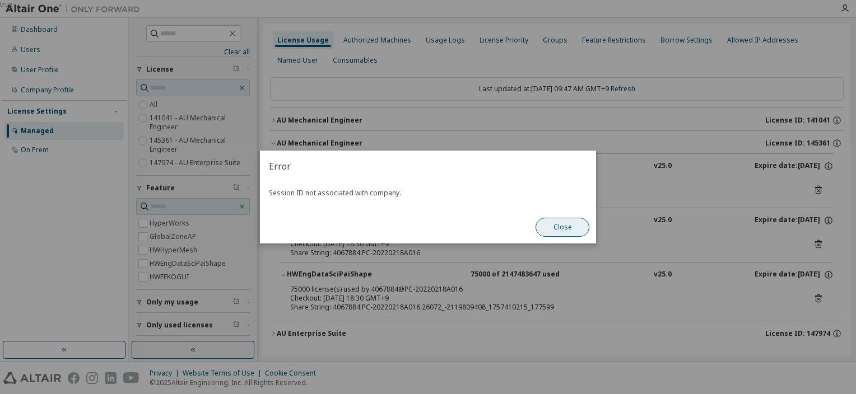
drag, startPoint x: 499, startPoint y: 240, endPoint x: 558, endPoint y: 219, distance: 61.6
click at [558, 219] on button "Close" at bounding box center [562, 227] width 54 height 19
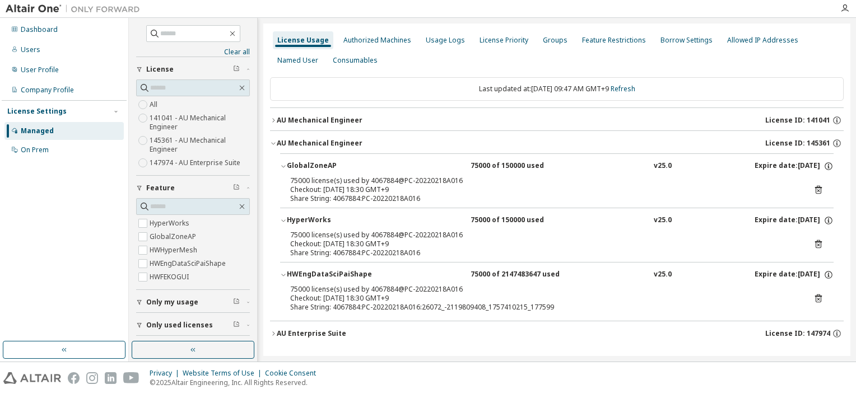
click at [817, 241] on icon at bounding box center [818, 244] width 10 height 10
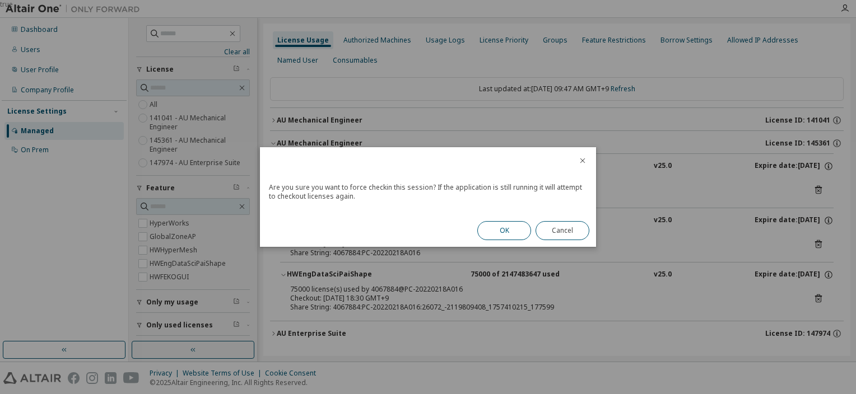
click at [504, 227] on button "OK" at bounding box center [504, 230] width 54 height 19
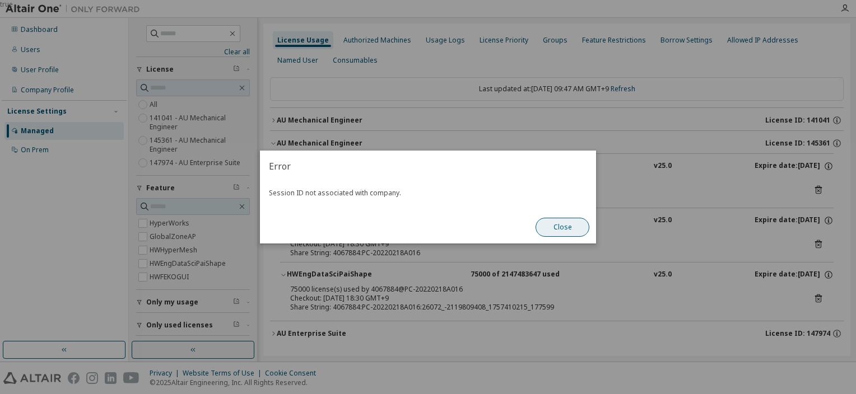
click at [560, 222] on button "Close" at bounding box center [562, 227] width 54 height 19
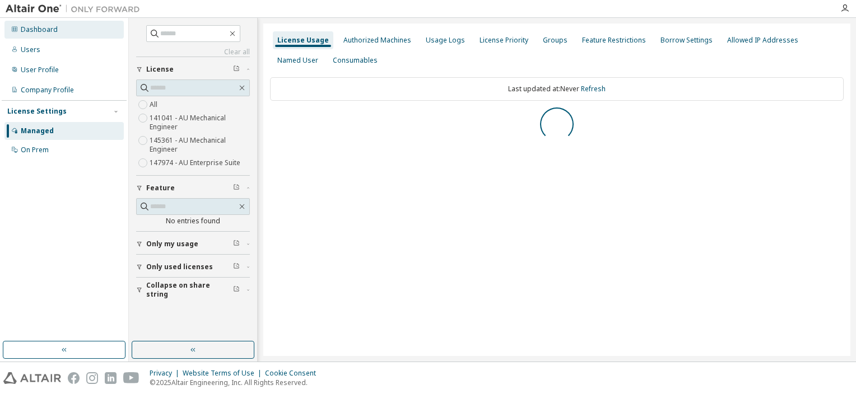
click at [48, 32] on div "Dashboard" at bounding box center [39, 29] width 37 height 9
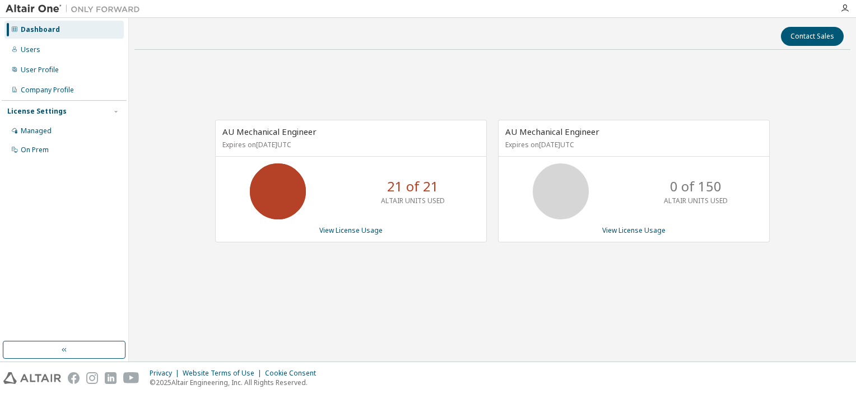
click at [855, 0] on html "Dashboard Users User Profile Company Profile License Settings Managed On Prem C…" at bounding box center [428, 197] width 856 height 394
